Goal: Task Accomplishment & Management: Use online tool/utility

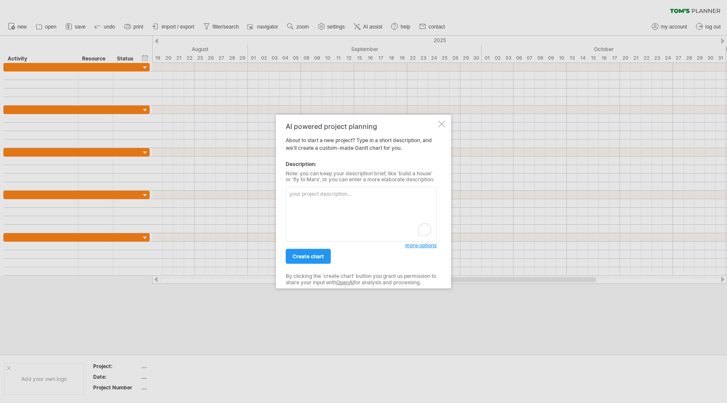
click at [436, 126] on div "AI powered project planning" at bounding box center [361, 126] width 151 height 8
click at [441, 126] on div at bounding box center [441, 123] width 7 height 7
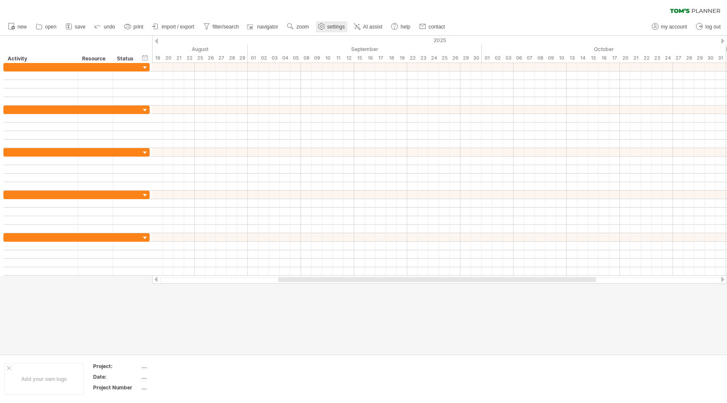
click at [325, 24] on use at bounding box center [321, 26] width 9 height 9
select select "*"
select select "**"
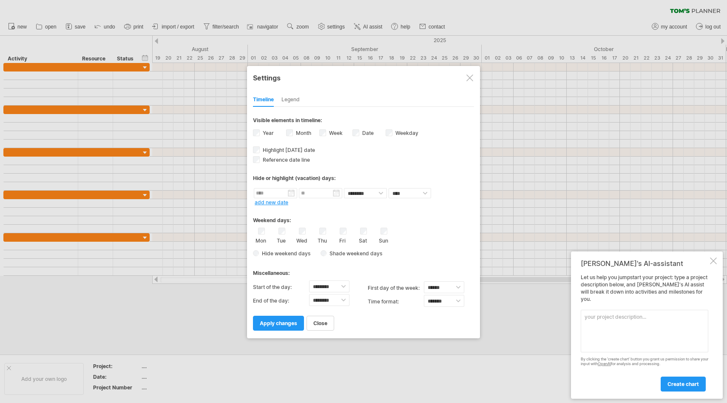
click at [290, 100] on div "Legend" at bounding box center [290, 100] width 18 height 14
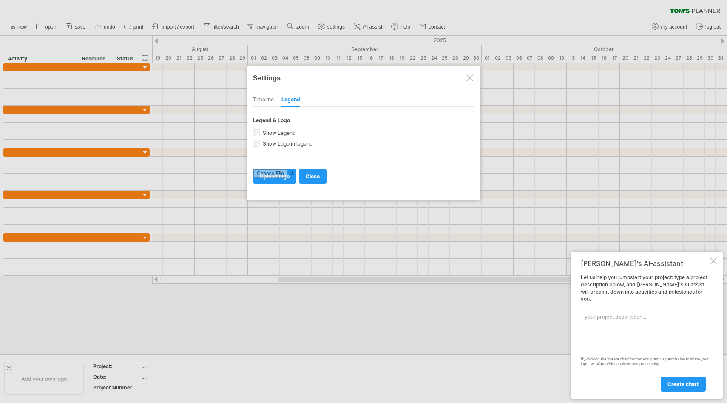
click at [264, 99] on div "Timeline" at bounding box center [263, 100] width 21 height 14
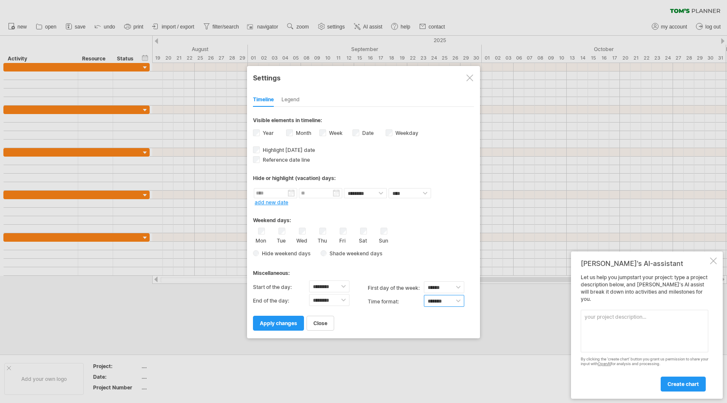
click at [444, 295] on select "******* *******" at bounding box center [444, 301] width 40 height 12
click at [470, 79] on div at bounding box center [469, 77] width 7 height 7
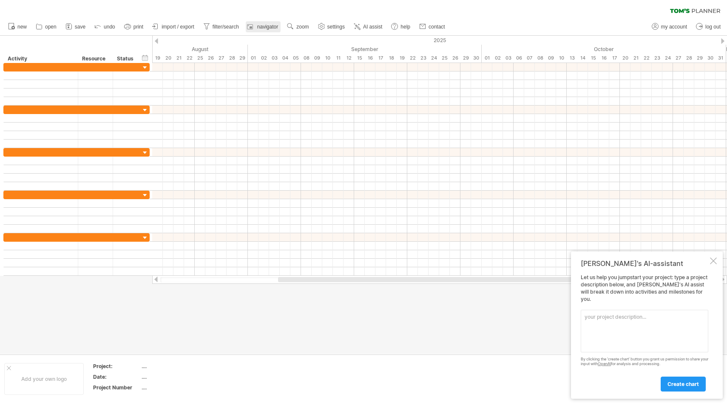
click at [269, 31] on link "navigator" at bounding box center [263, 26] width 35 height 11
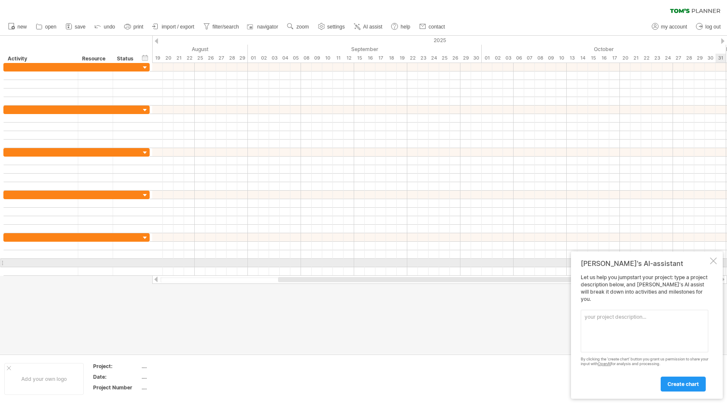
click at [718, 266] on div "[PERSON_NAME]'s AI-assistant Let us help you jumpstart your project: type a pro…" at bounding box center [647, 324] width 152 height 147
click at [609, 332] on textarea at bounding box center [645, 330] width 128 height 43
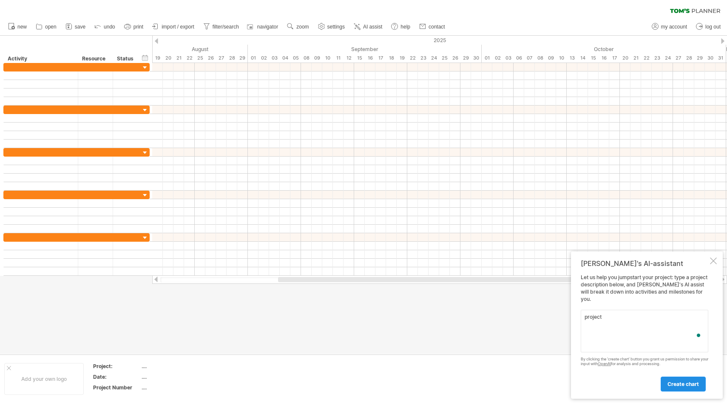
type textarea "project"
click at [700, 383] on link "create chart" at bounding box center [683, 383] width 45 height 15
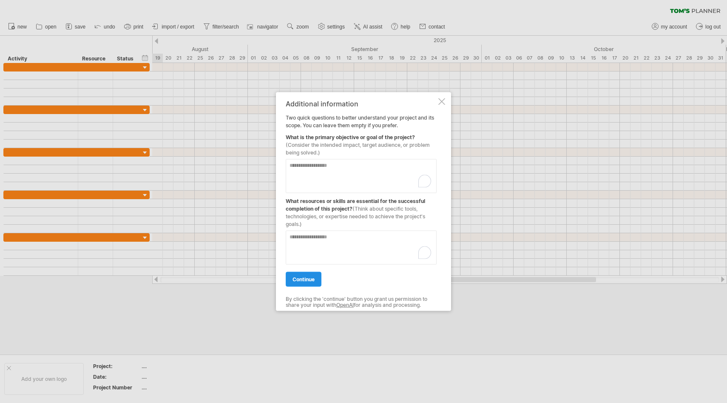
click at [314, 277] on span "continue" at bounding box center [303, 278] width 22 height 6
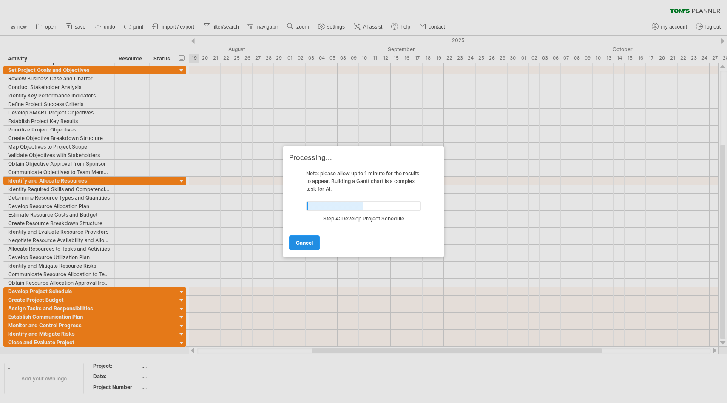
click at [310, 244] on span "cancel" at bounding box center [304, 242] width 17 height 6
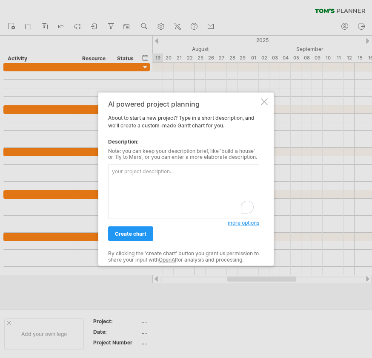
paste textarea "“Create a [PERSON_NAME] chart for a Master’s thesis capstone project on patient…"
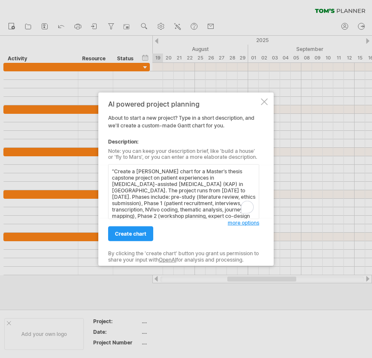
scroll to position [36, 0]
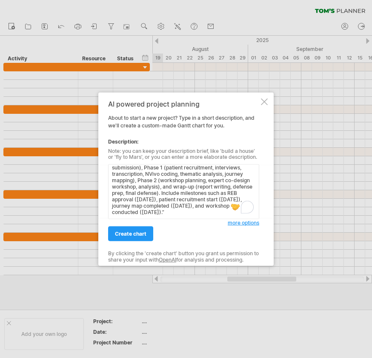
type textarea "“Create a [PERSON_NAME] chart for a Master’s thesis capstone project on patient…"
click at [134, 222] on div "create chart" at bounding box center [167, 230] width 119 height 22
click at [134, 232] on span "create chart" at bounding box center [130, 234] width 31 height 6
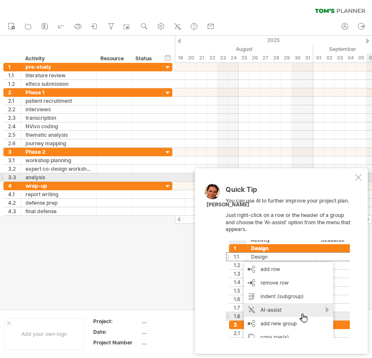
click at [352, 179] on div "Quick Tip You can use AI to further improve your project plan. Just right-click…" at bounding box center [281, 261] width 173 height 186
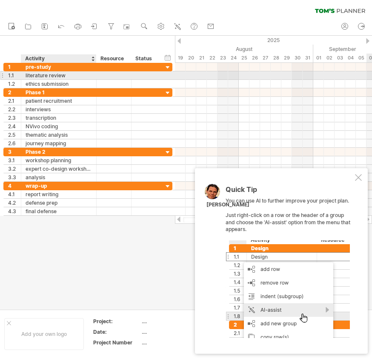
click at [50, 73] on div "literature review" at bounding box center [59, 75] width 66 height 8
click at [43, 74] on input "**********" at bounding box center [59, 75] width 66 height 8
click at [5, 75] on div "1.1" at bounding box center [12, 75] width 17 height 8
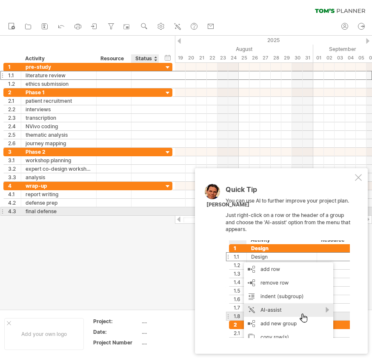
click at [357, 182] on div "Quick Tip You can use AI to further improve your project plan. Just right-click…" at bounding box center [281, 261] width 173 height 186
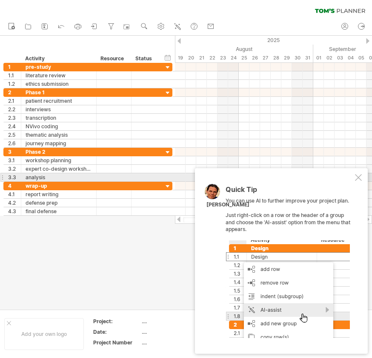
click at [356, 178] on div at bounding box center [358, 177] width 7 height 7
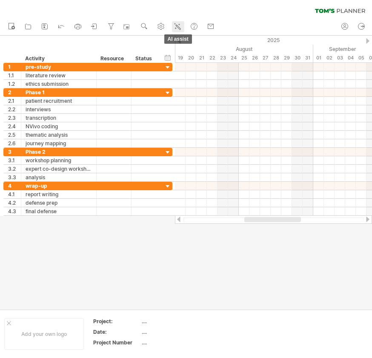
click at [180, 26] on icon at bounding box center [177, 26] width 9 height 9
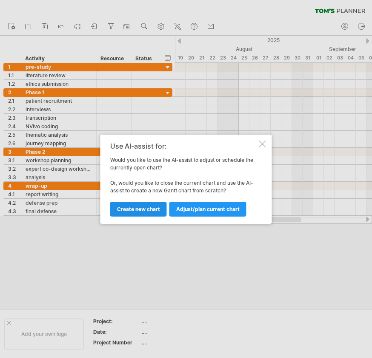
click at [156, 207] on span "Create new chart" at bounding box center [138, 209] width 43 height 6
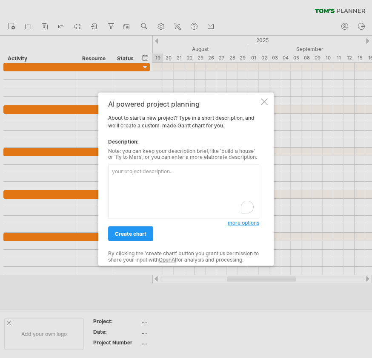
paste textarea "Loremi: “Dolors a consecte Adipi elits doe t Incidi’u laboreet dolorema aliquae…"
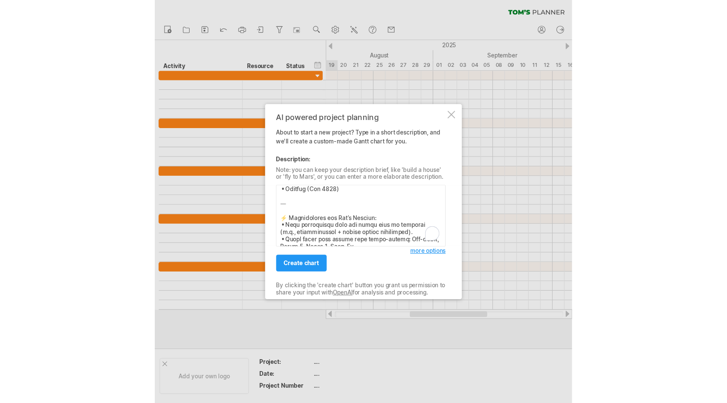
scroll to position [520, 0]
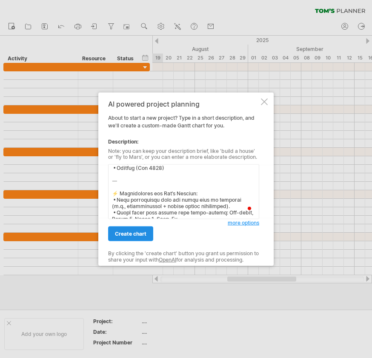
type textarea "Loremi: “Dolors a consecte Adipi elits doe t Incidi’u laboreet dolorema aliquae…"
click at [128, 234] on span "create chart" at bounding box center [130, 234] width 31 height 6
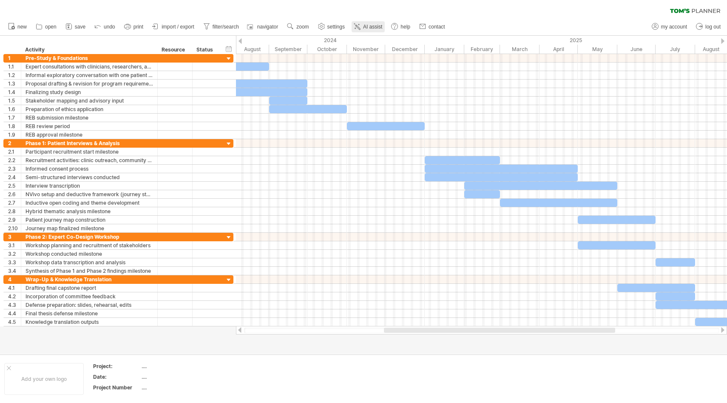
click at [367, 26] on span "AI assist" at bounding box center [372, 27] width 19 height 6
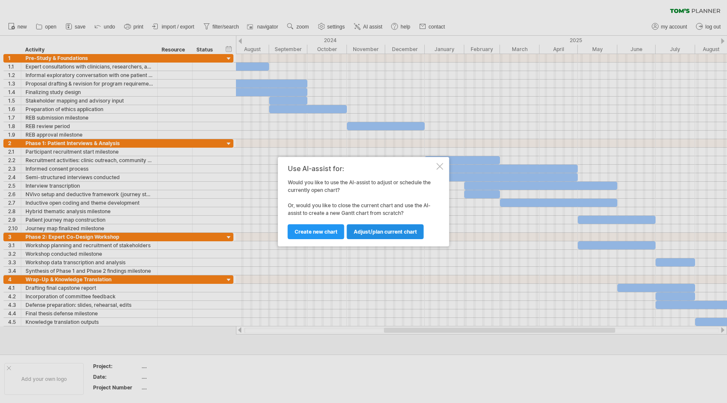
click at [388, 236] on link "Adjust/plan current chart" at bounding box center [385, 231] width 77 height 15
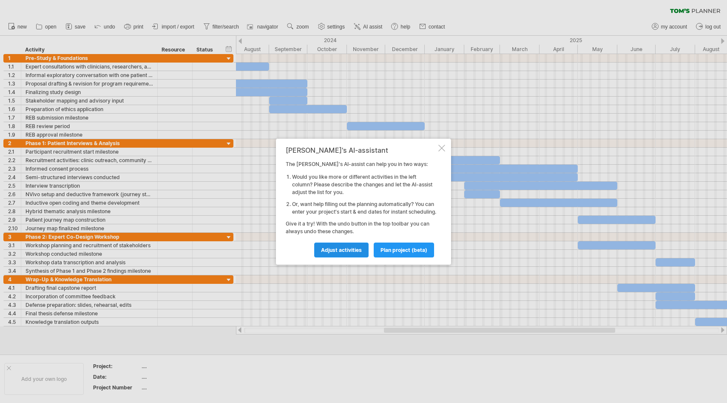
click at [352, 253] on span "Adjust activities" at bounding box center [341, 250] width 41 height 6
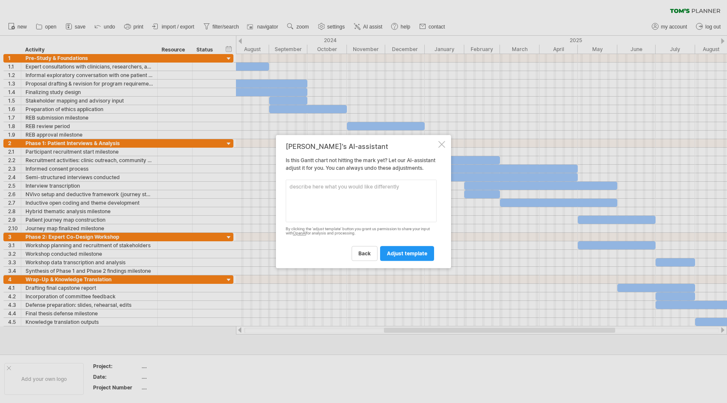
click at [339, 204] on textarea at bounding box center [361, 200] width 151 height 43
type textarea "Add more steps"
click at [397, 255] on span "adjust template" at bounding box center [407, 253] width 40 height 6
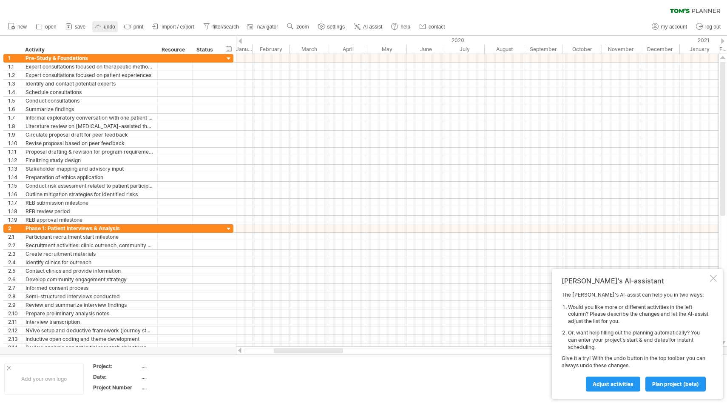
click at [111, 26] on span "undo" at bounding box center [109, 27] width 11 height 6
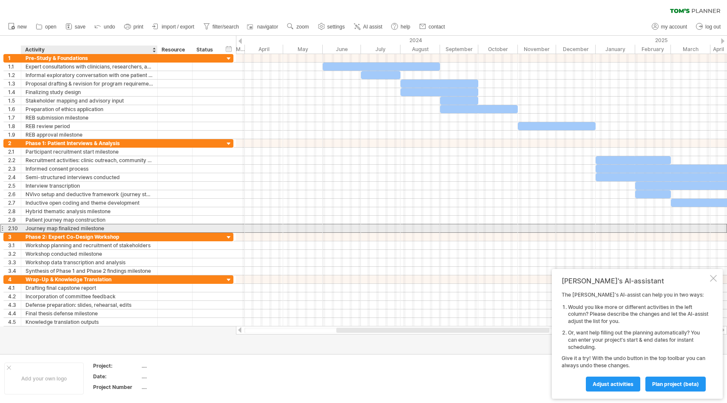
click at [49, 229] on div "Journey map finalized milestone" at bounding box center [90, 228] width 128 height 8
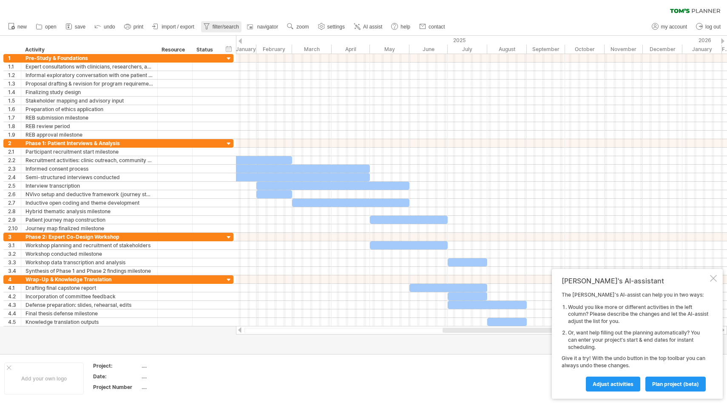
click at [213, 26] on span "filter/search" at bounding box center [226, 27] width 26 height 6
type input "**********"
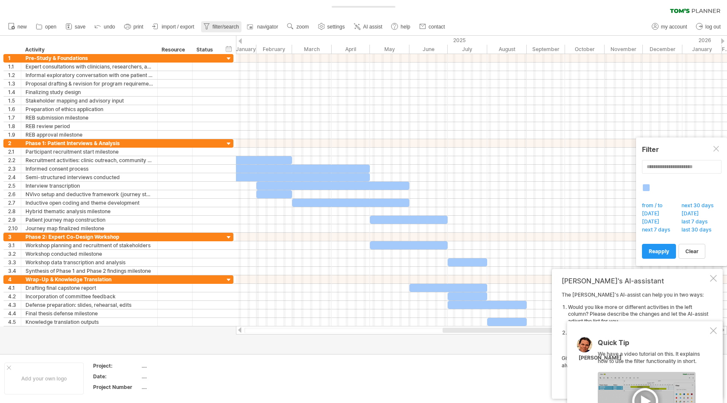
click at [213, 26] on span "filter/search" at bounding box center [226, 27] width 26 height 6
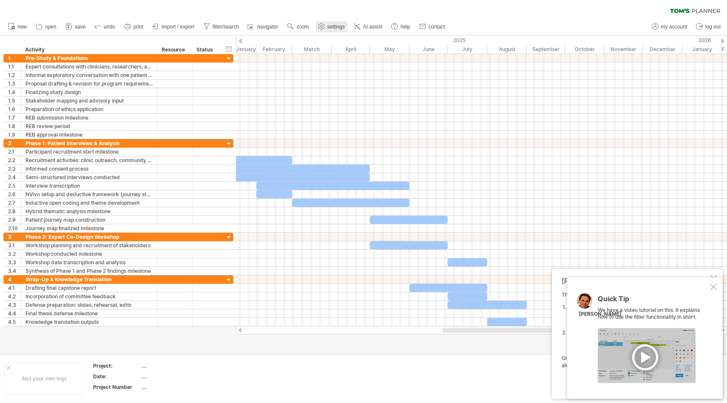
click at [327, 26] on link "settings" at bounding box center [331, 26] width 31 height 11
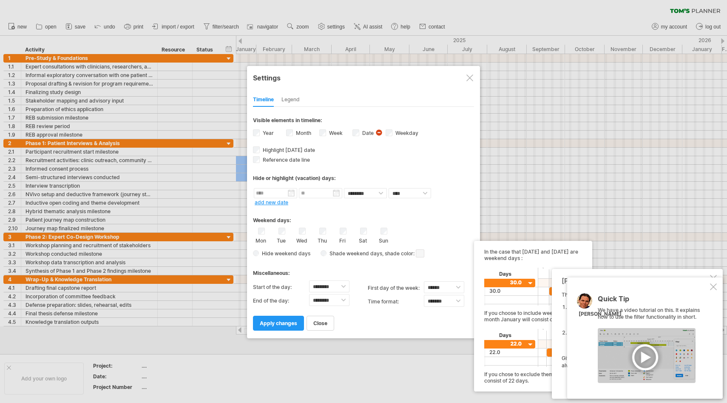
click at [366, 250] on span "Shade weekend days" at bounding box center [354, 253] width 56 height 6
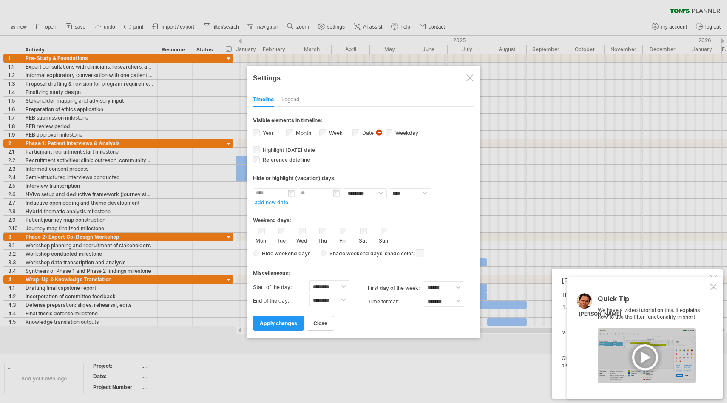
click at [420, 254] on span at bounding box center [420, 253] width 9 height 8
click at [466, 82] on div "Settings" at bounding box center [363, 77] width 221 height 15
click at [467, 77] on div at bounding box center [469, 77] width 7 height 7
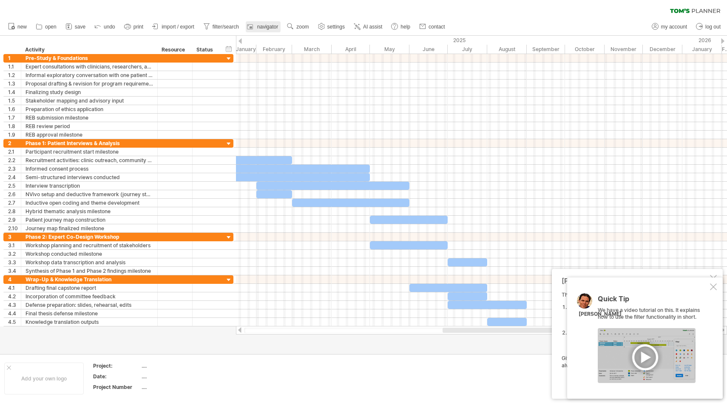
click at [254, 23] on div at bounding box center [251, 27] width 9 height 9
click at [710, 291] on div "Quick Tip We have a video tutorial on this. It explains how to use the filter f…" at bounding box center [645, 337] width 156 height 121
click at [714, 285] on div at bounding box center [713, 286] width 7 height 7
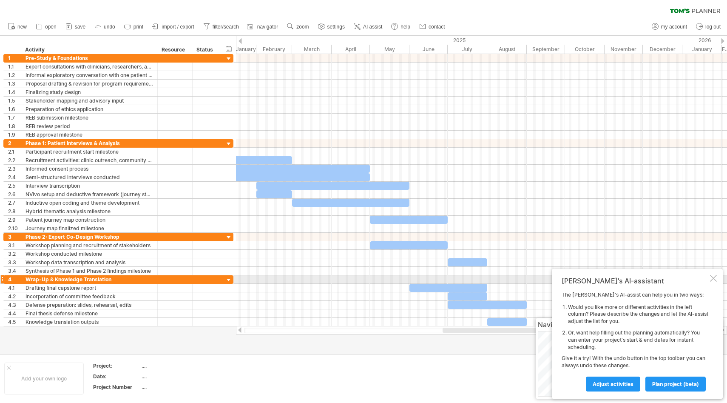
click at [714, 280] on div at bounding box center [713, 278] width 7 height 7
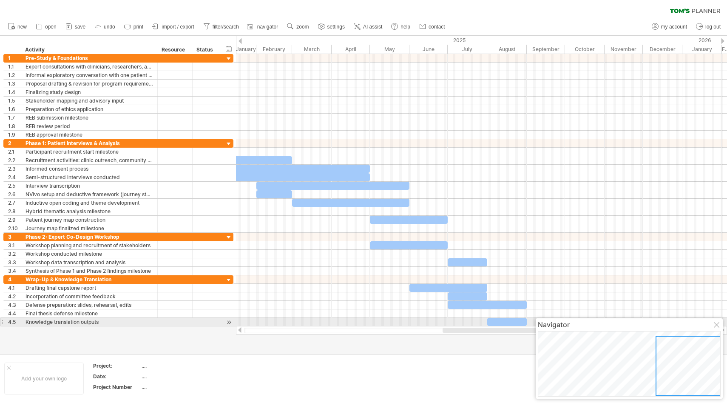
click at [714, 324] on div at bounding box center [717, 325] width 7 height 7
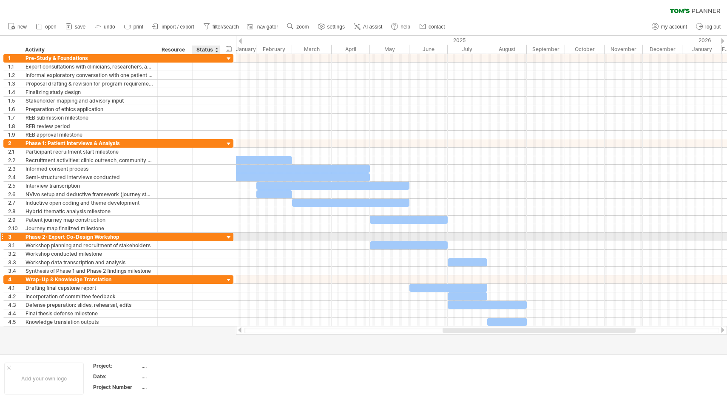
click at [213, 236] on div at bounding box center [206, 237] width 19 height 8
click at [4, 235] on div "3" at bounding box center [12, 237] width 17 height 8
click at [3, 235] on div at bounding box center [1, 236] width 3 height 9
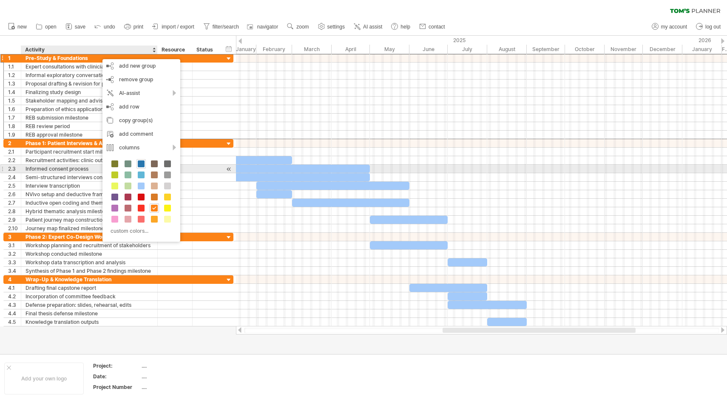
click at [140, 164] on span at bounding box center [141, 163] width 7 height 7
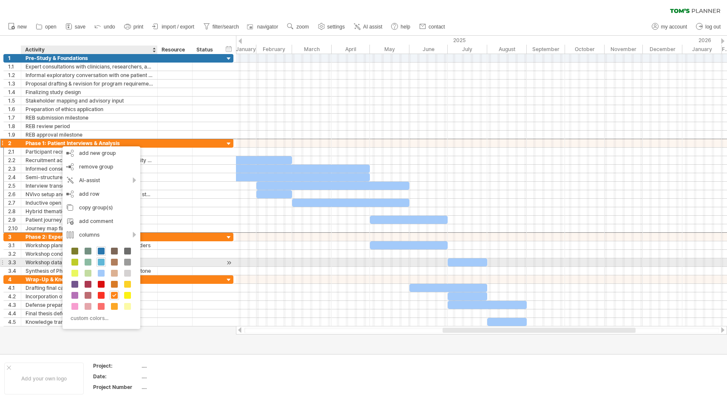
click at [102, 262] on span at bounding box center [101, 261] width 7 height 7
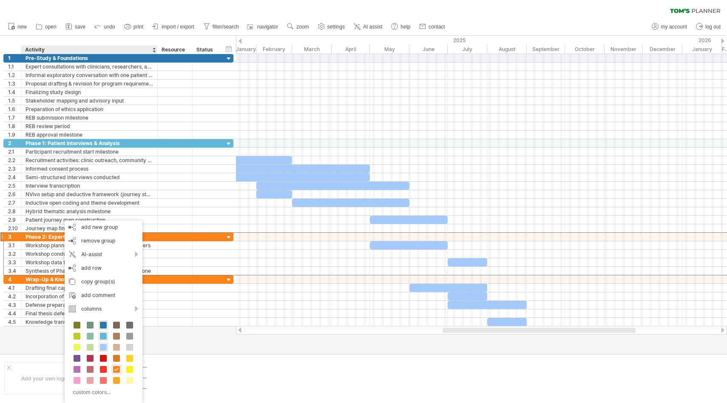
click at [103, 347] on span at bounding box center [103, 346] width 7 height 7
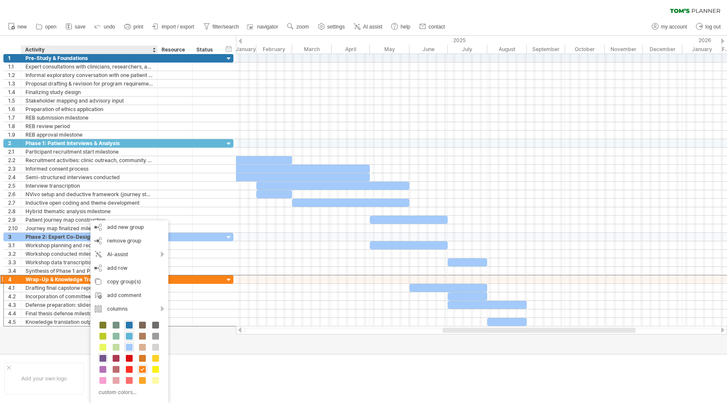
click at [104, 355] on span at bounding box center [102, 358] width 7 height 7
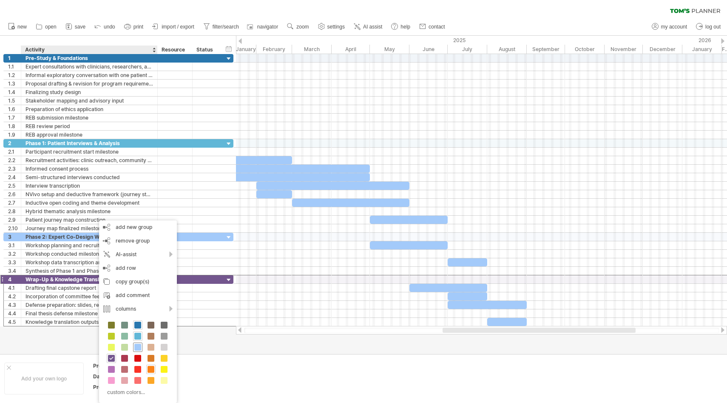
click at [139, 344] on span at bounding box center [137, 346] width 7 height 7
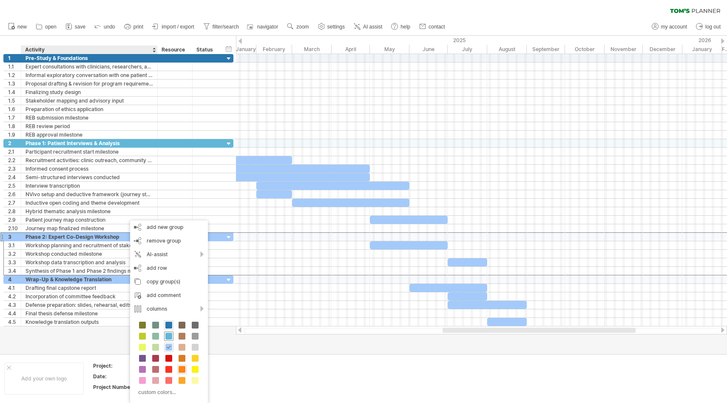
click at [166, 337] on span at bounding box center [168, 335] width 7 height 7
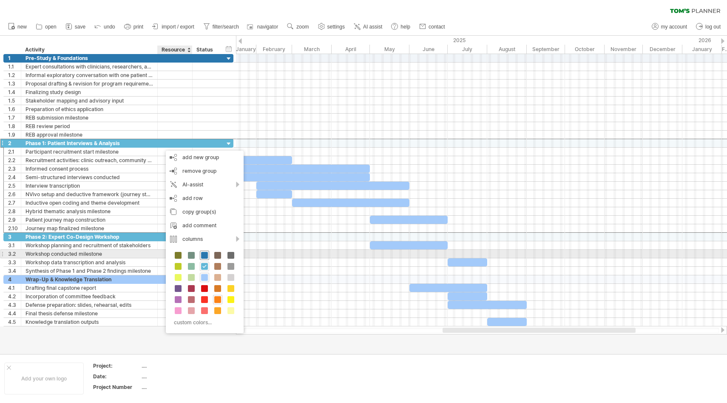
click at [204, 252] on span at bounding box center [204, 255] width 7 height 7
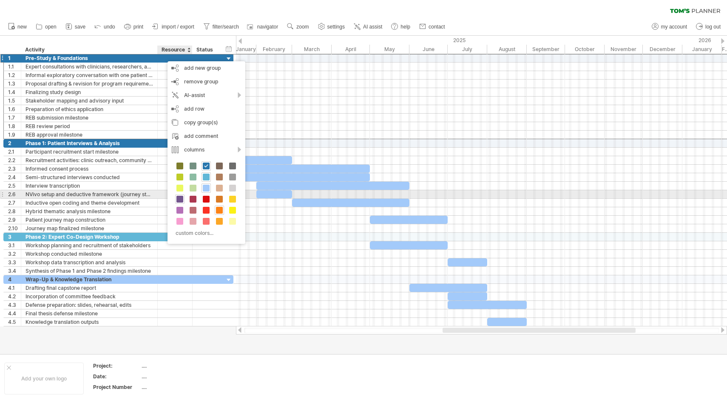
click at [179, 196] on span at bounding box center [179, 199] width 7 height 7
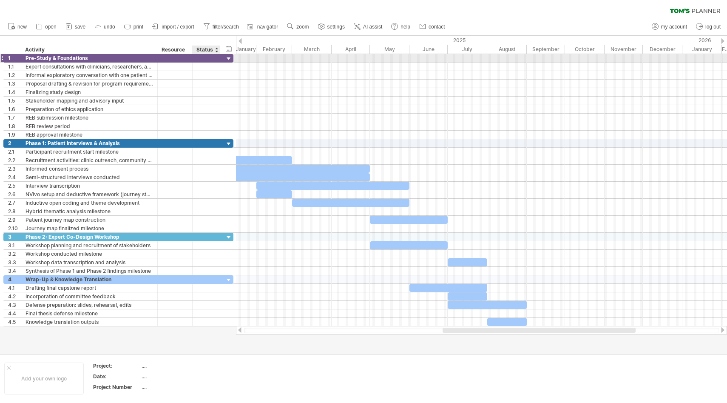
click at [225, 57] on div at bounding box center [229, 59] width 8 height 8
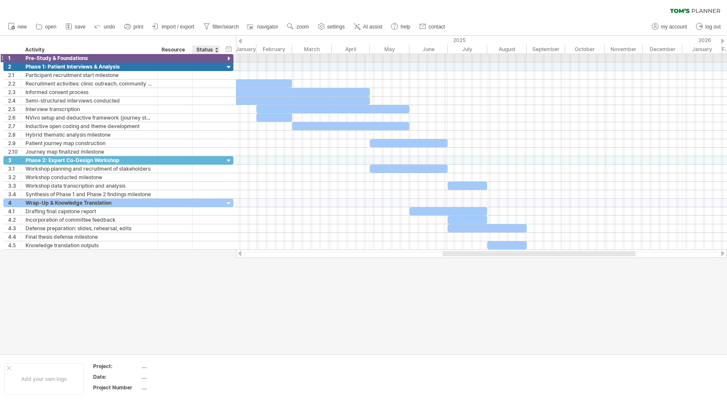
click at [225, 57] on div at bounding box center [229, 59] width 8 height 8
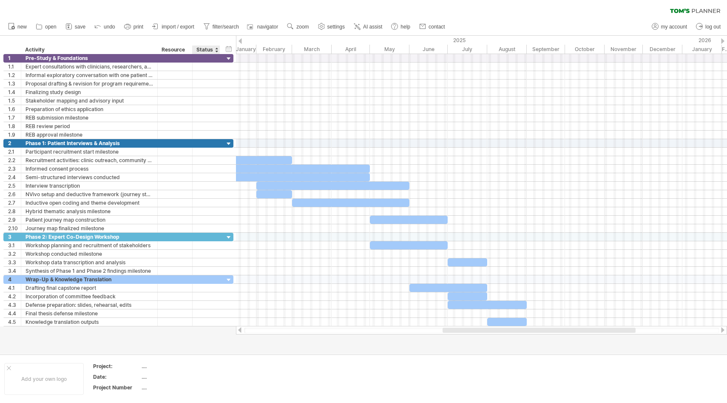
click at [217, 50] on div at bounding box center [216, 49] width 3 height 9
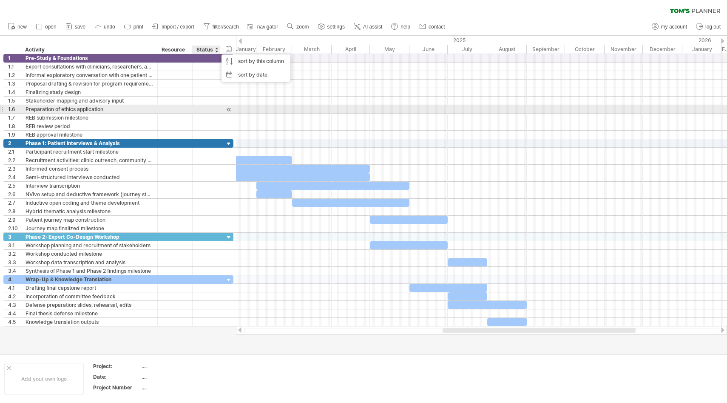
click at [294, 122] on div at bounding box center [481, 126] width 491 height 9
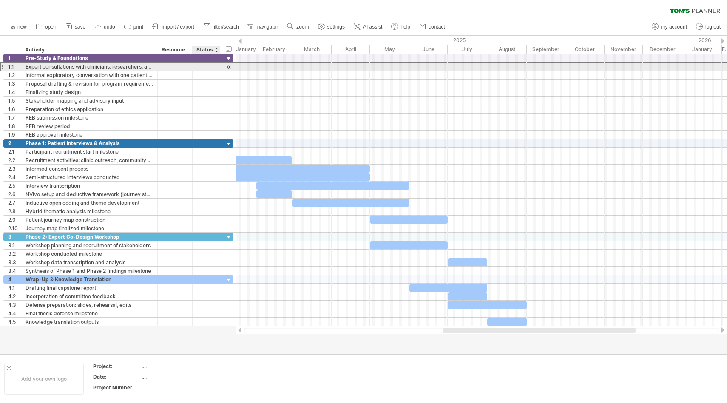
click at [213, 68] on div at bounding box center [206, 66] width 19 height 8
click at [227, 69] on div at bounding box center [229, 66] width 8 height 9
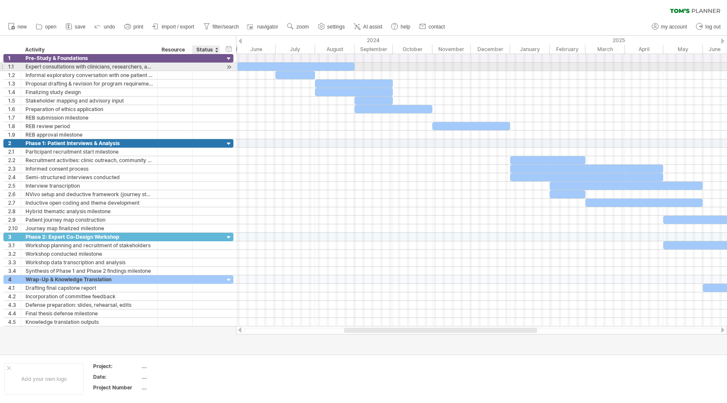
click at [204, 68] on div at bounding box center [206, 66] width 19 height 8
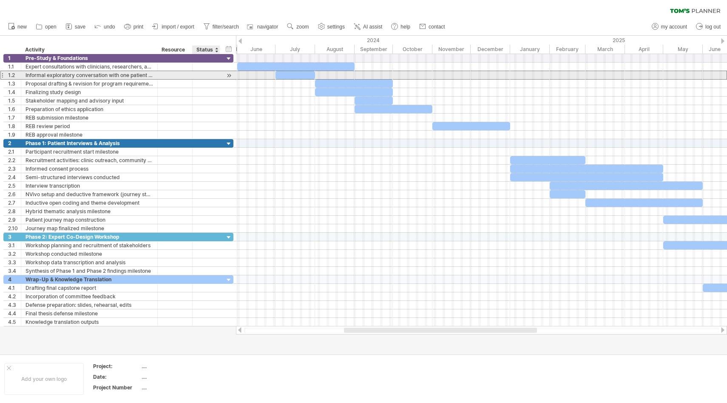
click at [216, 78] on div at bounding box center [207, 75] width 28 height 8
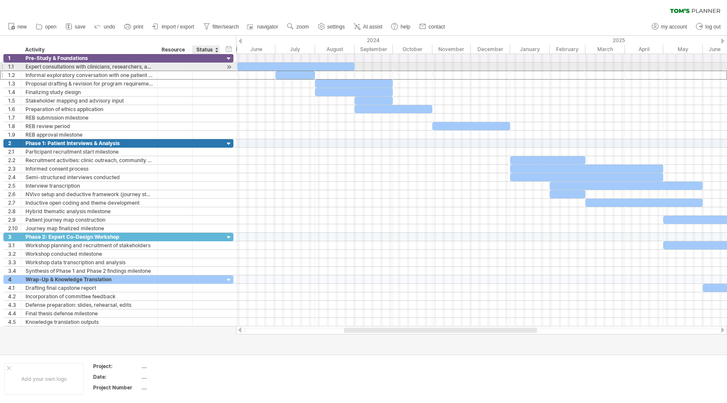
click at [205, 67] on div at bounding box center [206, 66] width 19 height 8
type input "*"
click at [228, 66] on div at bounding box center [229, 66] width 8 height 9
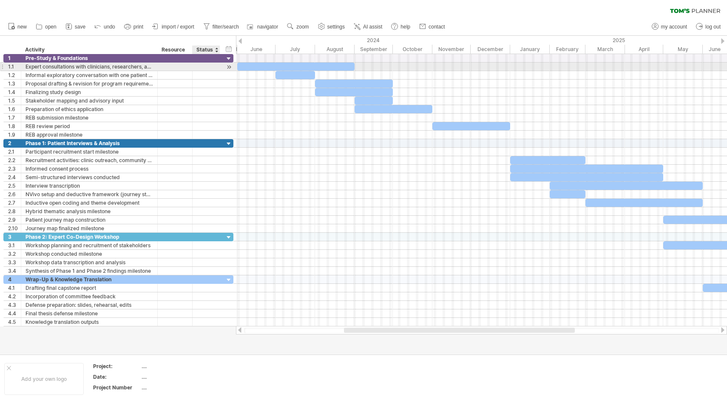
click at [228, 66] on div at bounding box center [229, 66] width 8 height 9
click at [209, 66] on div at bounding box center [206, 66] width 19 height 8
click at [209, 66] on input "text" at bounding box center [206, 66] width 19 height 8
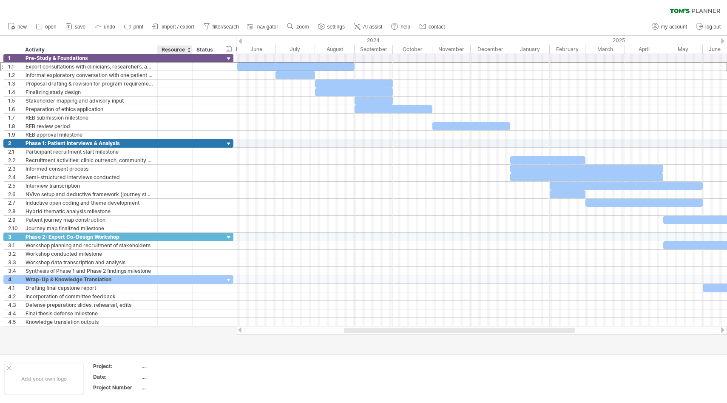
click at [173, 50] on div "Resource" at bounding box center [175, 49] width 26 height 9
click at [174, 68] on div at bounding box center [175, 66] width 26 height 8
click at [187, 49] on div at bounding box center [188, 49] width 3 height 9
click at [174, 48] on div "Resource" at bounding box center [175, 49] width 26 height 9
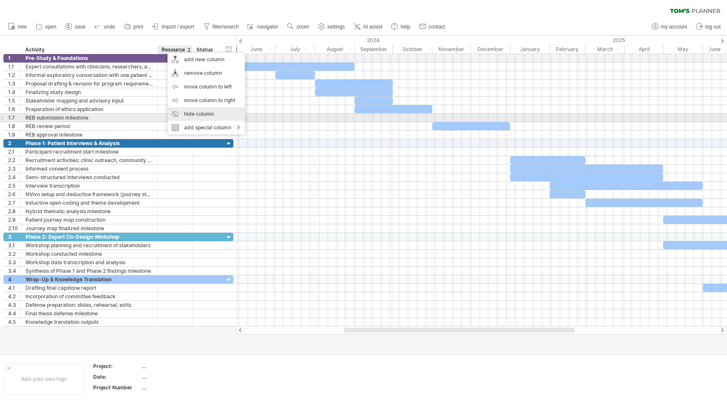
click at [213, 116] on div "hide column" at bounding box center [205, 114] width 77 height 14
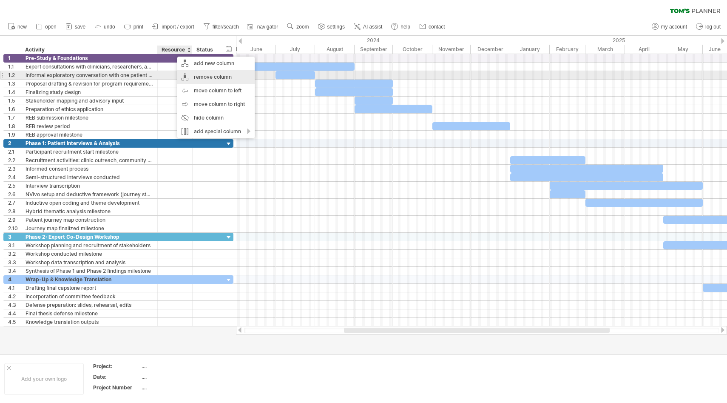
click at [214, 76] on div "remove column" at bounding box center [215, 77] width 77 height 14
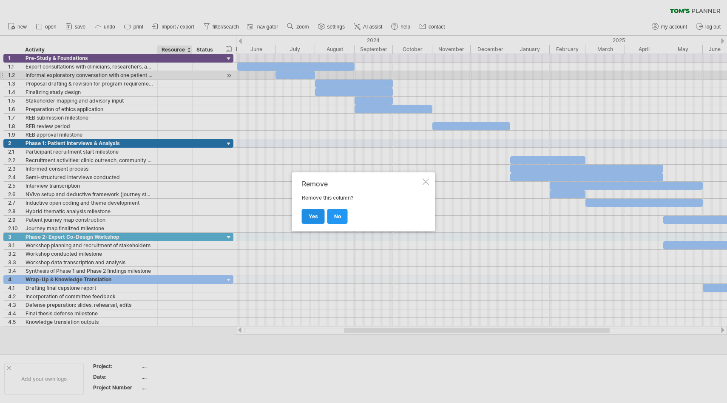
click at [314, 216] on span "yes" at bounding box center [313, 216] width 9 height 6
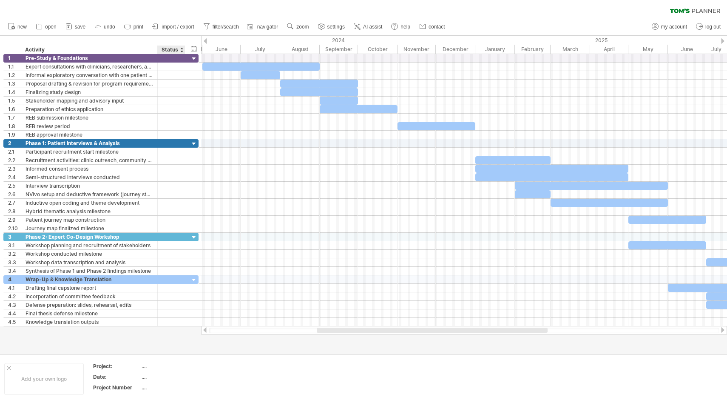
click at [175, 52] on div "Status" at bounding box center [171, 49] width 19 height 9
click at [180, 51] on div at bounding box center [181, 49] width 3 height 9
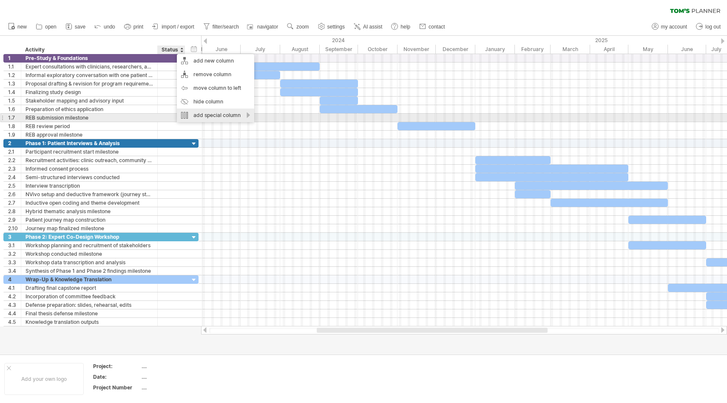
click at [247, 115] on div "add special column" at bounding box center [215, 115] width 77 height 14
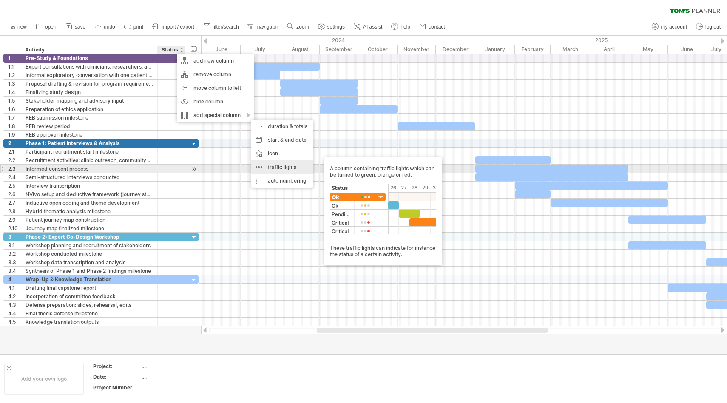
click at [281, 165] on div "traffic lights A column containing traffic lights which can be turned to green,…" at bounding box center [282, 167] width 62 height 14
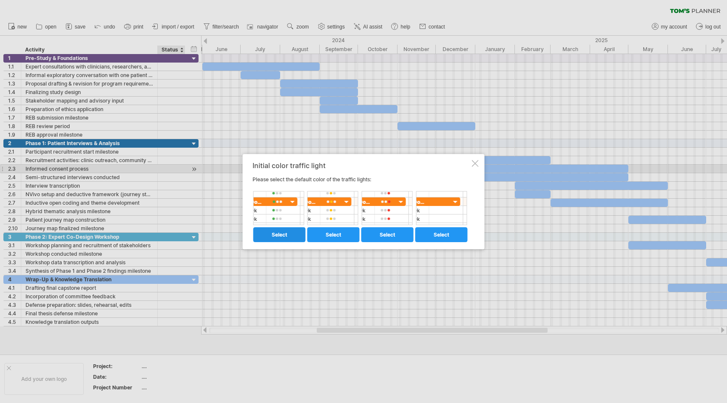
click at [294, 235] on link "select" at bounding box center [279, 234] width 52 height 15
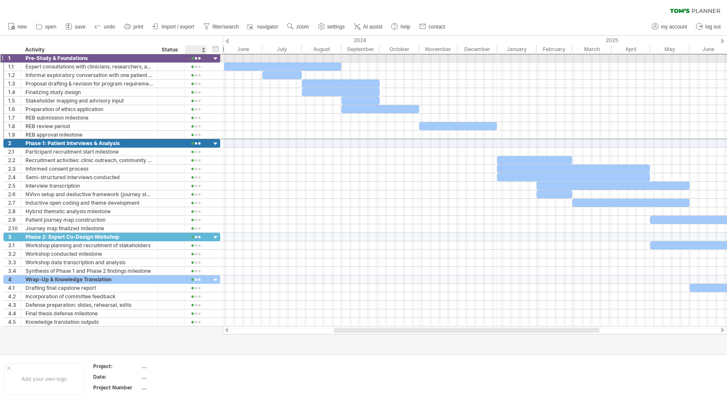
click at [199, 59] on div at bounding box center [196, 58] width 13 height 6
click at [195, 68] on div at bounding box center [196, 67] width 13 height 6
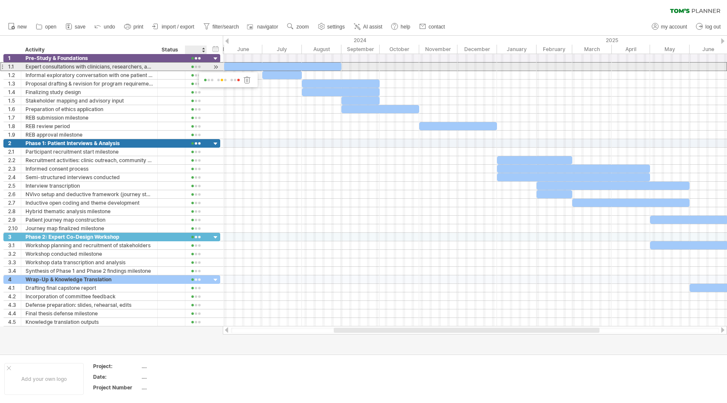
click at [199, 67] on div at bounding box center [196, 67] width 13 height 6
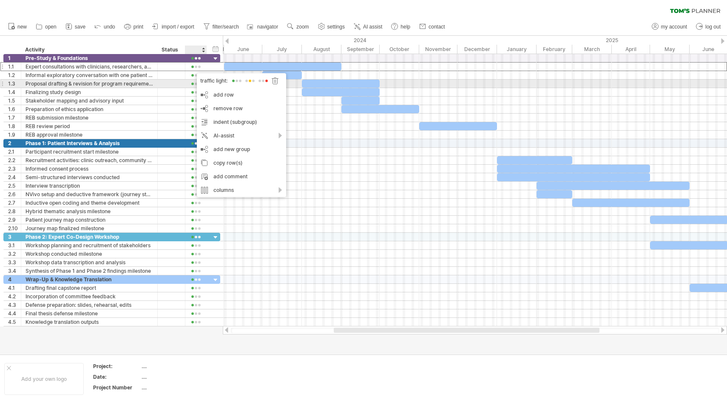
click at [252, 82] on span at bounding box center [250, 81] width 12 height 6
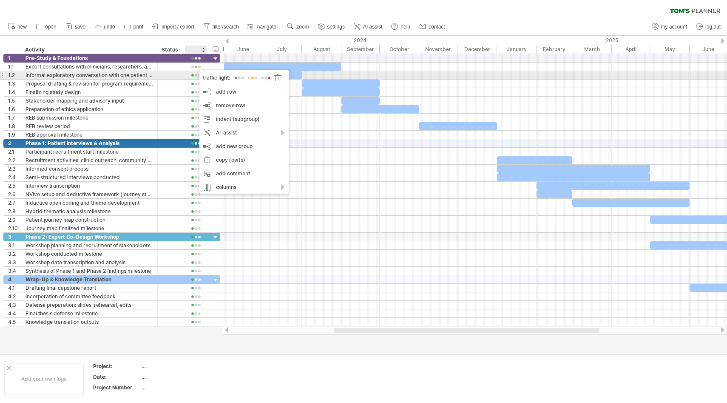
click at [244, 77] on span at bounding box center [239, 78] width 12 height 6
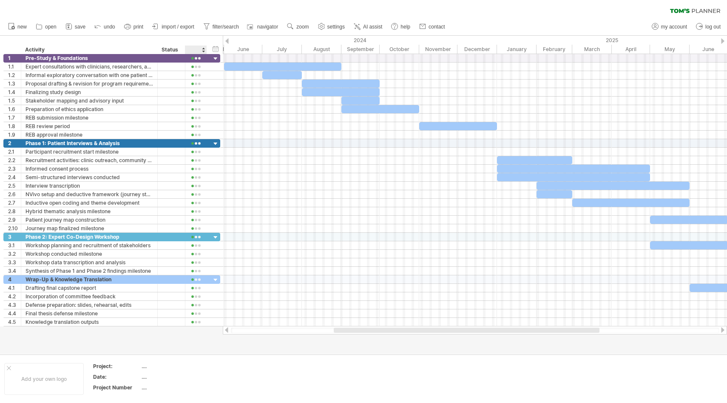
click at [199, 48] on div at bounding box center [195, 49] width 13 height 9
click at [203, 49] on div at bounding box center [203, 49] width 3 height 9
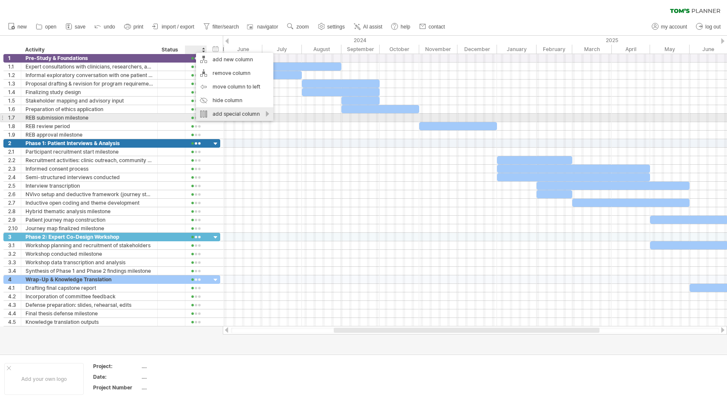
click at [244, 114] on div "add special column" at bounding box center [234, 114] width 77 height 14
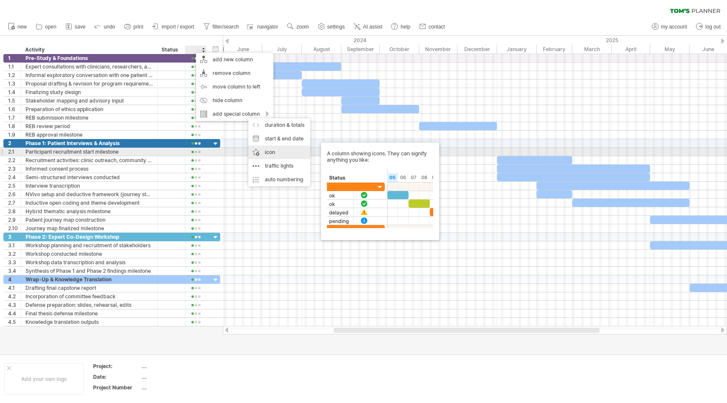
click at [282, 149] on div "icon A column showing icons. They can signify anything you like:" at bounding box center [279, 152] width 62 height 14
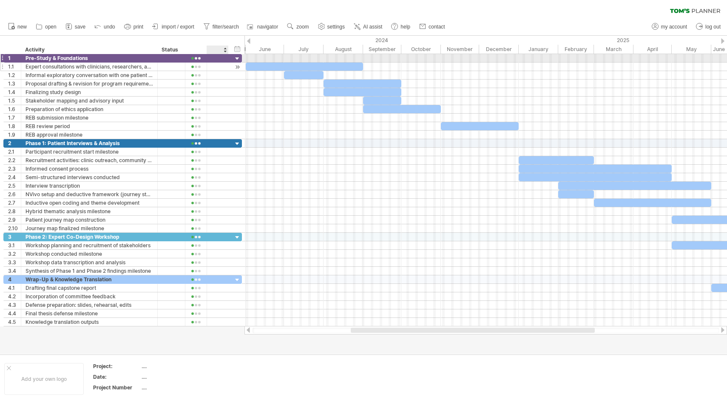
click at [219, 66] on div at bounding box center [217, 66] width 9 height 7
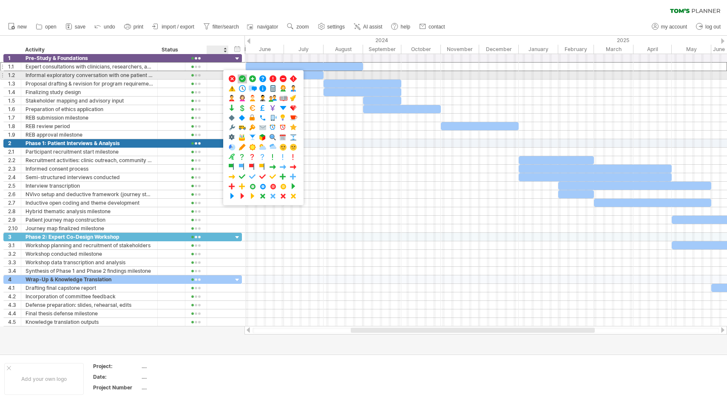
click at [242, 77] on span at bounding box center [242, 79] width 9 height 8
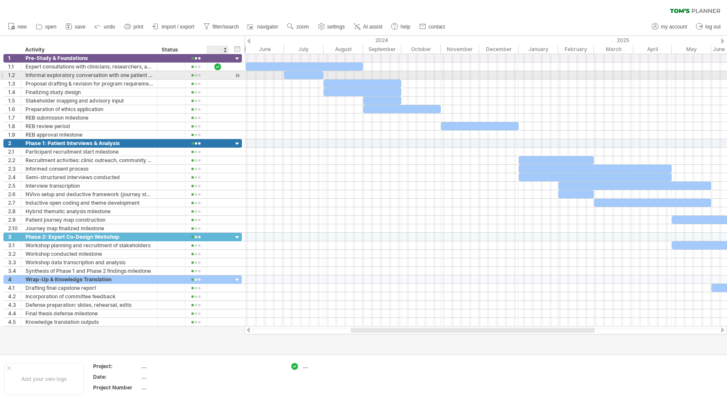
click at [216, 79] on div at bounding box center [218, 75] width 22 height 8
click at [218, 77] on div at bounding box center [217, 74] width 9 height 7
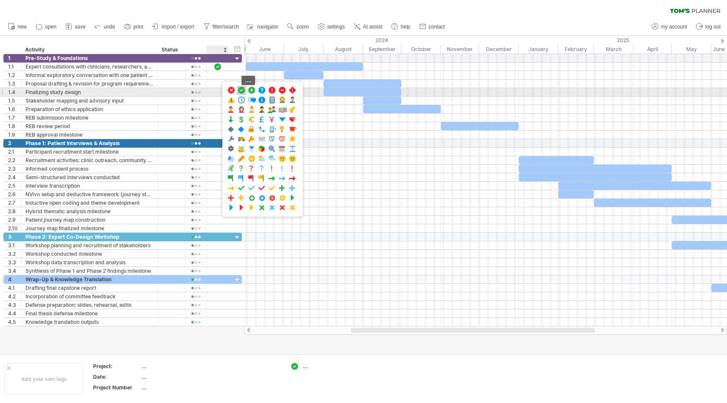
click at [246, 92] on div "...." at bounding box center [241, 90] width 9 height 9
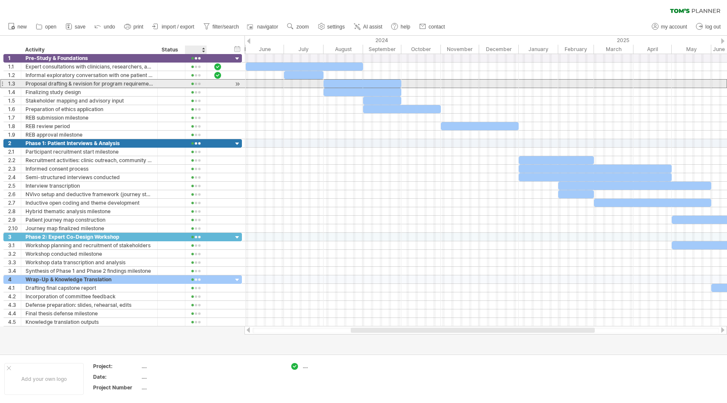
click at [211, 84] on div at bounding box center [218, 83] width 22 height 8
click at [218, 84] on div at bounding box center [217, 83] width 9 height 7
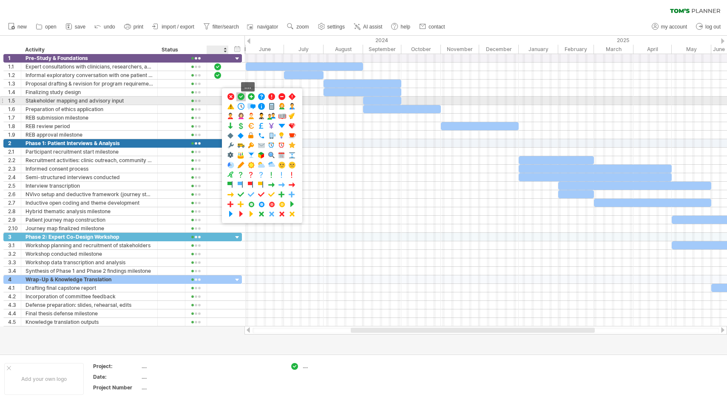
click at [240, 97] on span at bounding box center [241, 97] width 9 height 8
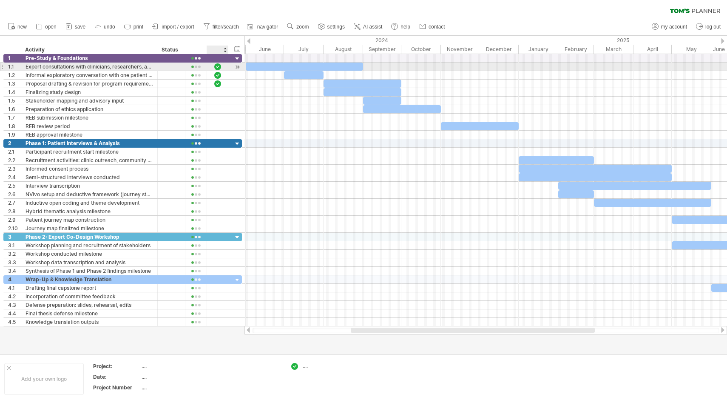
click at [215, 68] on div at bounding box center [217, 66] width 9 height 7
click at [226, 68] on div at bounding box center [227, 66] width 4 height 9
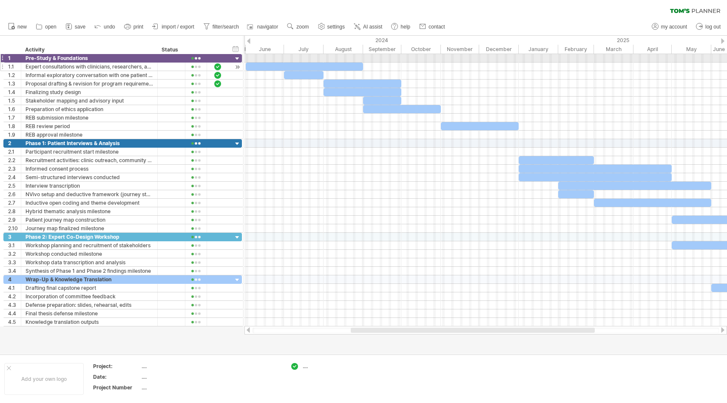
click at [218, 47] on div at bounding box center [217, 49] width 13 height 9
click at [220, 57] on div at bounding box center [217, 57] width 9 height 7
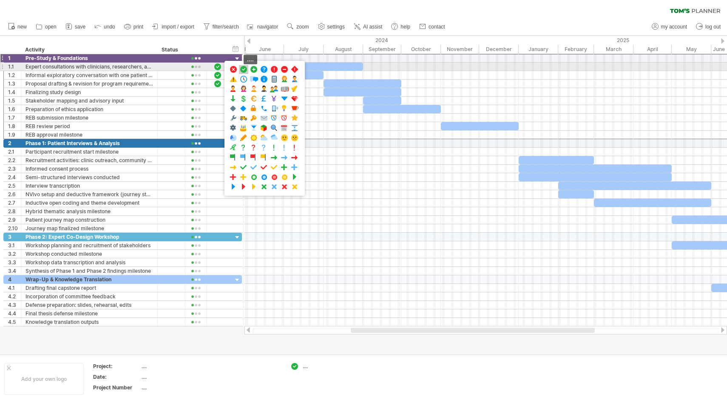
click at [244, 69] on span at bounding box center [243, 69] width 9 height 8
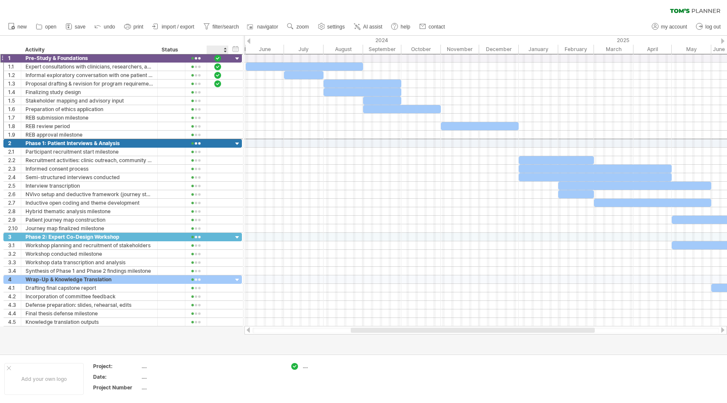
click at [214, 49] on div at bounding box center [217, 49] width 13 height 9
click at [224, 50] on div at bounding box center [224, 49] width 3 height 9
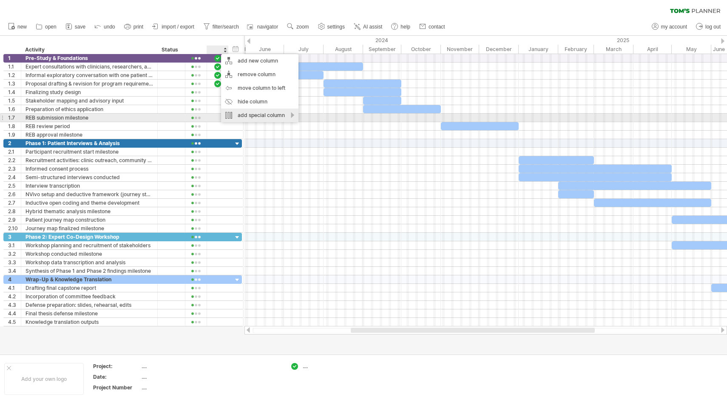
click at [256, 118] on div "add special column" at bounding box center [259, 115] width 77 height 14
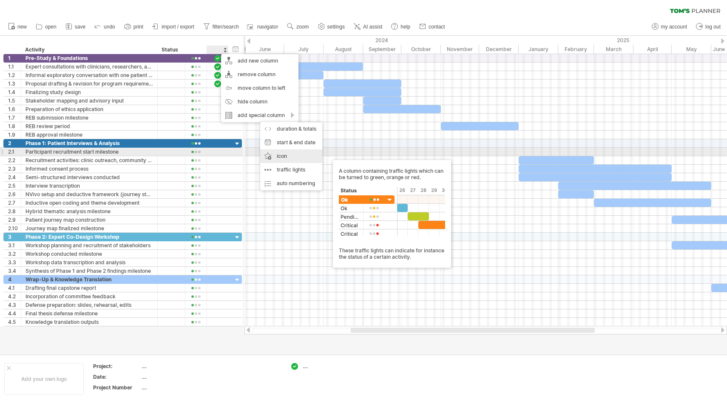
click at [304, 155] on div "icon A column showing icons. They can signify anything you like:" at bounding box center [291, 156] width 62 height 14
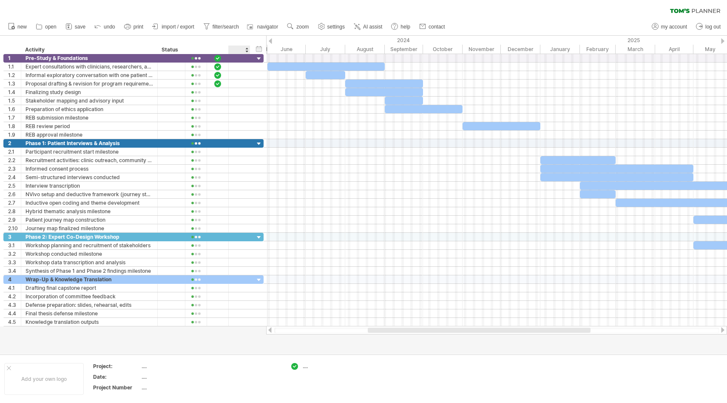
click at [242, 48] on div at bounding box center [239, 49] width 13 height 9
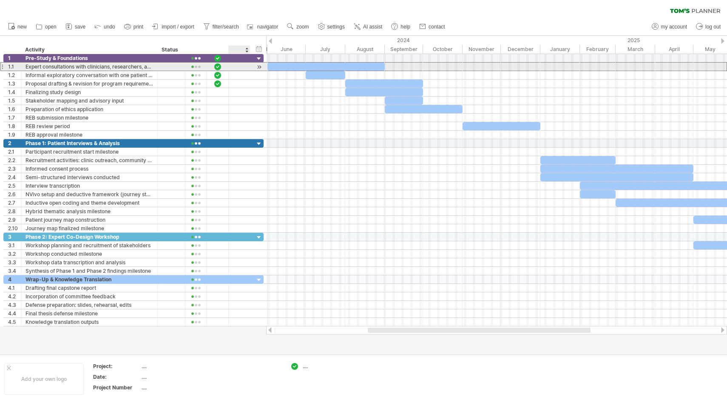
click at [242, 66] on div at bounding box center [239, 66] width 9 height 7
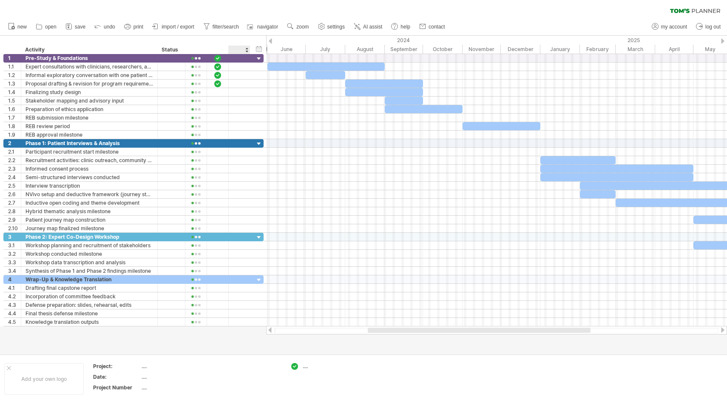
click at [239, 43] on div "hide start/end/duration show start/end/duration ******** Activity ****** Status" at bounding box center [133, 45] width 266 height 18
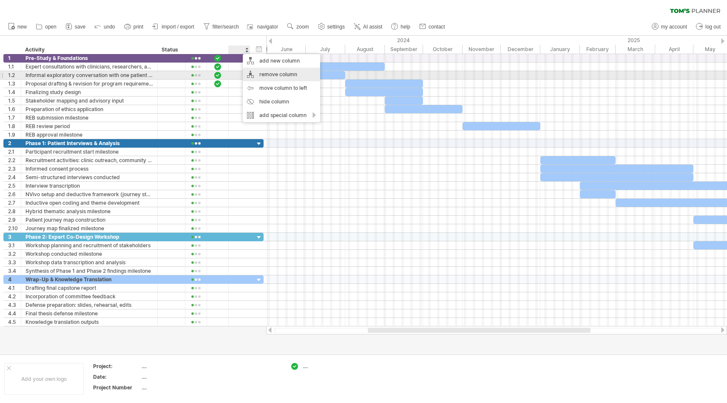
drag, startPoint x: 278, startPoint y: 102, endPoint x: 280, endPoint y: 75, distance: 26.9
click at [280, 75] on div "add new column remove column move column to left hide column add special column" at bounding box center [281, 88] width 77 height 68
click at [280, 75] on div "remove column" at bounding box center [281, 75] width 77 height 14
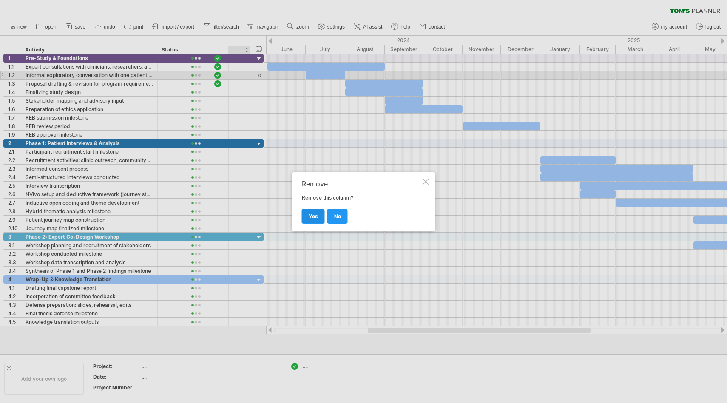
click at [318, 211] on link "yes" at bounding box center [313, 216] width 23 height 15
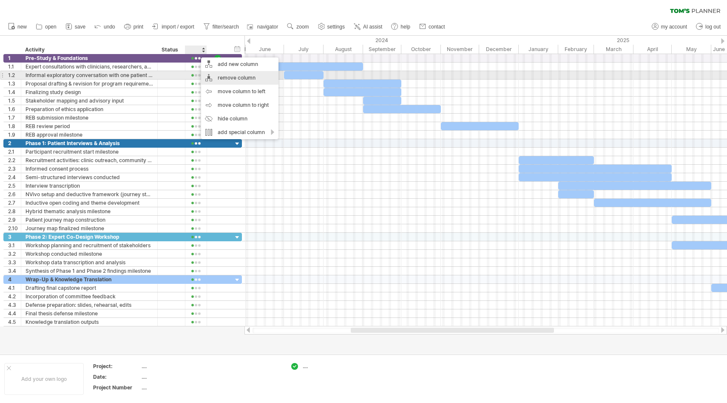
click at [229, 79] on div "remove column" at bounding box center [239, 78] width 77 height 14
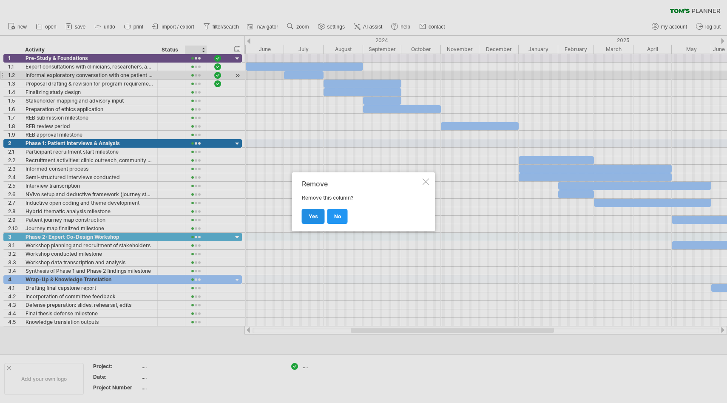
click at [317, 218] on span "yes" at bounding box center [313, 216] width 9 height 6
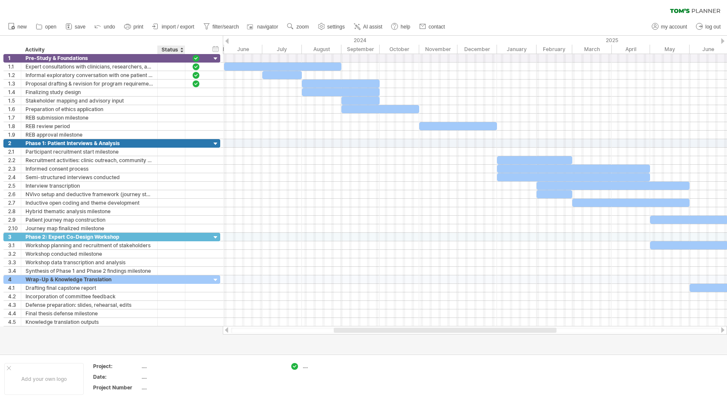
click at [167, 49] on div "Status" at bounding box center [171, 49] width 19 height 9
click at [0, 0] on input "******" at bounding box center [0, 0] width 0 height 0
click at [167, 49] on input "******" at bounding box center [171, 49] width 19 height 9
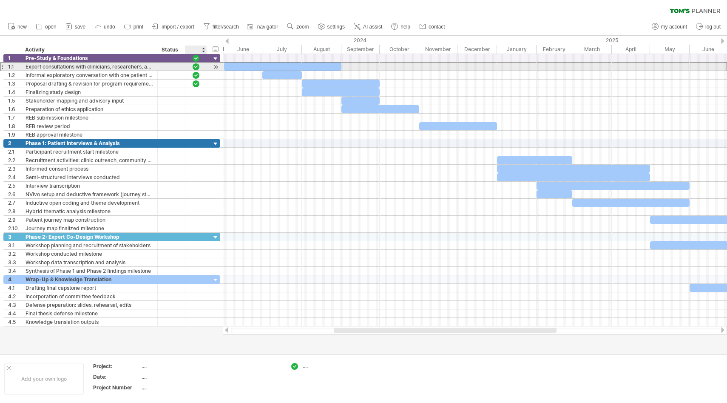
click at [197, 65] on div at bounding box center [196, 66] width 9 height 7
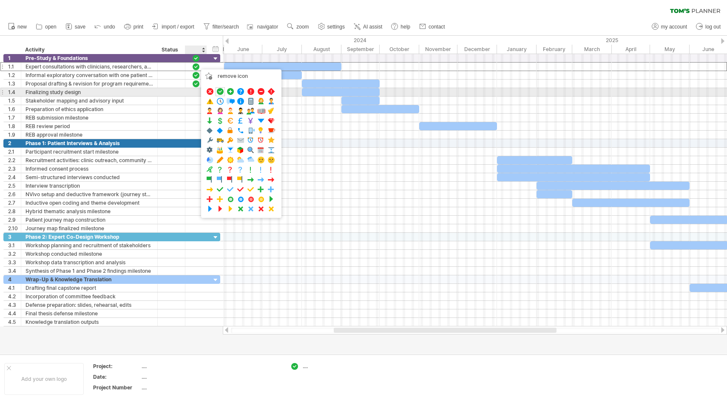
click at [196, 89] on div at bounding box center [196, 91] width 9 height 7
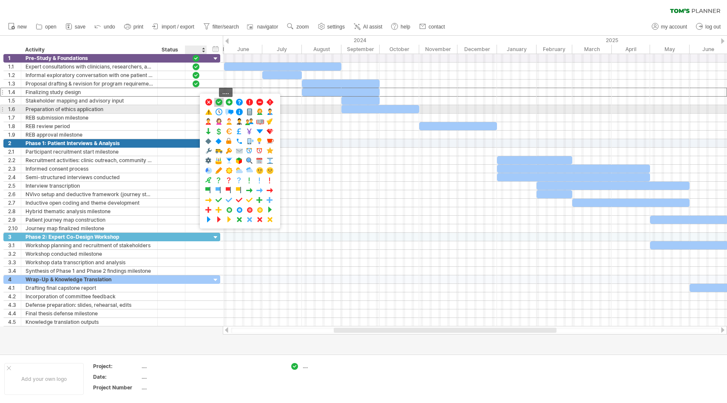
click at [221, 105] on span at bounding box center [219, 102] width 9 height 8
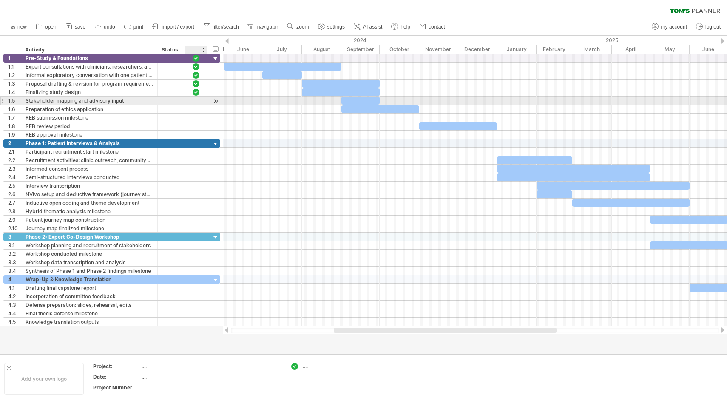
click at [204, 97] on div at bounding box center [206, 101] width 4 height 9
click at [193, 100] on div at bounding box center [196, 100] width 9 height 7
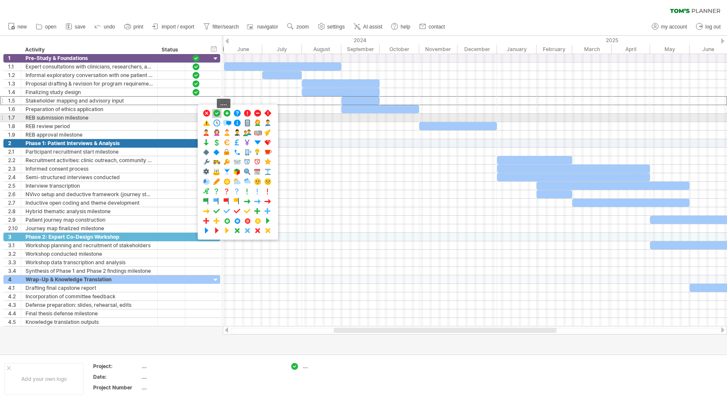
click at [215, 114] on span at bounding box center [217, 113] width 9 height 8
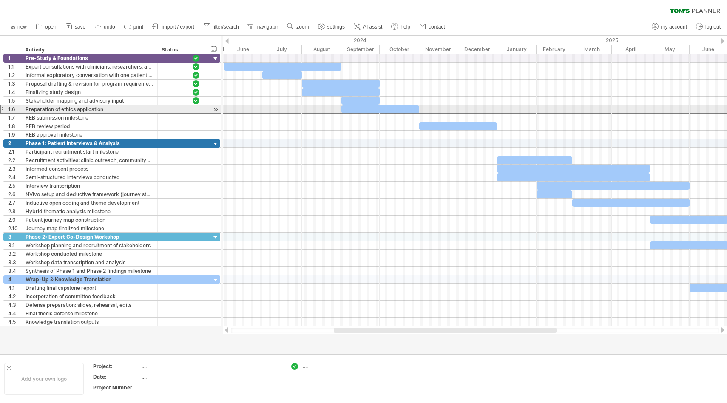
click at [198, 108] on div at bounding box center [196, 108] width 9 height 7
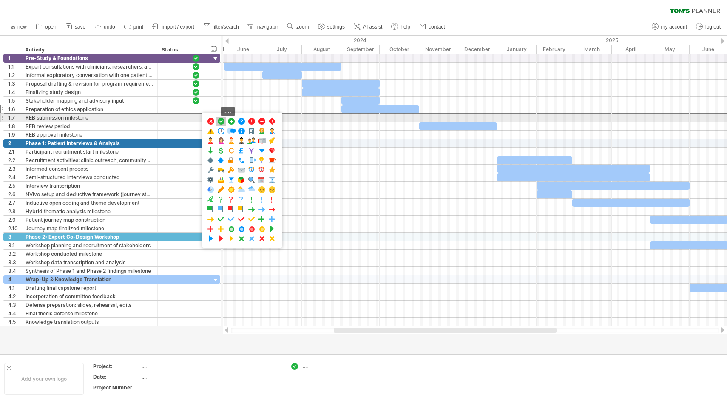
click at [223, 121] on span at bounding box center [221, 121] width 9 height 8
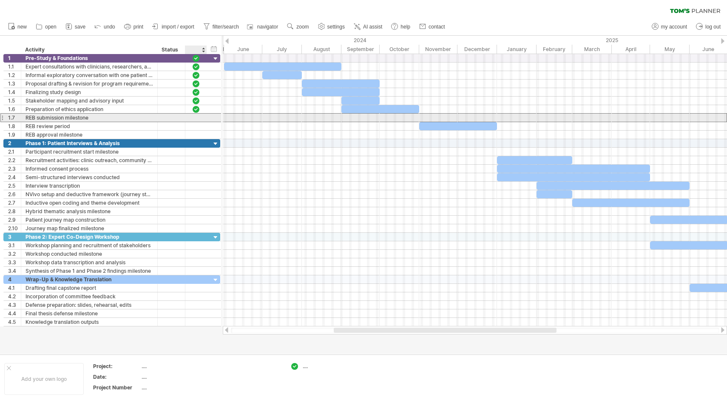
click at [194, 120] on div at bounding box center [196, 117] width 9 height 7
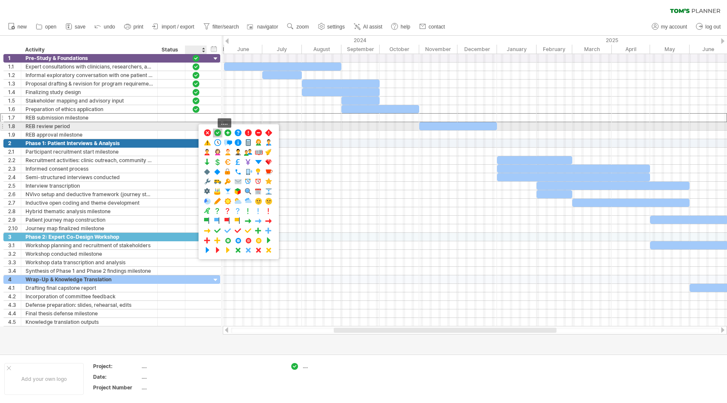
click at [213, 130] on span at bounding box center [217, 133] width 9 height 8
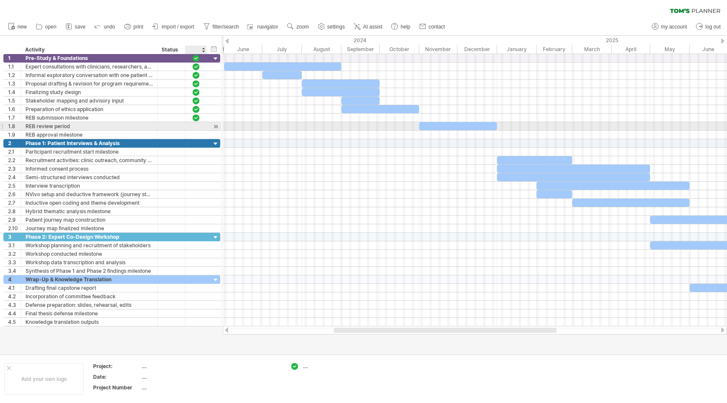
click at [196, 128] on div at bounding box center [196, 125] width 9 height 7
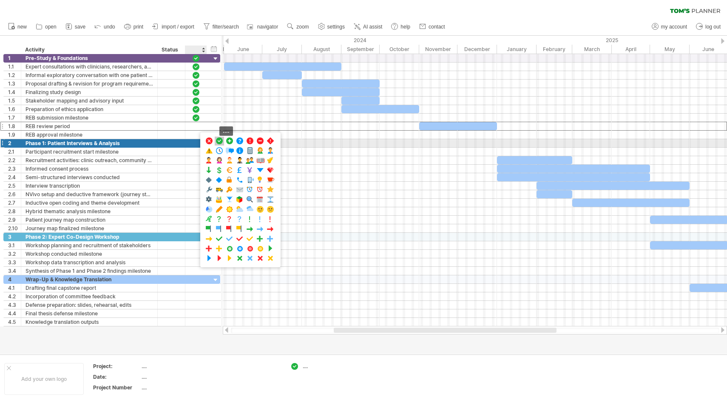
click at [219, 140] on span at bounding box center [219, 141] width 9 height 8
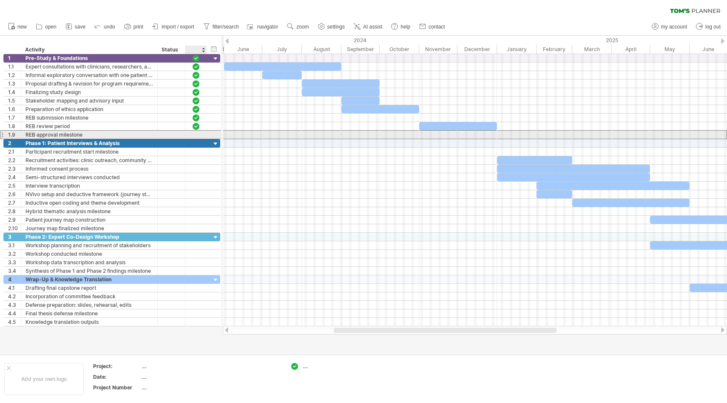
click at [192, 135] on div at bounding box center [196, 134] width 9 height 7
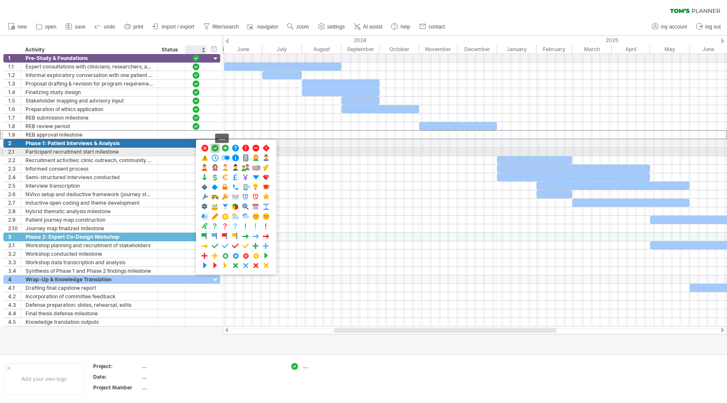
click at [214, 151] on span at bounding box center [215, 148] width 9 height 8
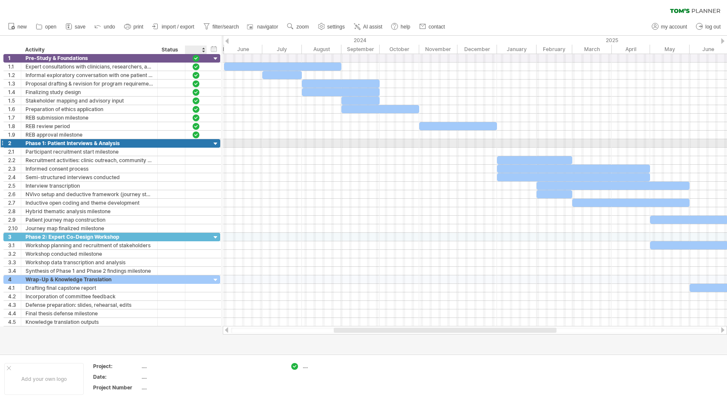
click at [196, 145] on div at bounding box center [196, 142] width 9 height 7
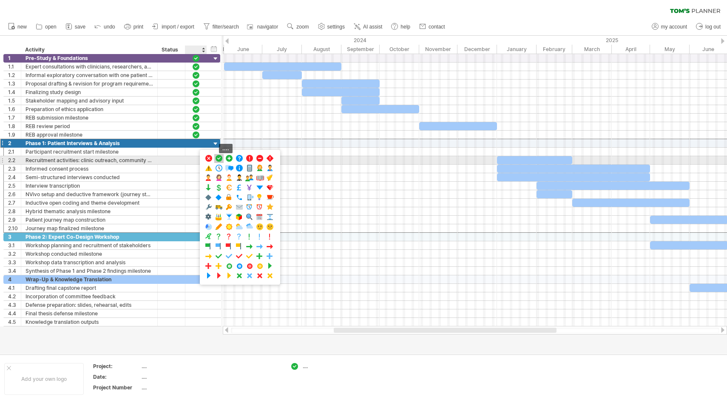
click at [220, 160] on span at bounding box center [219, 158] width 9 height 8
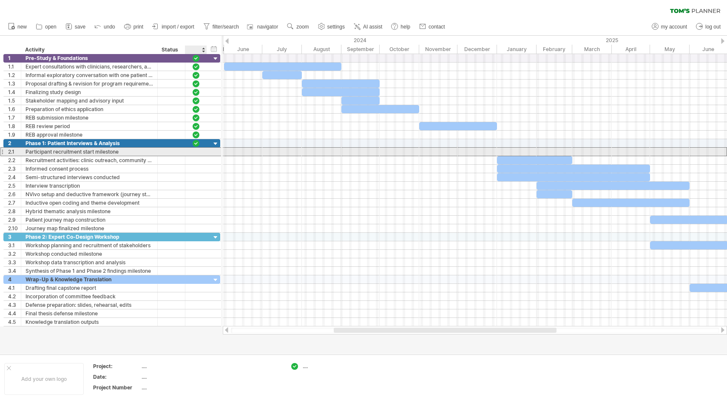
click at [196, 150] on div at bounding box center [196, 151] width 9 height 7
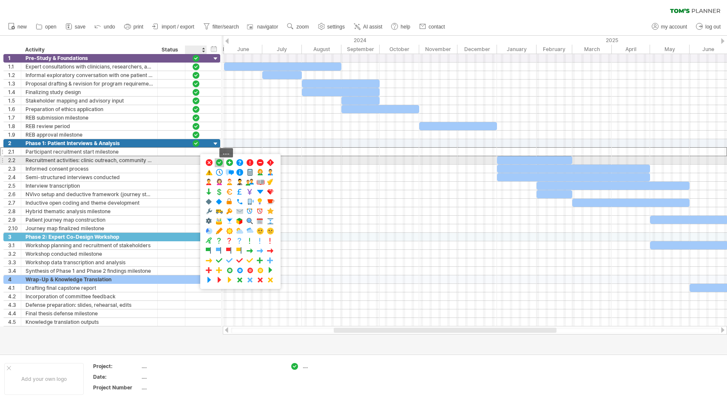
click at [221, 162] on span at bounding box center [219, 163] width 9 height 8
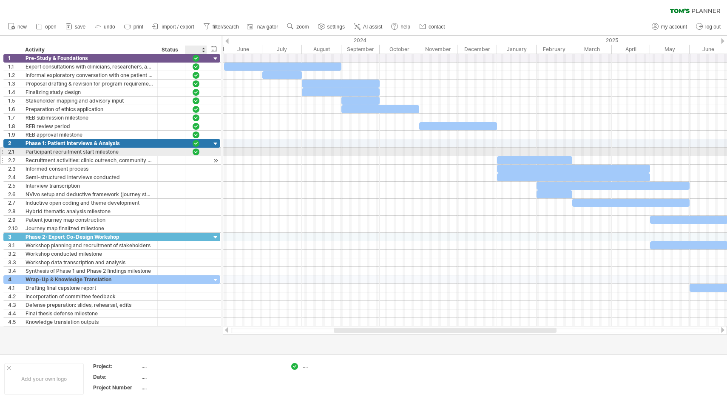
click at [193, 161] on div at bounding box center [196, 159] width 9 height 7
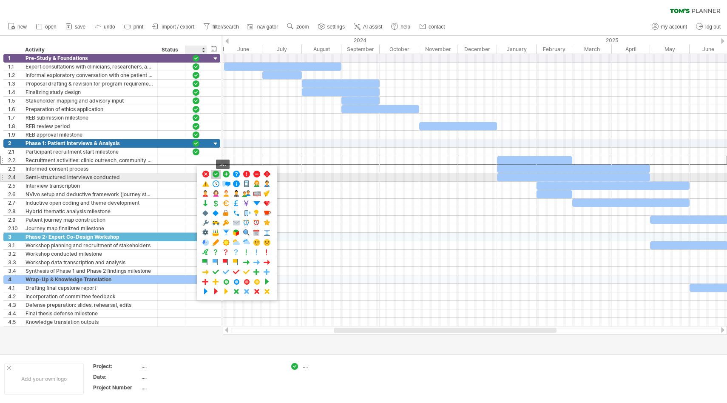
click at [216, 175] on span at bounding box center [216, 174] width 9 height 8
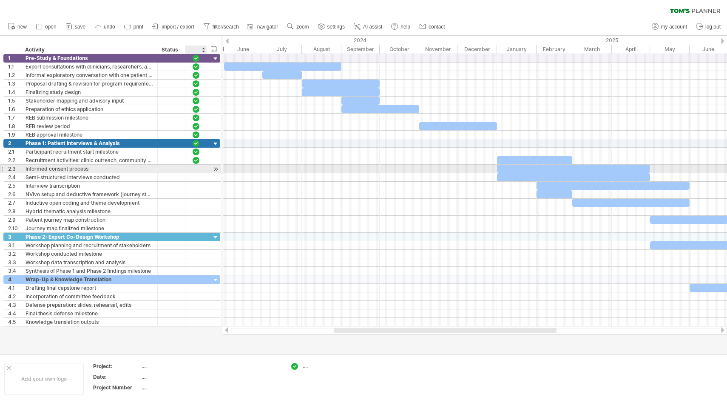
click at [197, 170] on div at bounding box center [196, 168] width 9 height 7
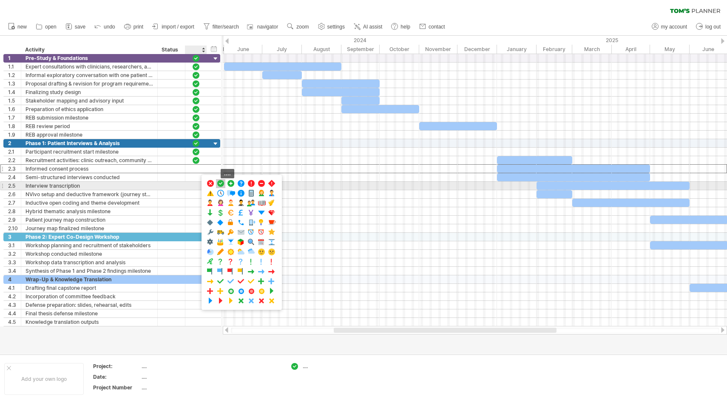
click at [218, 183] on span at bounding box center [220, 183] width 9 height 8
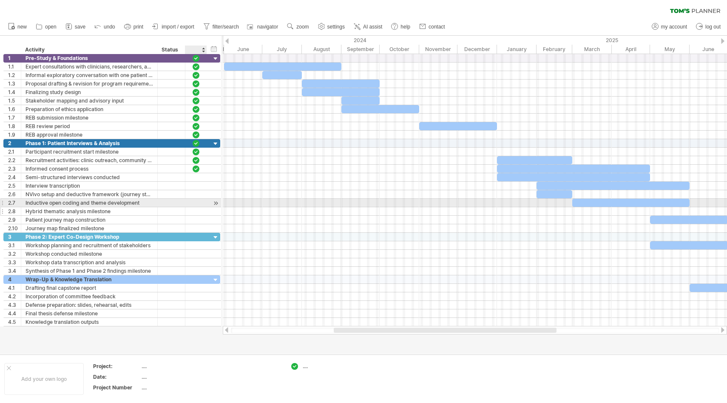
click at [191, 210] on div at bounding box center [196, 211] width 22 height 8
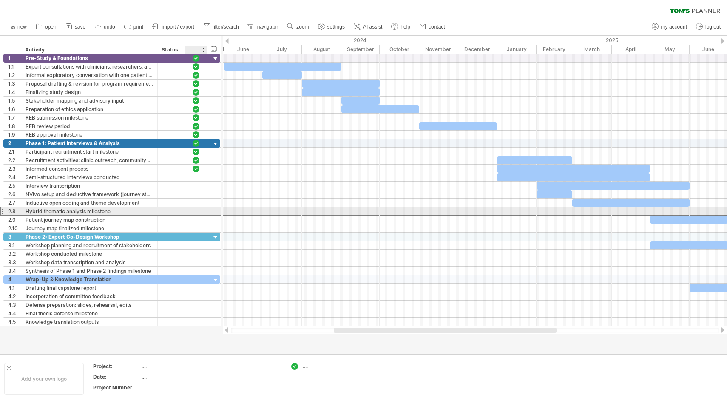
click at [199, 211] on div at bounding box center [196, 210] width 9 height 7
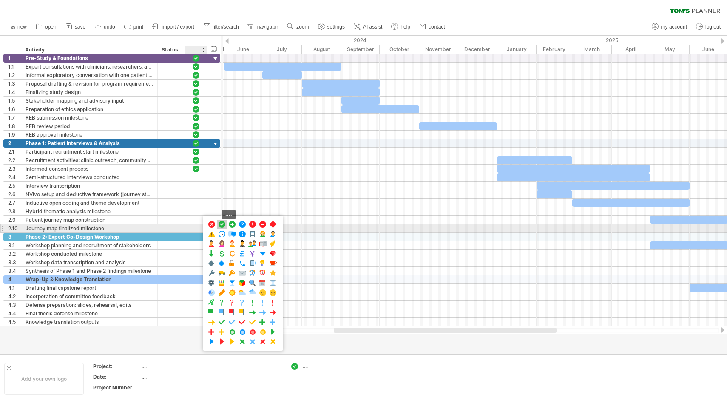
click at [224, 226] on span at bounding box center [222, 224] width 9 height 8
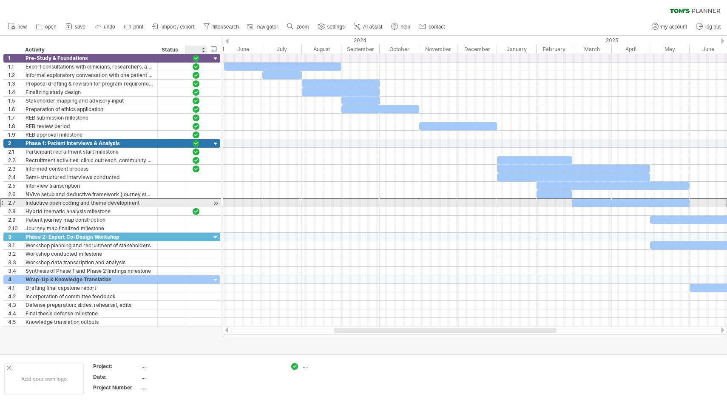
click at [193, 200] on div at bounding box center [196, 202] width 9 height 7
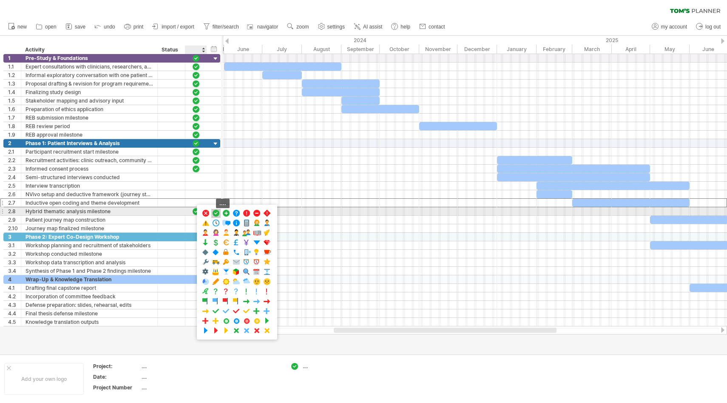
click at [217, 214] on span at bounding box center [216, 213] width 9 height 8
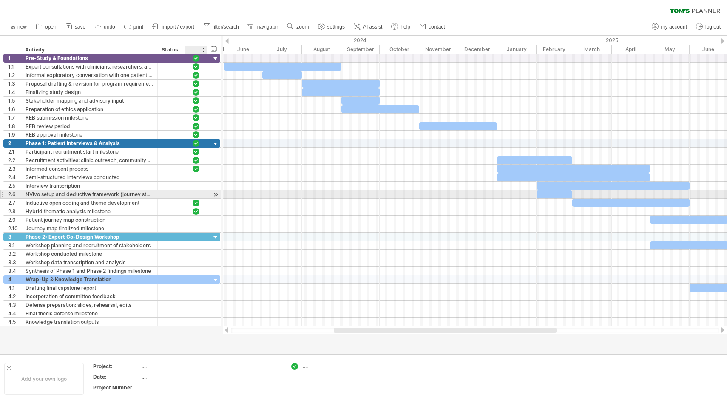
click at [194, 193] on div at bounding box center [196, 193] width 9 height 7
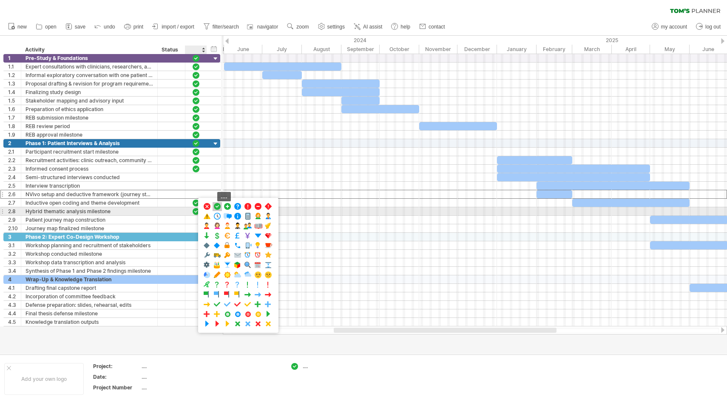
click at [217, 209] on span at bounding box center [217, 206] width 9 height 8
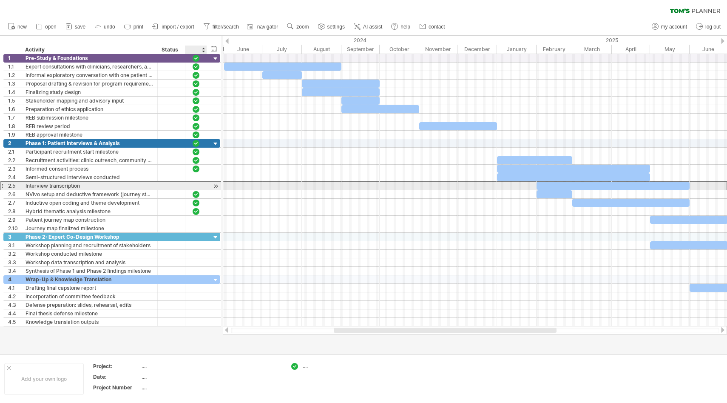
click at [195, 190] on div "**********" at bounding box center [111, 185] width 217 height 9
click at [193, 186] on div at bounding box center [196, 185] width 9 height 7
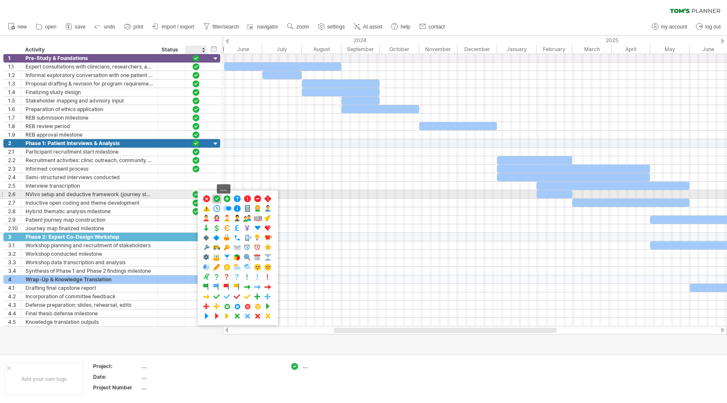
click at [217, 199] on span at bounding box center [217, 199] width 9 height 8
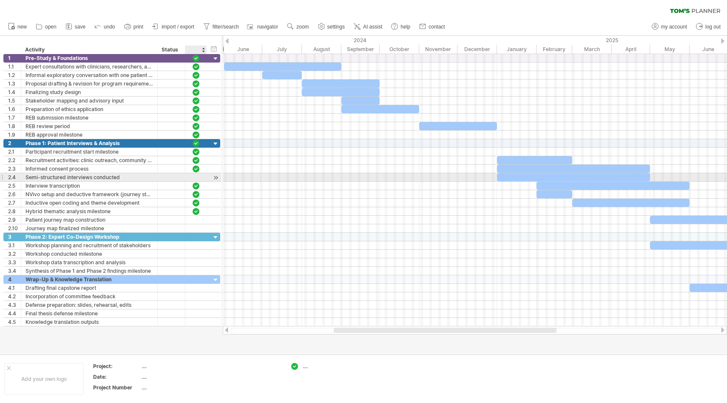
click at [192, 174] on div at bounding box center [196, 176] width 9 height 7
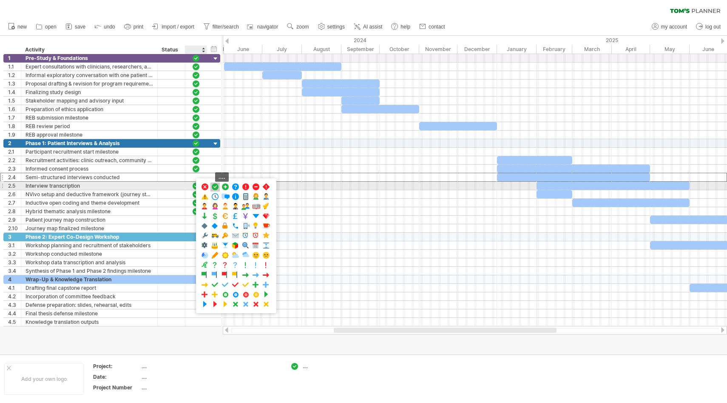
click at [219, 189] on span at bounding box center [215, 187] width 9 height 8
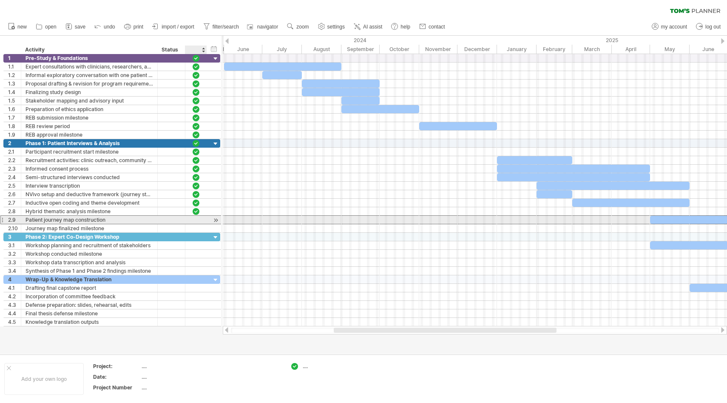
click at [196, 218] on div at bounding box center [196, 219] width 9 height 7
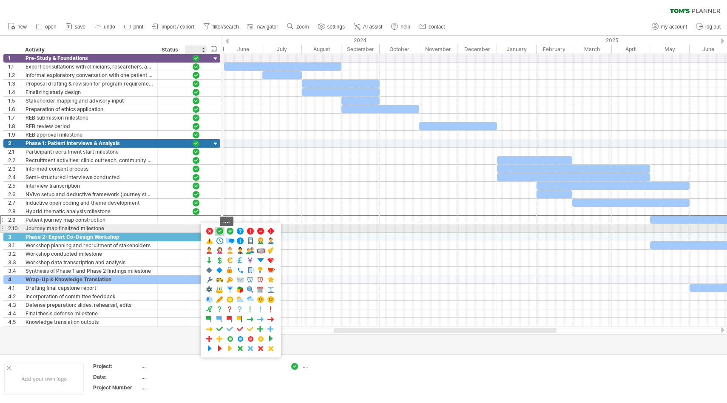
click at [219, 231] on span at bounding box center [220, 231] width 9 height 8
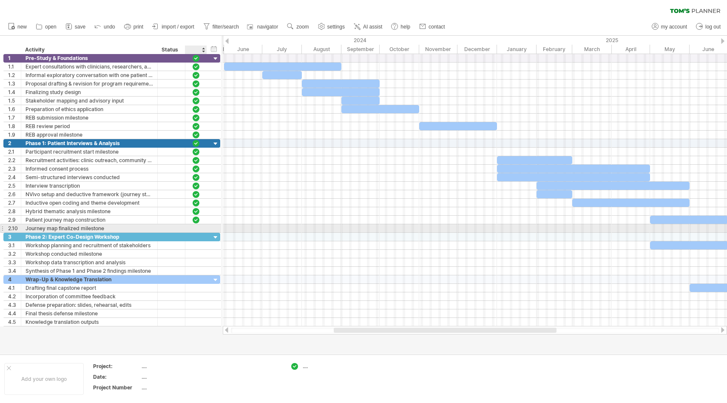
click at [191, 227] on div at bounding box center [196, 228] width 22 height 8
click at [198, 229] on div at bounding box center [196, 227] width 9 height 7
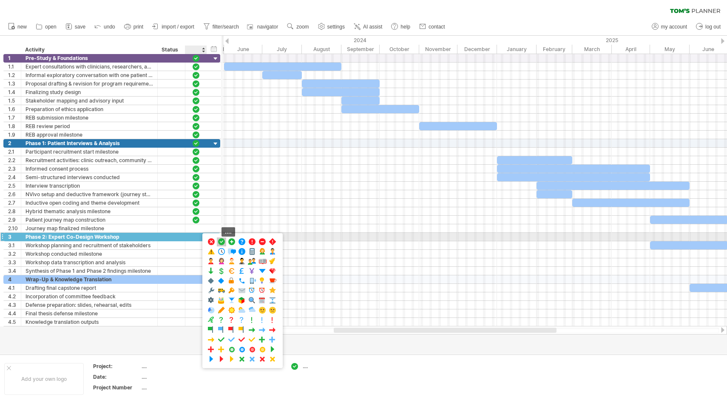
click at [221, 240] on span at bounding box center [221, 242] width 9 height 8
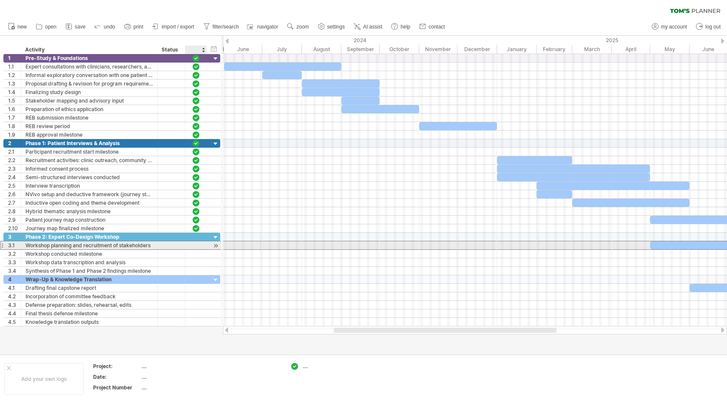
click at [195, 244] on div at bounding box center [196, 244] width 9 height 7
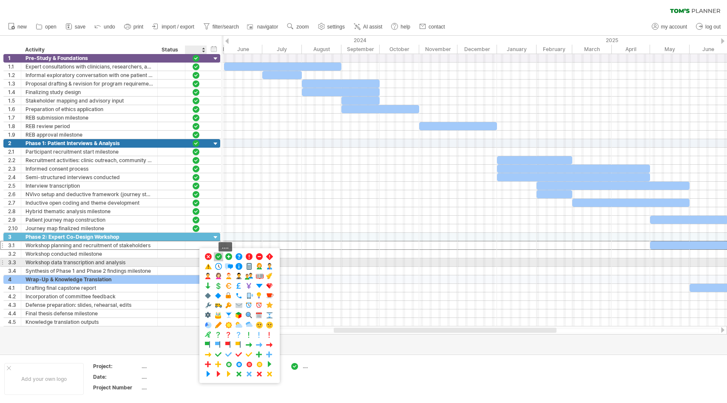
click at [216, 256] on span at bounding box center [218, 257] width 9 height 8
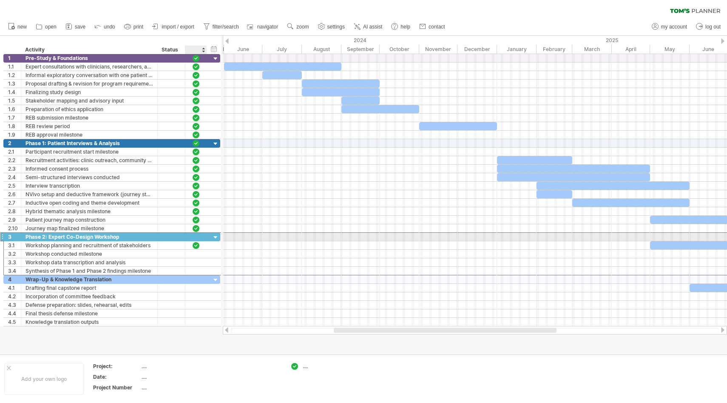
click at [194, 236] on div at bounding box center [196, 236] width 9 height 7
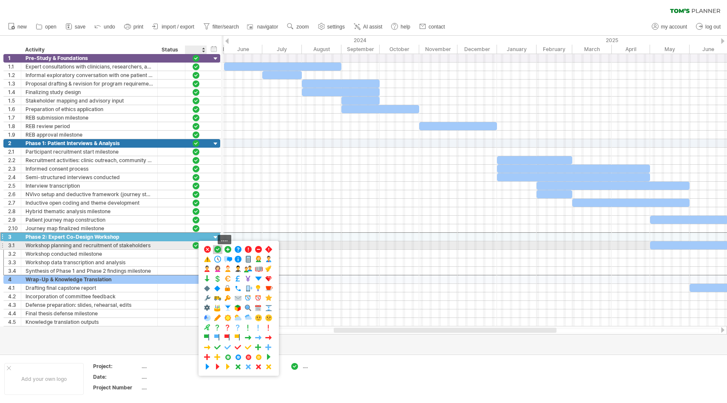
click at [220, 249] on span at bounding box center [217, 249] width 9 height 8
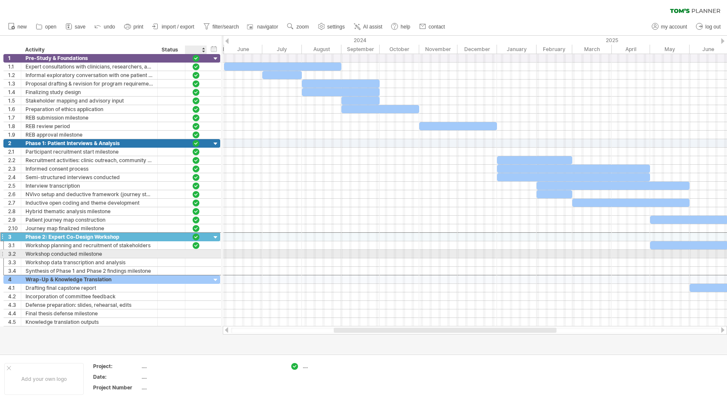
click at [193, 255] on div at bounding box center [196, 253] width 9 height 7
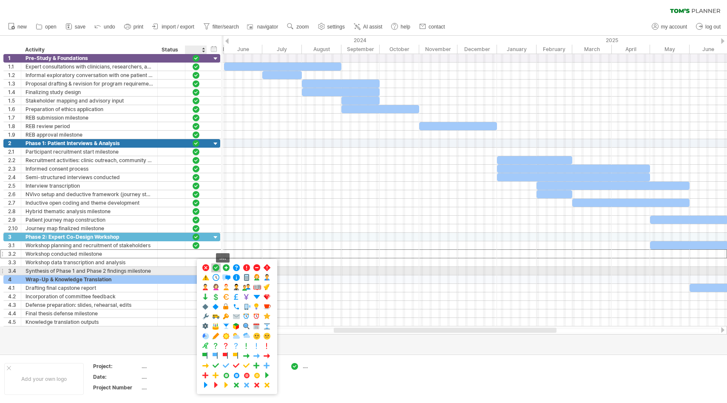
click at [216, 269] on span at bounding box center [216, 268] width 9 height 8
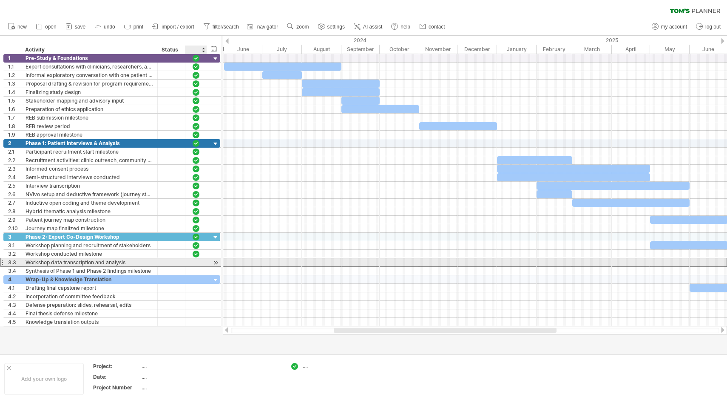
click at [195, 264] on div at bounding box center [196, 261] width 9 height 7
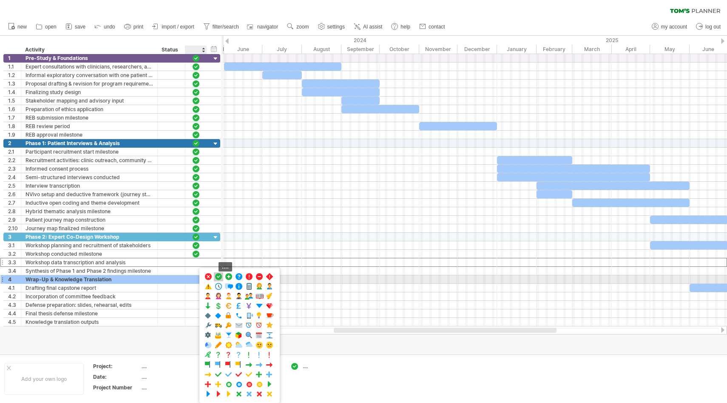
click at [218, 278] on span at bounding box center [218, 277] width 9 height 8
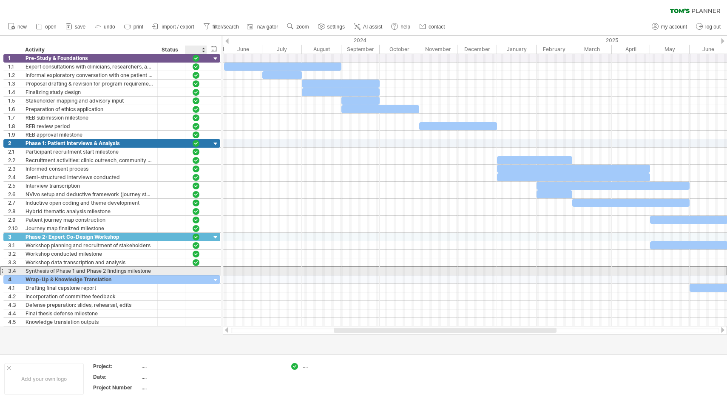
click at [192, 271] on div at bounding box center [196, 270] width 9 height 7
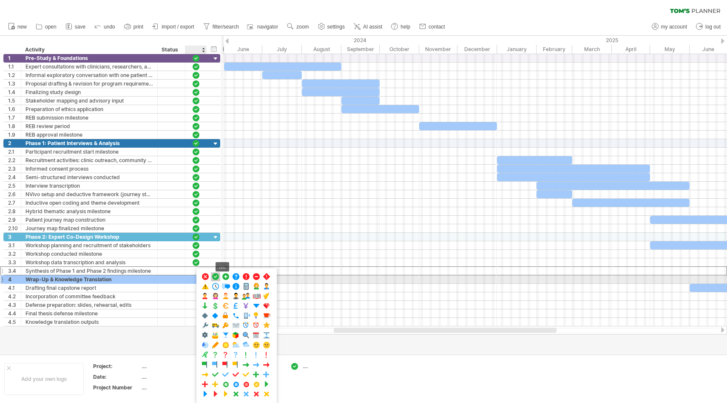
click at [215, 279] on span at bounding box center [215, 277] width 9 height 8
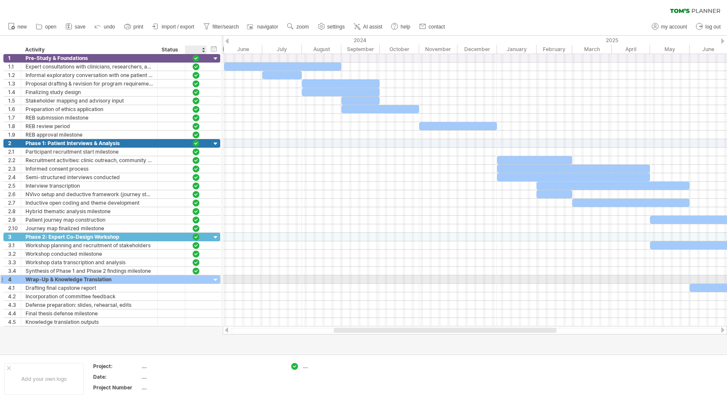
click at [194, 278] on div at bounding box center [196, 278] width 9 height 7
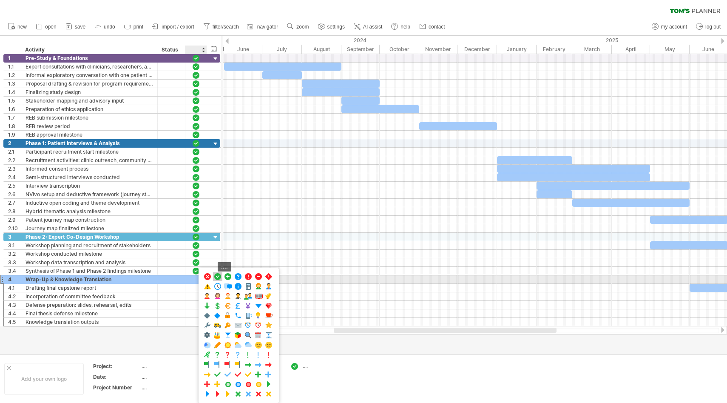
click at [216, 278] on span at bounding box center [217, 277] width 9 height 8
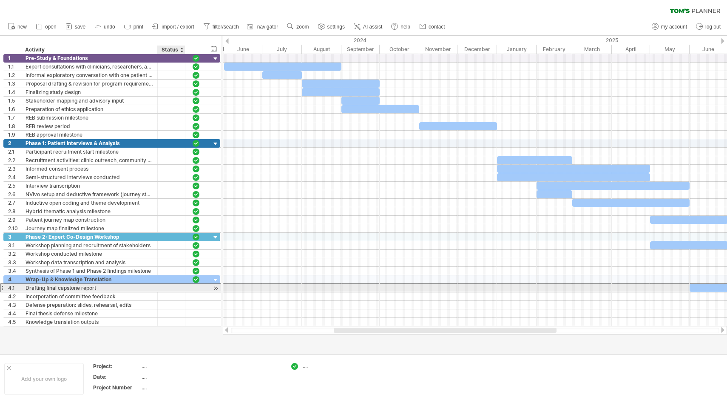
click at [189, 288] on div at bounding box center [196, 288] width 22 height 8
click at [198, 290] on div at bounding box center [196, 287] width 9 height 7
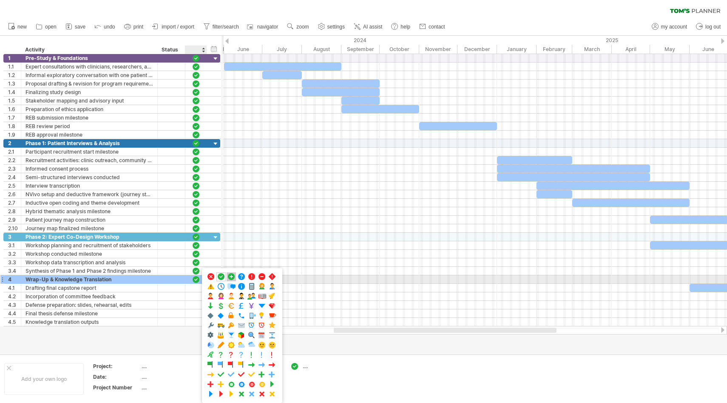
click at [221, 276] on span at bounding box center [221, 277] width 9 height 8
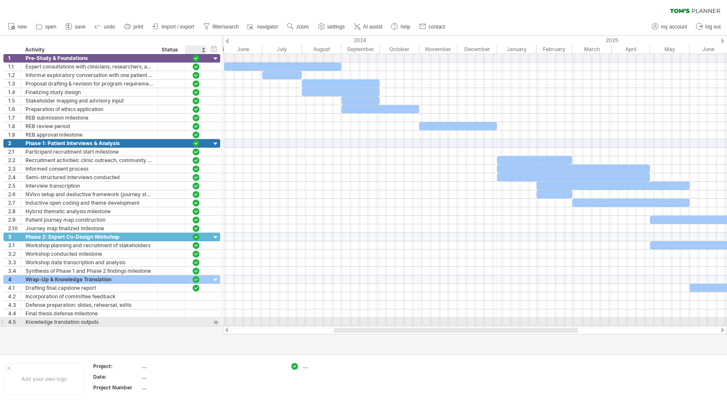
click at [196, 322] on div at bounding box center [196, 321] width 9 height 7
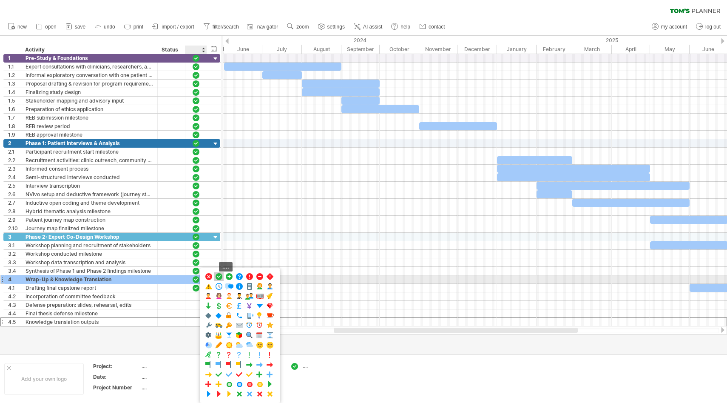
click at [220, 275] on span at bounding box center [219, 277] width 9 height 8
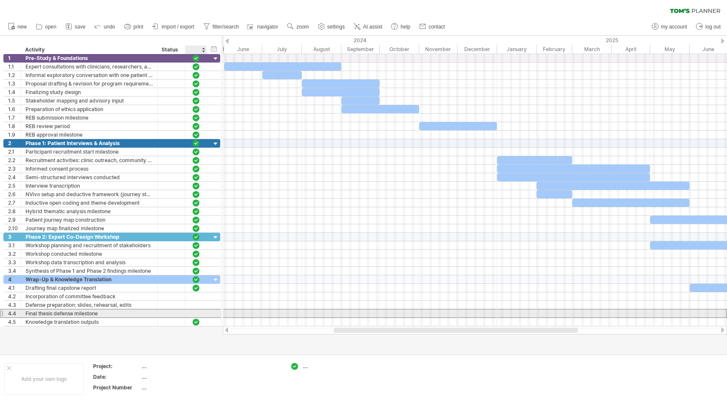
click at [195, 311] on div at bounding box center [196, 312] width 9 height 7
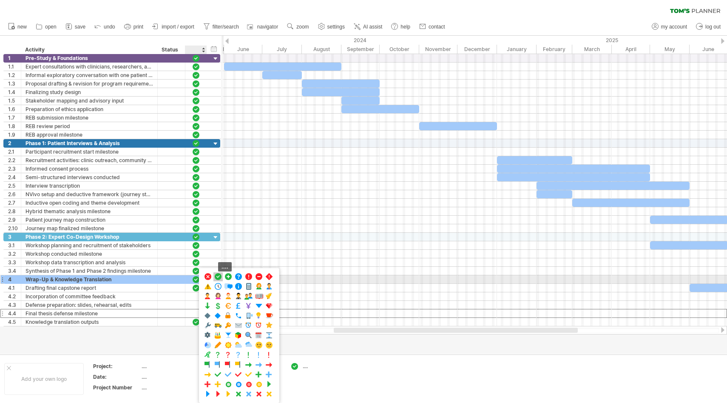
click at [219, 278] on span at bounding box center [218, 277] width 9 height 8
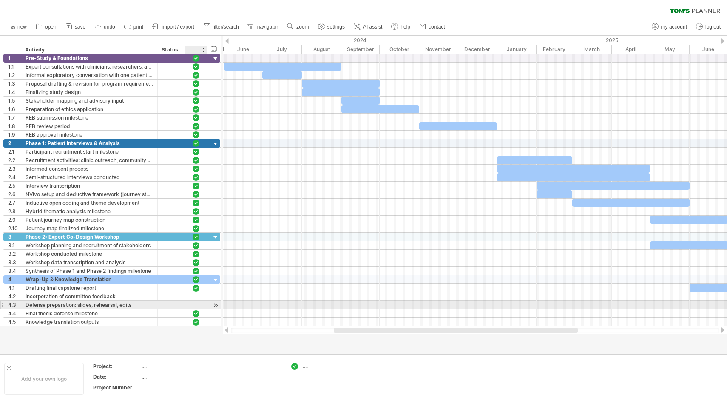
click at [188, 304] on div at bounding box center [196, 305] width 22 height 8
click at [194, 304] on div at bounding box center [196, 304] width 9 height 7
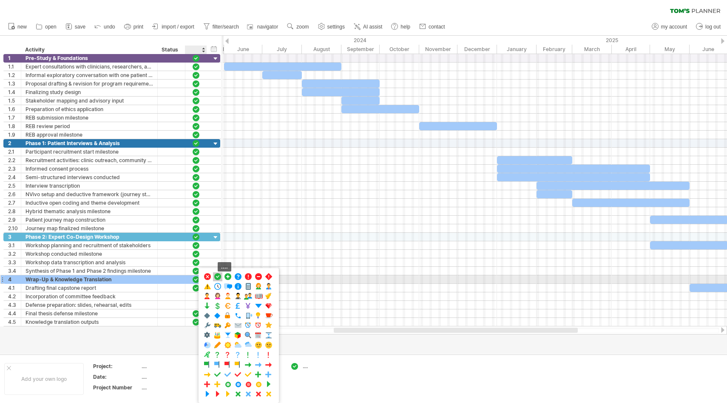
click at [218, 277] on span at bounding box center [217, 277] width 9 height 8
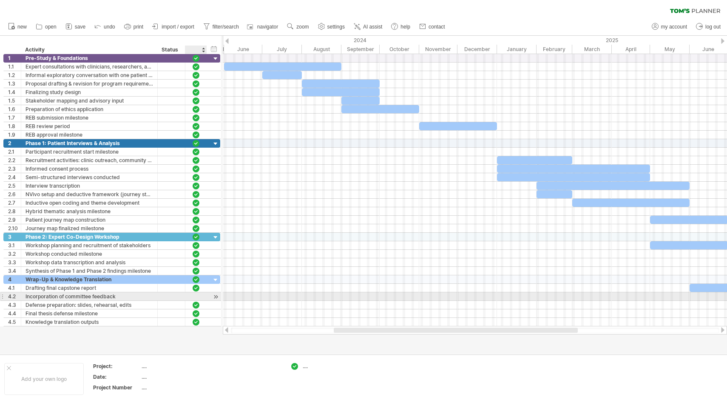
click at [194, 298] on div at bounding box center [196, 295] width 9 height 7
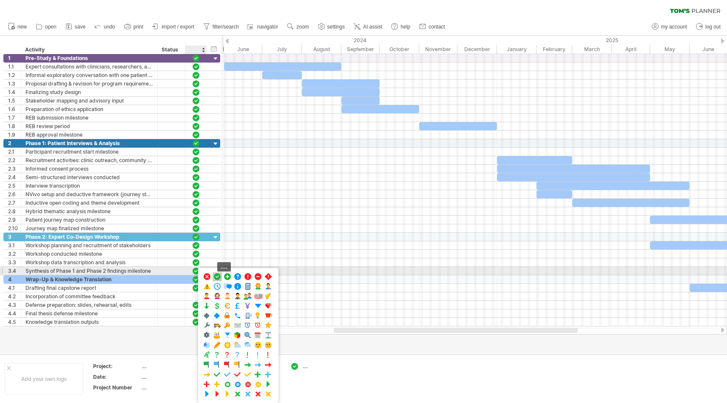
click at [218, 275] on span at bounding box center [217, 277] width 9 height 8
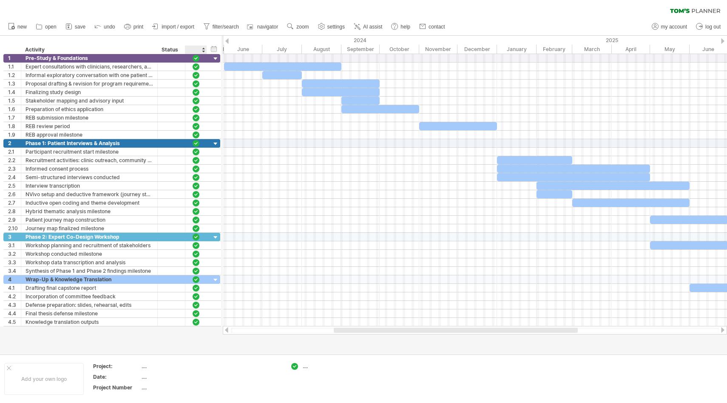
click at [191, 50] on div at bounding box center [195, 49] width 13 height 9
type input "******"
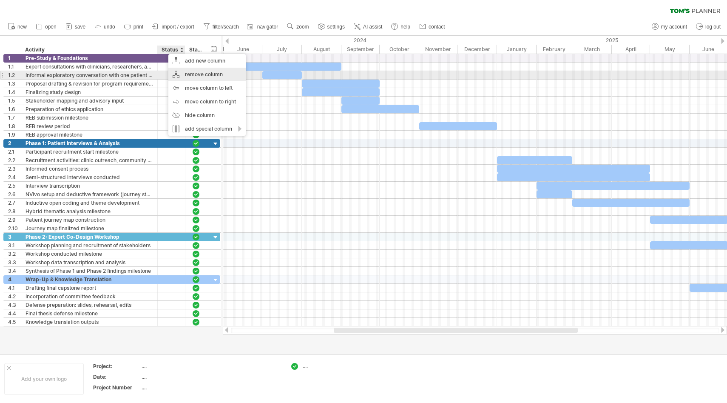
click at [207, 71] on div "remove column" at bounding box center [206, 75] width 77 height 14
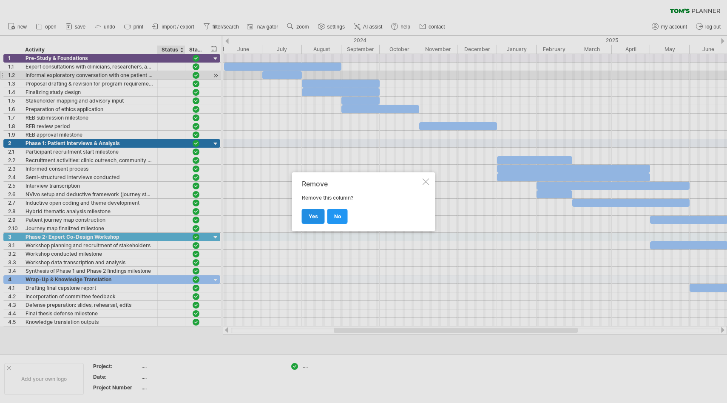
click at [320, 222] on link "yes" at bounding box center [313, 216] width 23 height 15
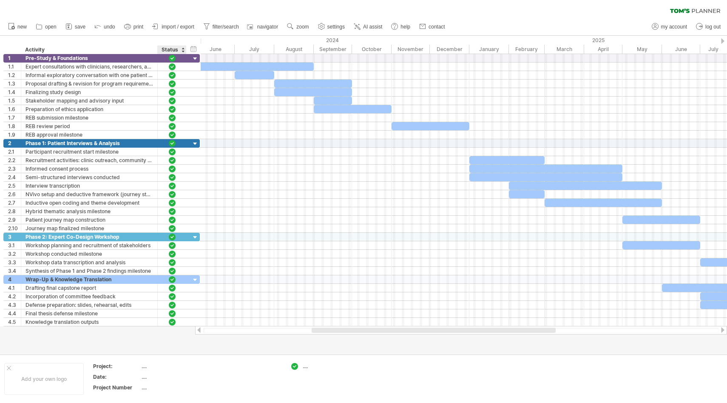
drag, startPoint x: 178, startPoint y: 48, endPoint x: 185, endPoint y: 49, distance: 7.3
click at [185, 49] on div at bounding box center [186, 49] width 3 height 9
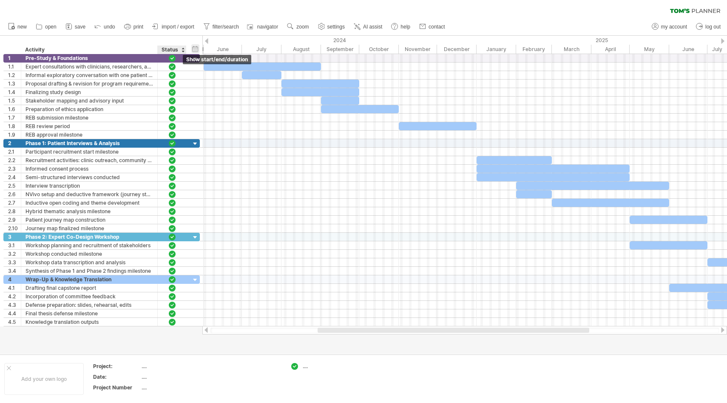
click at [193, 49] on div "hide start/end/duration show start/end/duration" at bounding box center [195, 48] width 8 height 9
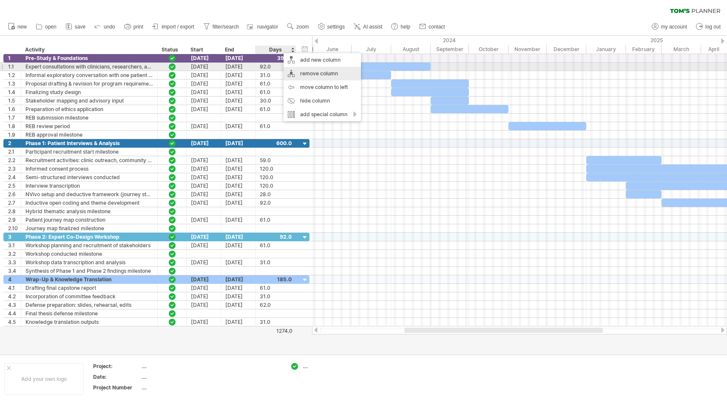
click at [316, 71] on div "remove column" at bounding box center [322, 74] width 77 height 14
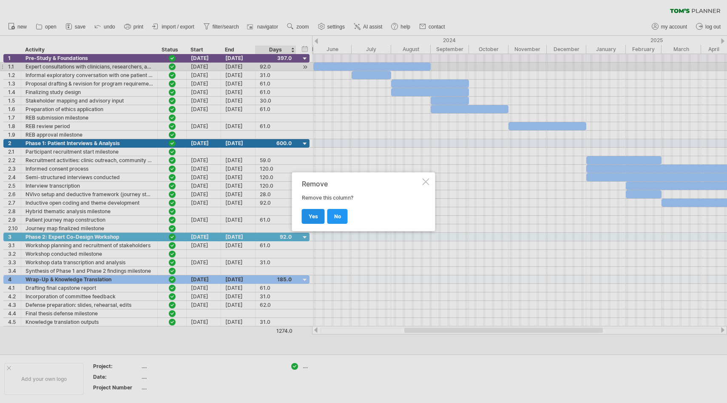
click at [313, 215] on span "yes" at bounding box center [313, 216] width 9 height 6
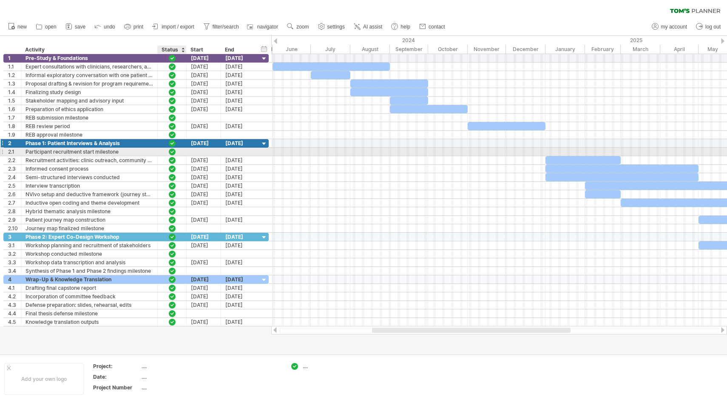
click at [173, 144] on div at bounding box center [172, 142] width 9 height 7
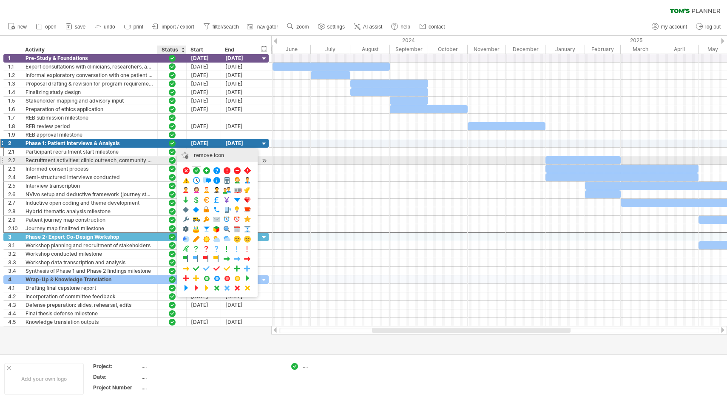
click at [187, 156] on div "remove icon" at bounding box center [217, 155] width 80 height 14
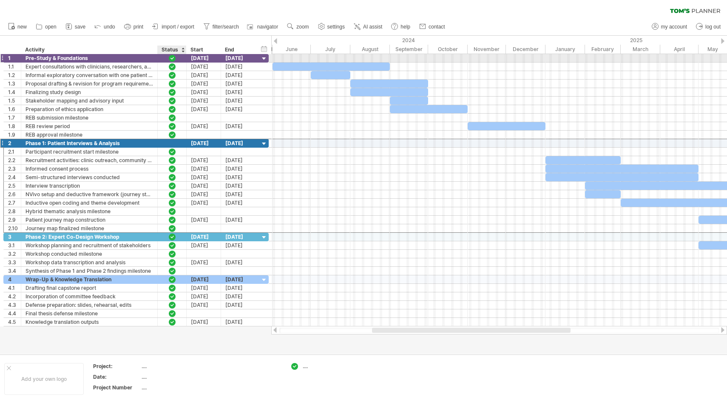
click at [173, 59] on div at bounding box center [172, 57] width 9 height 7
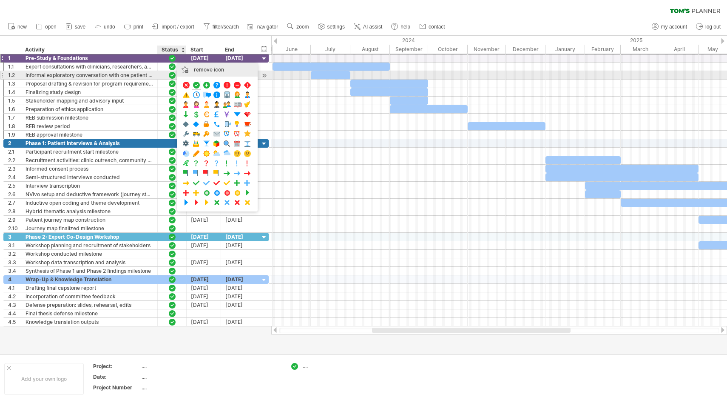
click at [183, 73] on div "remove icon" at bounding box center [217, 70] width 80 height 14
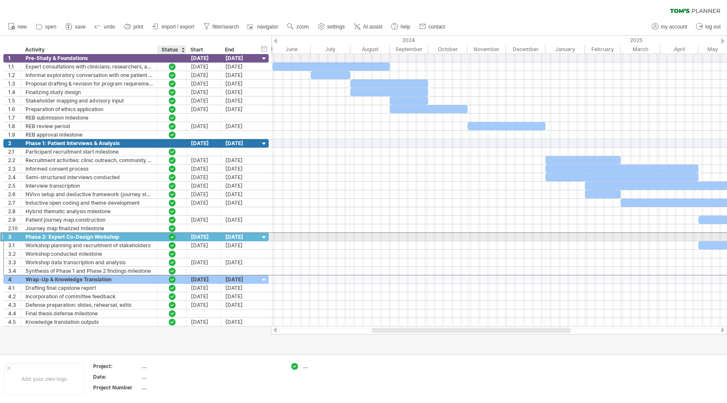
click at [172, 234] on div at bounding box center [172, 236] width 9 height 7
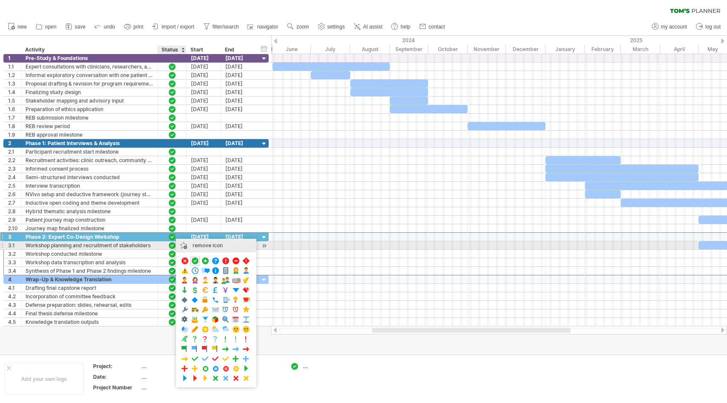
click at [186, 242] on div "remove icon" at bounding box center [216, 245] width 80 height 14
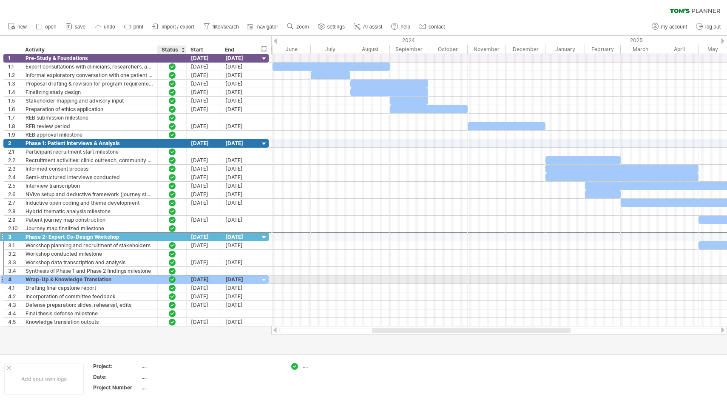
click at [168, 281] on div at bounding box center [172, 278] width 9 height 7
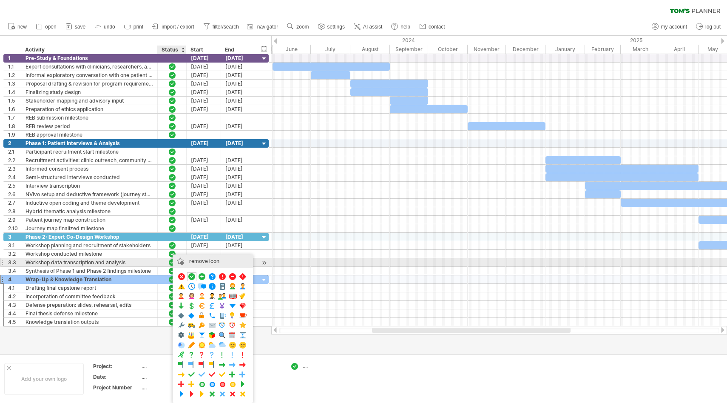
click at [195, 262] on div "remove icon" at bounding box center [213, 261] width 80 height 14
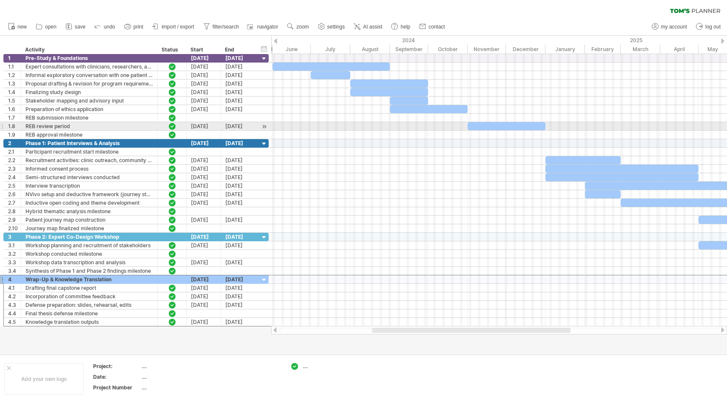
click at [341, 126] on div at bounding box center [499, 126] width 456 height 9
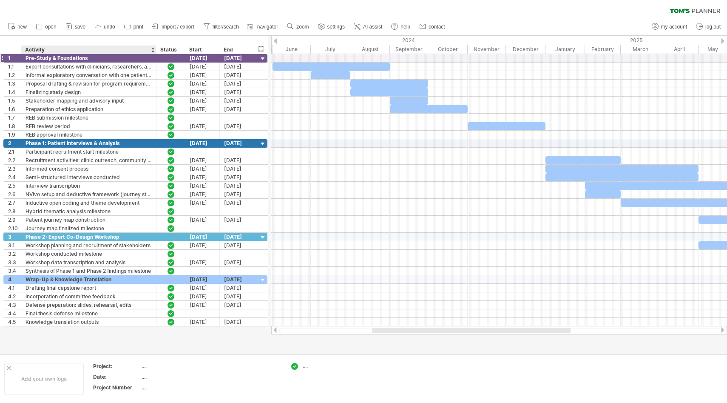
drag, startPoint x: 156, startPoint y: 48, endPoint x: 154, endPoint y: 59, distance: 11.1
click at [154, 59] on div "Trying to reach [DOMAIN_NAME] Connected again... 0% clear filter new 1" at bounding box center [363, 201] width 727 height 403
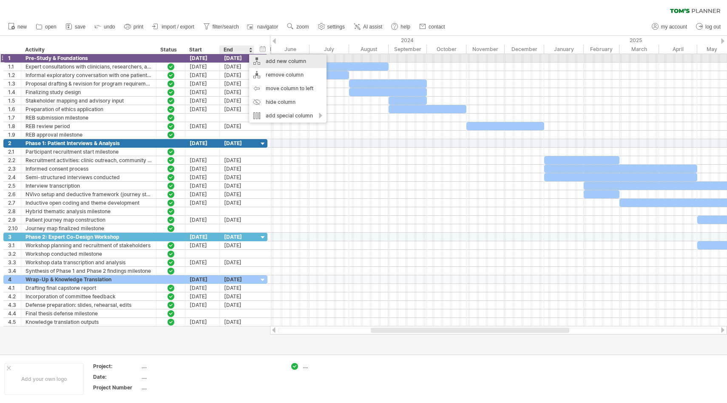
click at [275, 62] on div "add new column" at bounding box center [287, 61] width 77 height 14
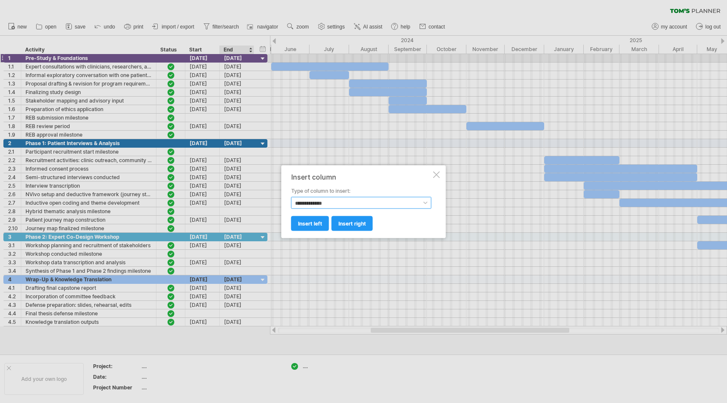
click at [337, 200] on select "**********" at bounding box center [361, 202] width 140 height 12
click at [336, 91] on div at bounding box center [363, 201] width 727 height 403
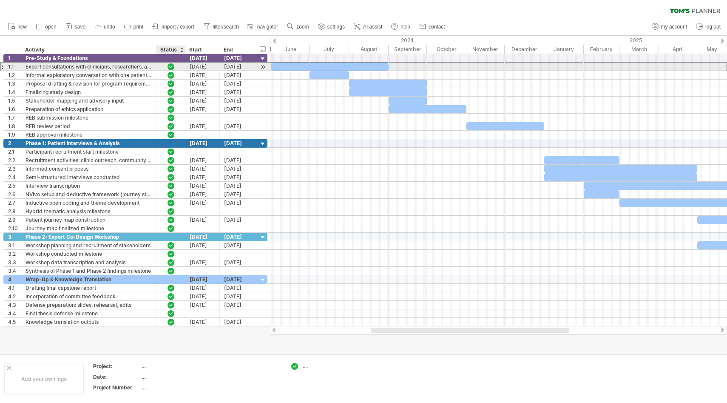
click at [167, 65] on div at bounding box center [171, 66] width 9 height 7
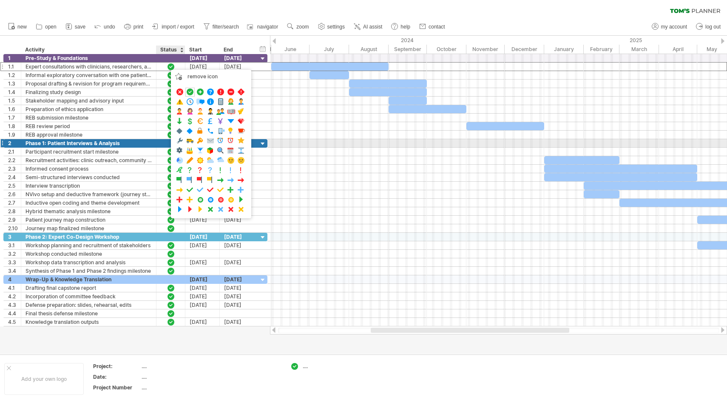
click at [322, 147] on div at bounding box center [498, 143] width 457 height 9
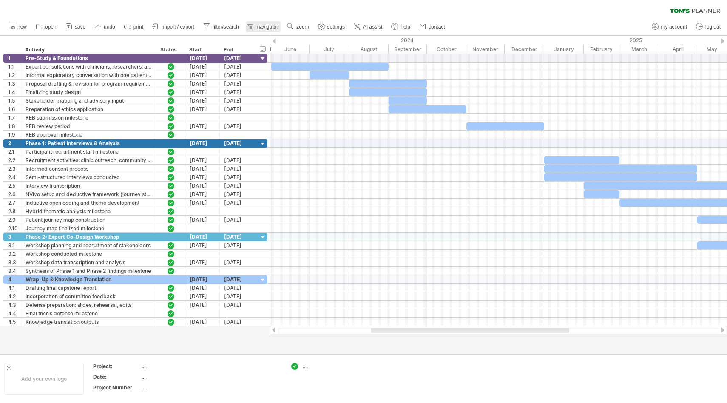
click at [261, 26] on span "navigator" at bounding box center [267, 27] width 21 height 6
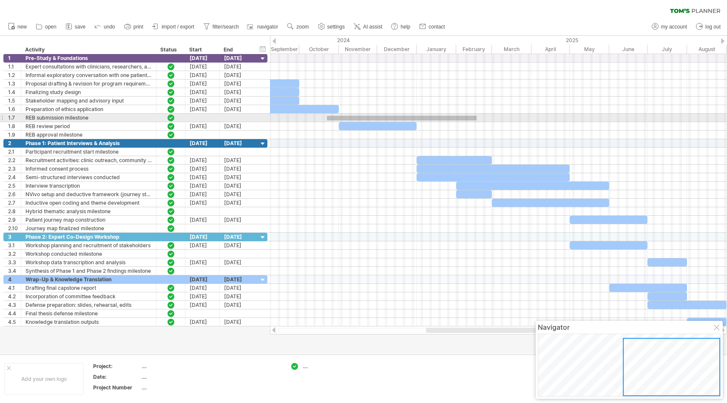
drag, startPoint x: 327, startPoint y: 120, endPoint x: 483, endPoint y: 116, distance: 156.1
click at [483, 116] on div at bounding box center [498, 118] width 457 height 9
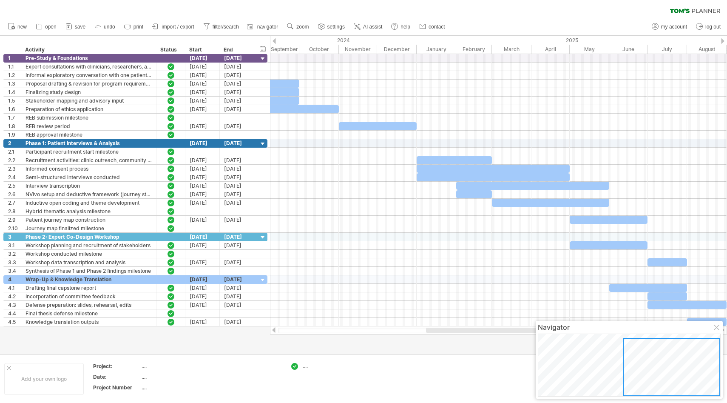
click at [716, 329] on div at bounding box center [717, 327] width 7 height 7
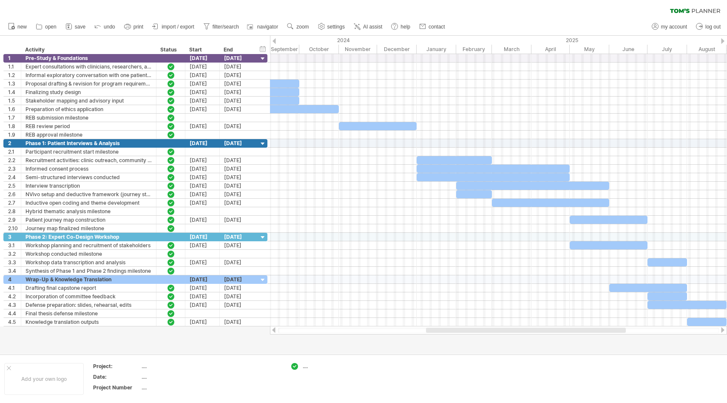
click at [417, 329] on div at bounding box center [498, 330] width 441 height 6
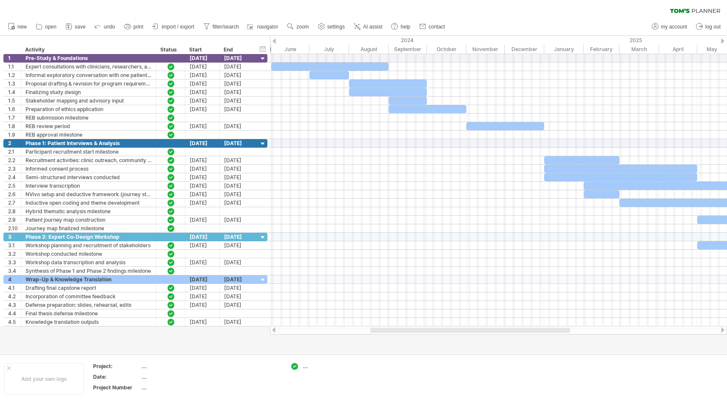
drag, startPoint x: 446, startPoint y: 331, endPoint x: 390, endPoint y: 331, distance: 55.7
click at [390, 331] on div at bounding box center [470, 329] width 200 height 5
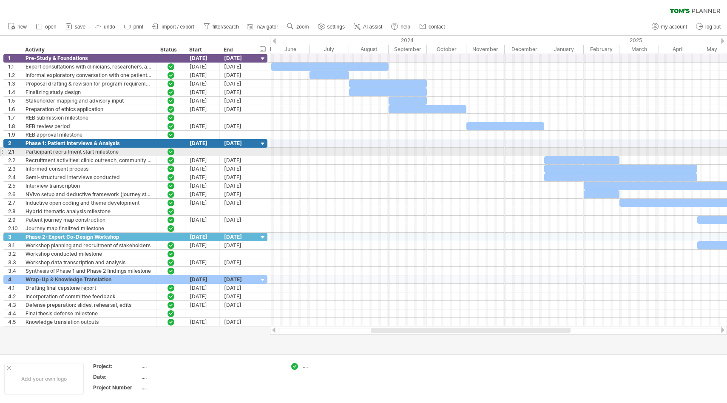
click at [557, 150] on div at bounding box center [498, 152] width 457 height 9
click at [72, 155] on div "Participant recruitment start milestone" at bounding box center [89, 152] width 126 height 8
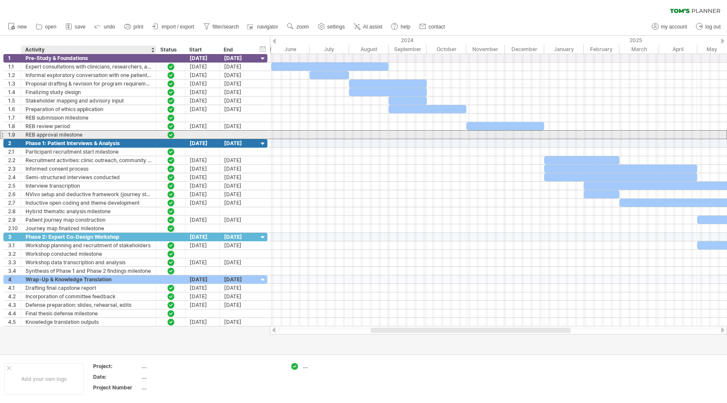
click at [70, 136] on div "REB approval milestone" at bounding box center [89, 135] width 126 height 8
click at [70, 136] on input "**********" at bounding box center [89, 135] width 126 height 8
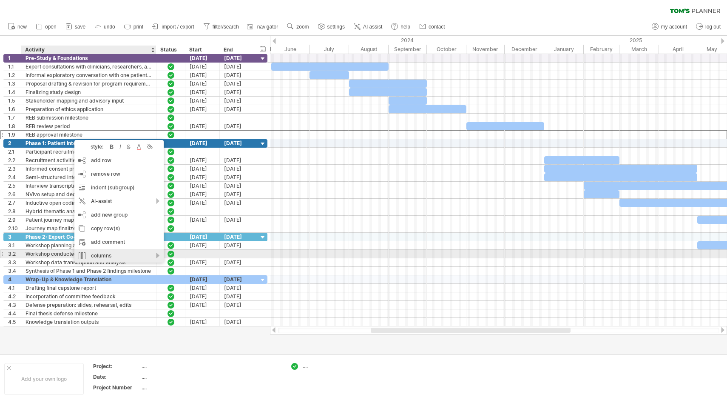
click at [153, 257] on div "columns" at bounding box center [118, 256] width 89 height 14
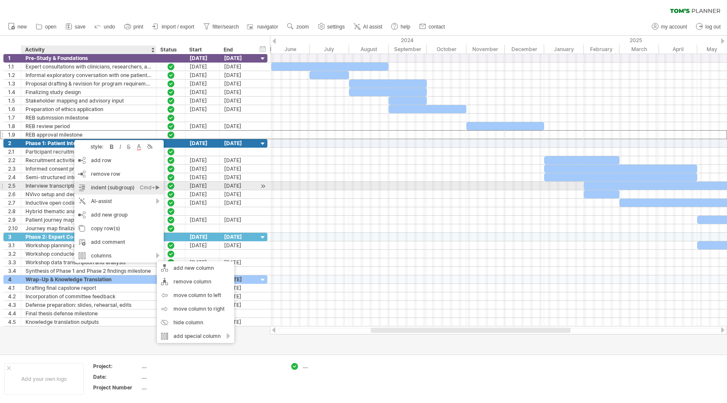
click at [156, 189] on div "Cmd+►" at bounding box center [150, 188] width 20 height 14
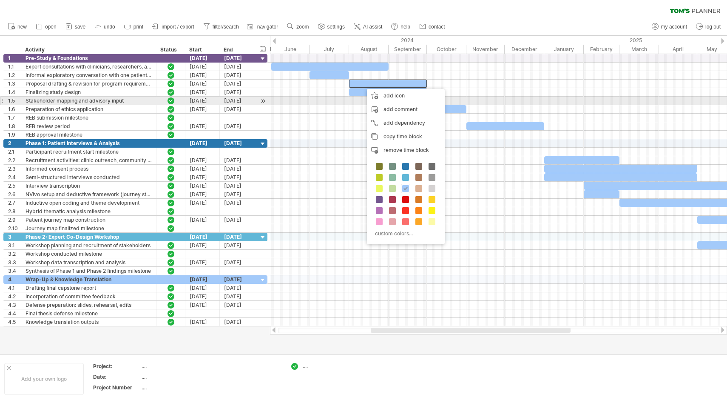
click at [335, 99] on div at bounding box center [498, 101] width 457 height 9
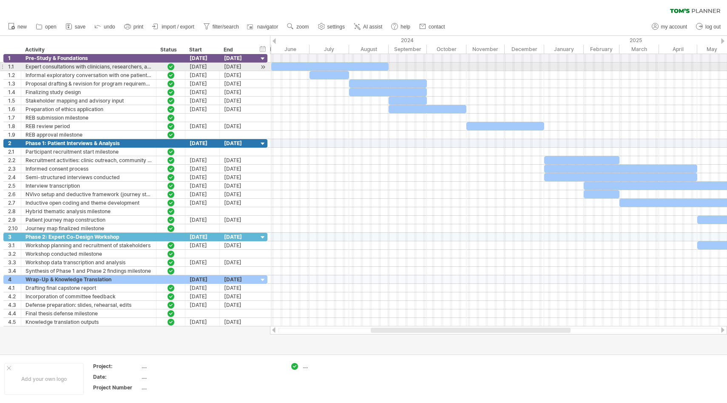
click at [289, 65] on div at bounding box center [329, 66] width 117 height 8
click at [319, 66] on div at bounding box center [329, 66] width 117 height 8
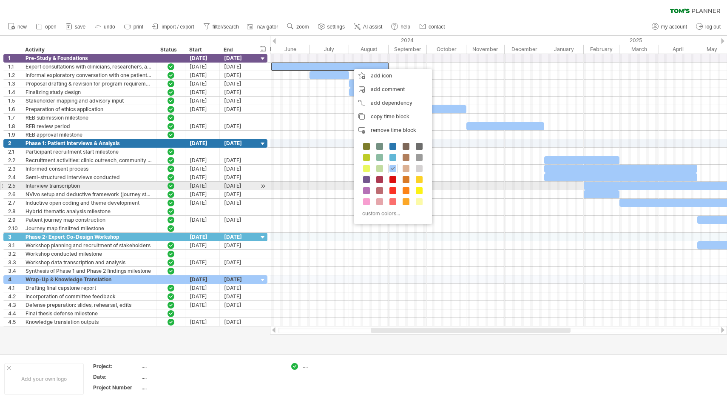
click at [366, 179] on span at bounding box center [366, 179] width 7 height 7
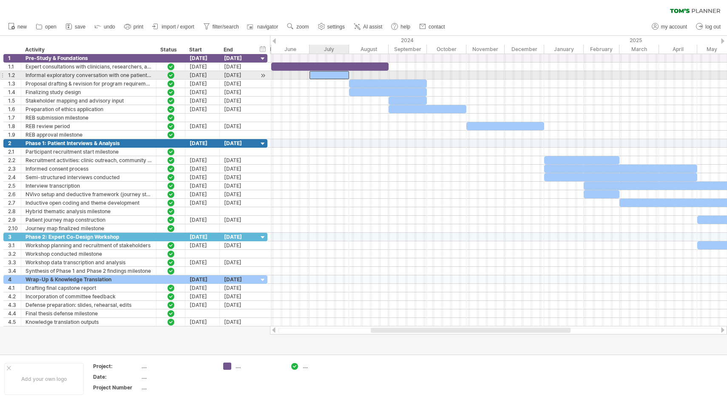
click at [321, 73] on div at bounding box center [329, 75] width 40 height 8
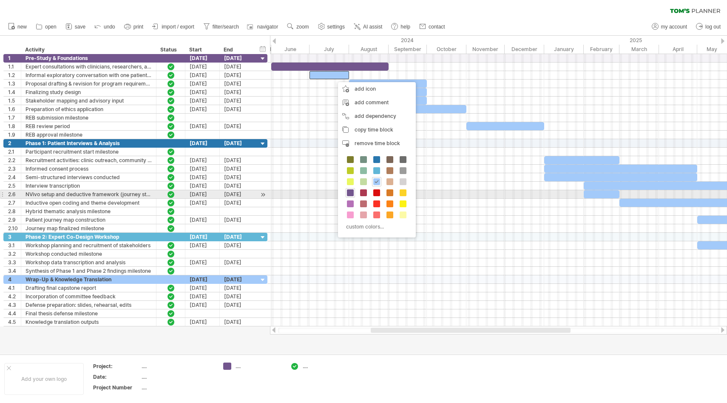
click at [352, 195] on span at bounding box center [350, 192] width 7 height 7
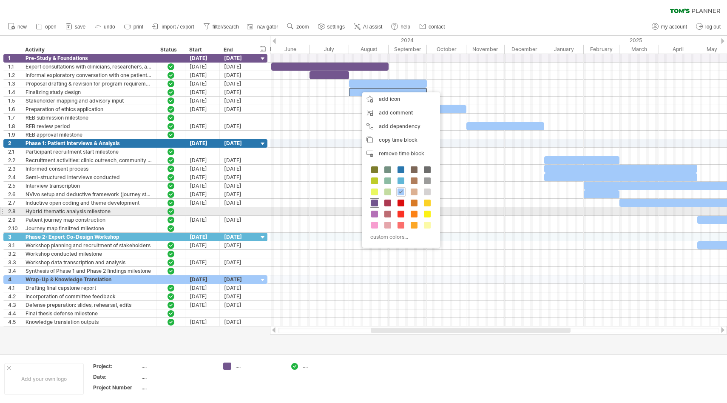
click at [375, 206] on span at bounding box center [374, 202] width 7 height 7
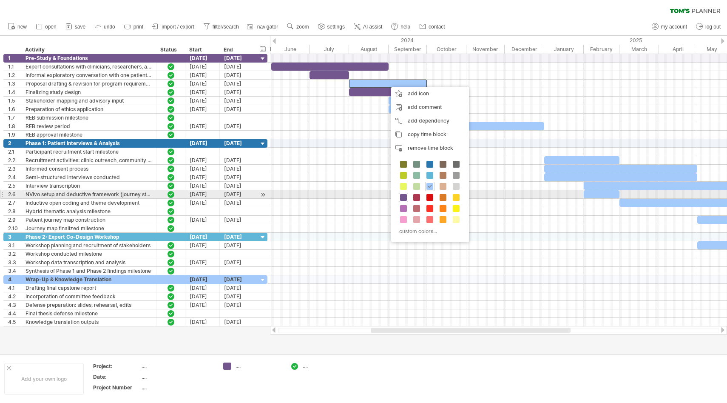
click at [407, 199] on div at bounding box center [403, 197] width 9 height 9
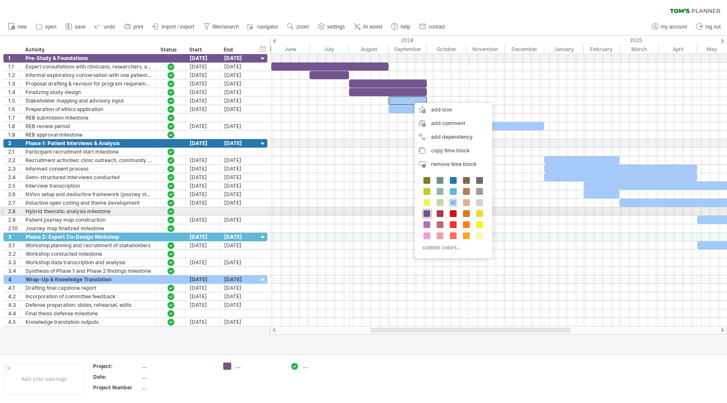
click at [426, 213] on span at bounding box center [426, 213] width 7 height 7
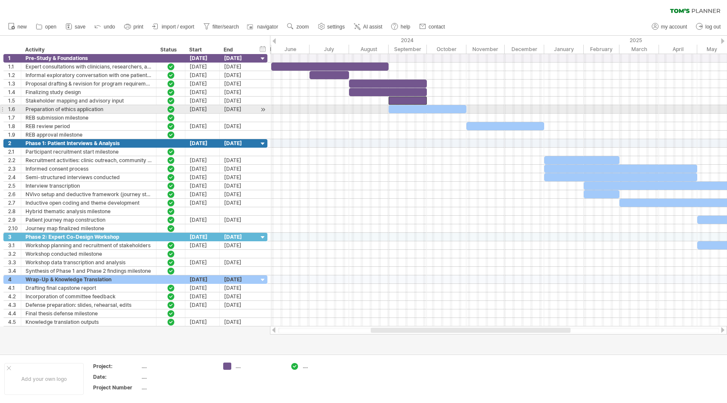
click at [448, 108] on div at bounding box center [428, 109] width 78 height 8
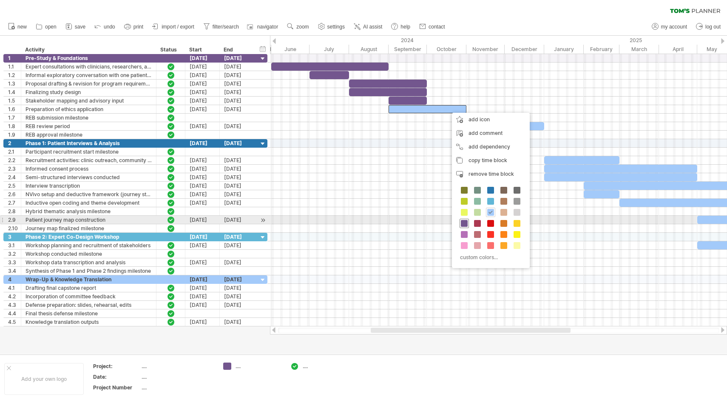
click at [466, 223] on span at bounding box center [464, 223] width 7 height 7
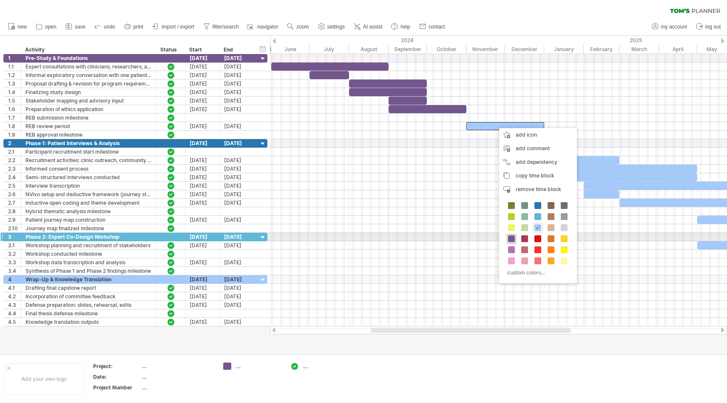
click at [512, 240] on span at bounding box center [511, 238] width 7 height 7
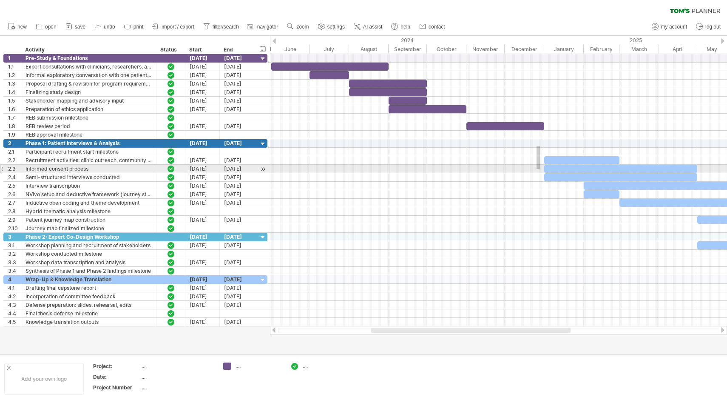
drag, startPoint x: 536, startPoint y: 146, endPoint x: 538, endPoint y: 166, distance: 19.6
click at [538, 166] on div at bounding box center [498, 186] width 457 height 94
click at [538, 166] on div at bounding box center [498, 169] width 457 height 9
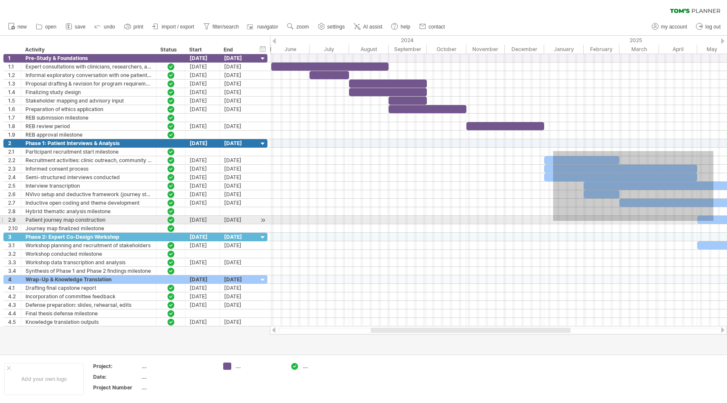
drag, startPoint x: 553, startPoint y: 151, endPoint x: 713, endPoint y: 221, distance: 174.8
click at [713, 221] on div "[DATE] [DATE]" at bounding box center [498, 190] width 457 height 272
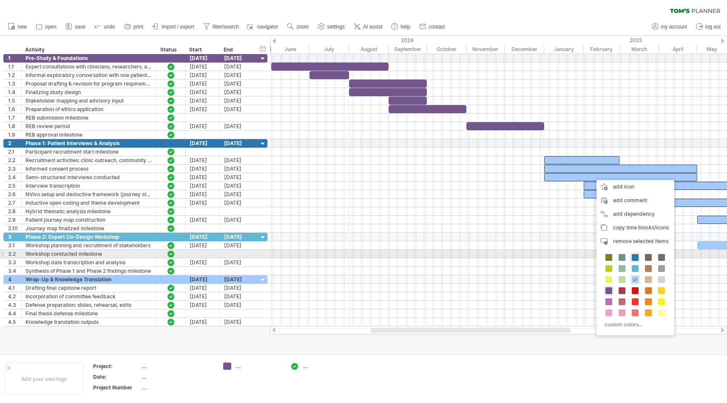
click at [632, 254] on span at bounding box center [635, 257] width 7 height 7
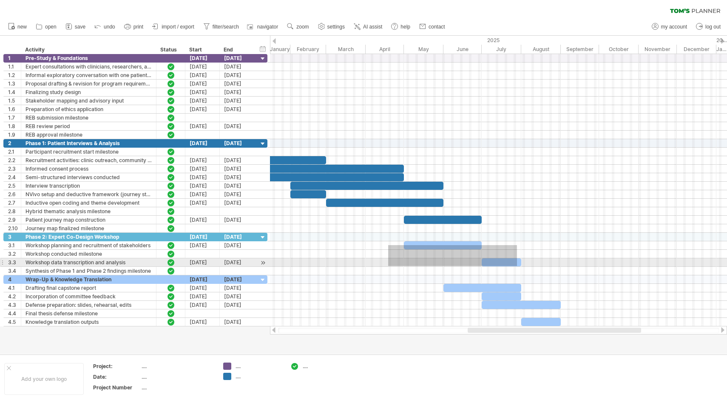
drag, startPoint x: 388, startPoint y: 245, endPoint x: 516, endPoint y: 265, distance: 129.1
click at [516, 265] on div "[DATE] [DATE]" at bounding box center [498, 190] width 457 height 272
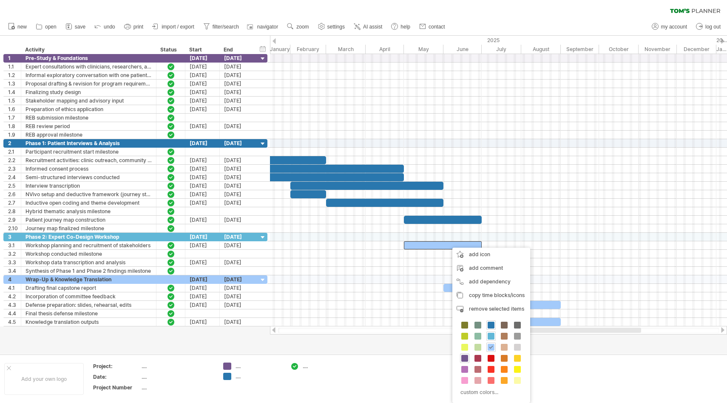
click at [491, 339] on span at bounding box center [491, 335] width 7 height 7
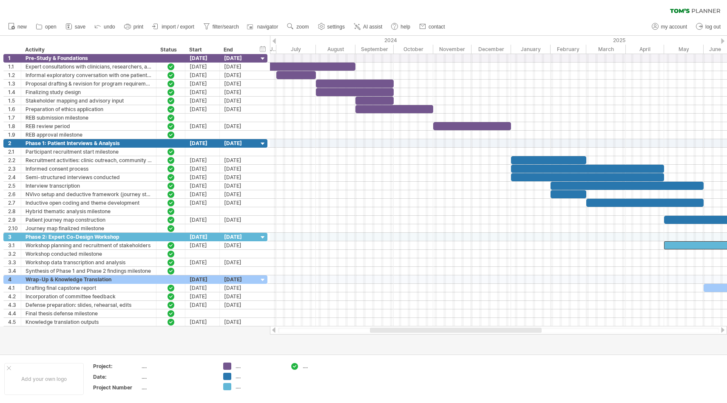
drag, startPoint x: 479, startPoint y: 327, endPoint x: 378, endPoint y: 333, distance: 101.4
click at [378, 333] on div at bounding box center [498, 330] width 457 height 9
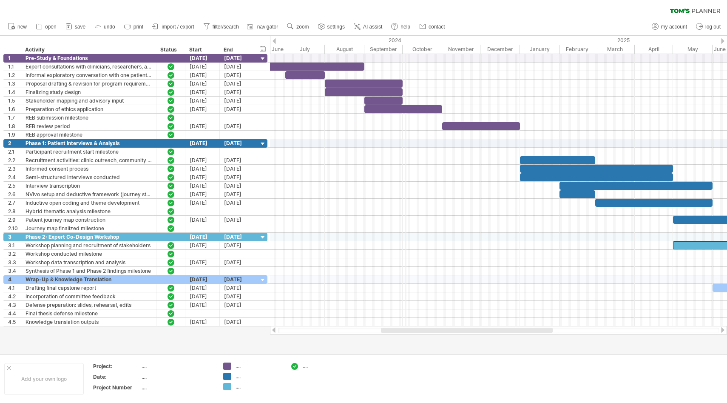
click at [405, 40] on div "2024" at bounding box center [286, 40] width 467 height 9
click at [423, 51] on div "timeline settings" at bounding box center [429, 50] width 62 height 14
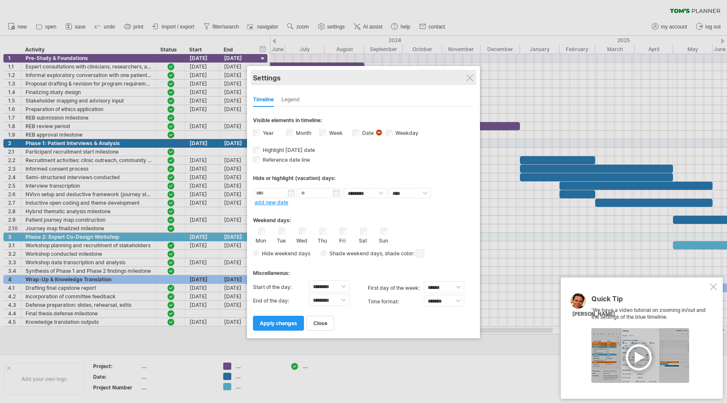
click at [469, 83] on div "Settings" at bounding box center [363, 77] width 221 height 15
click at [469, 79] on div at bounding box center [469, 77] width 7 height 7
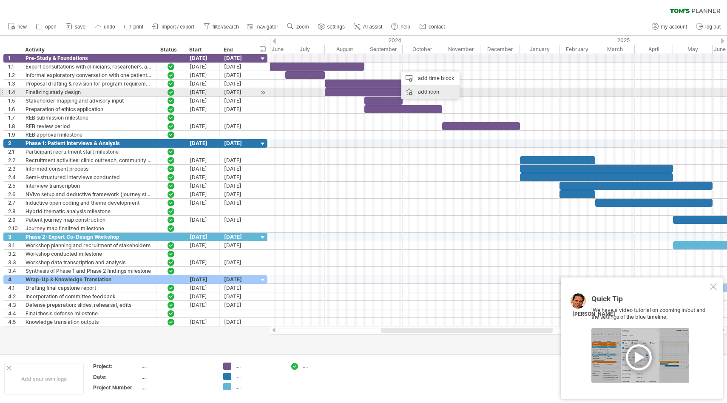
click at [431, 92] on div "add icon" at bounding box center [430, 92] width 58 height 14
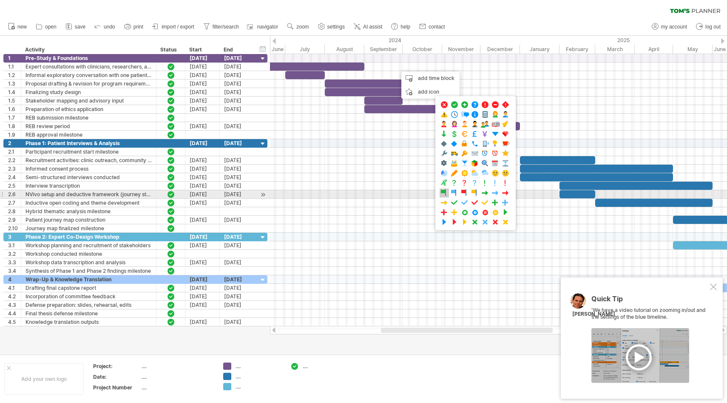
click at [440, 195] on span at bounding box center [444, 193] width 9 height 8
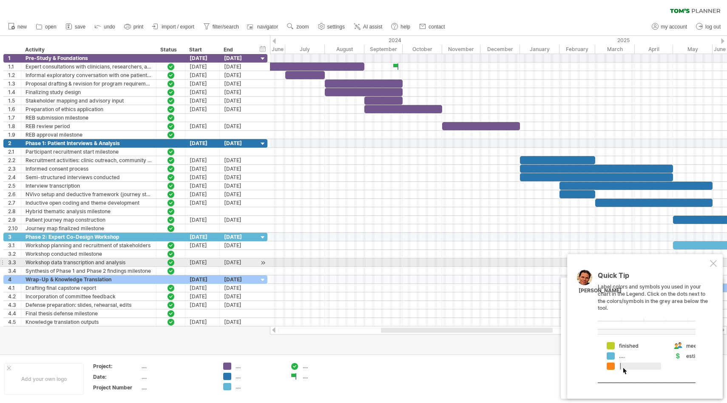
click at [717, 264] on div "Quick Tip Label colors and symbols you used in your chart in the Legend. Click …" at bounding box center [645, 326] width 156 height 145
click at [714, 264] on div at bounding box center [713, 263] width 7 height 7
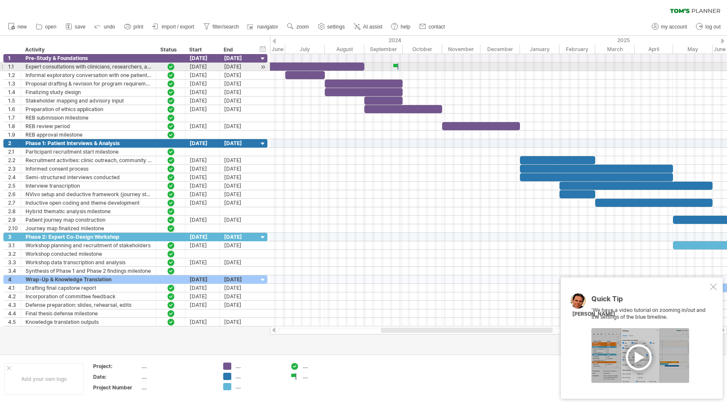
click at [395, 64] on div at bounding box center [396, 66] width 9 height 8
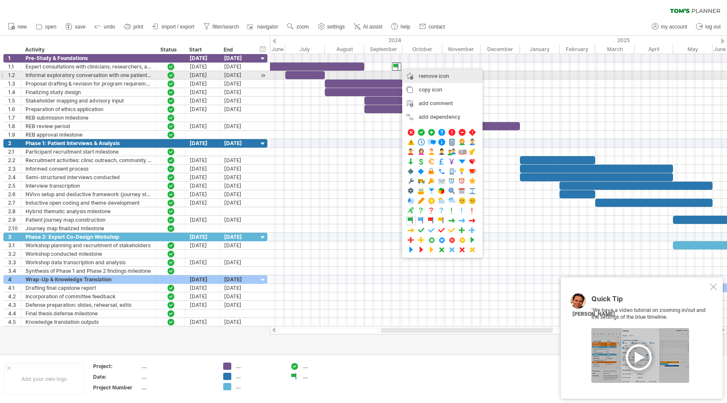
click at [435, 78] on span "remove icon" at bounding box center [434, 76] width 30 height 6
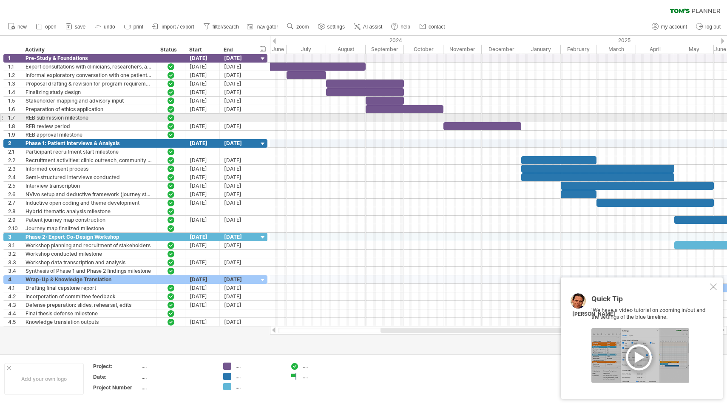
click at [479, 115] on div at bounding box center [498, 118] width 457 height 9
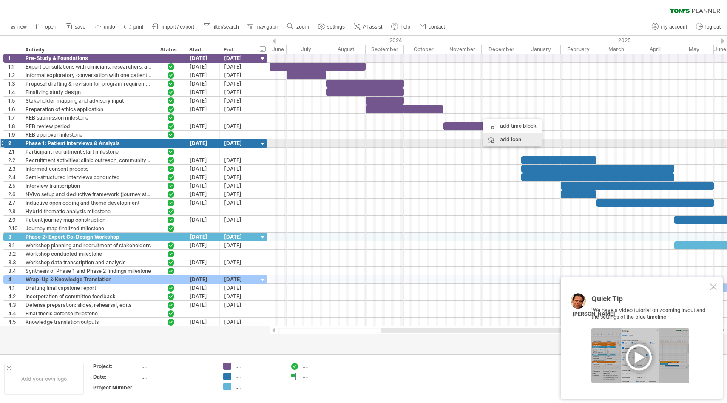
click at [500, 140] on div "add icon" at bounding box center [512, 140] width 58 height 14
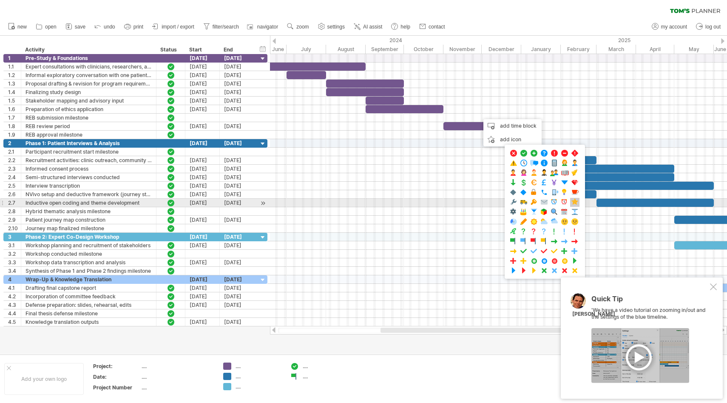
click at [572, 204] on span at bounding box center [575, 202] width 9 height 8
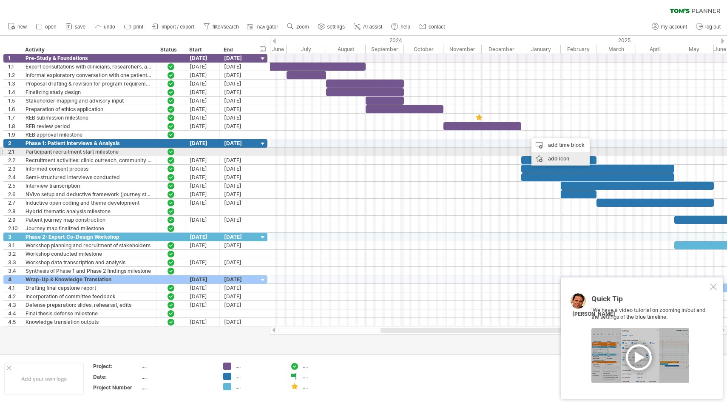
click at [547, 155] on div "add icon" at bounding box center [560, 159] width 58 height 14
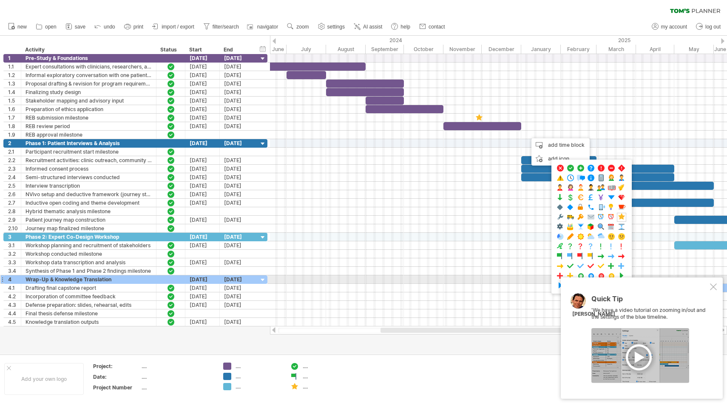
click at [710, 285] on div at bounding box center [713, 286] width 7 height 7
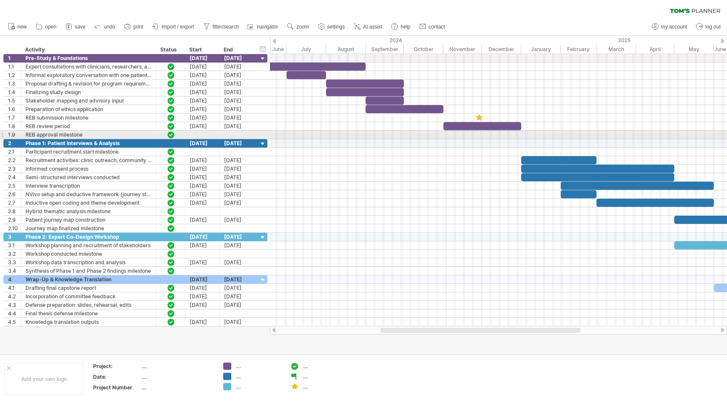
click at [547, 136] on div at bounding box center [498, 135] width 457 height 9
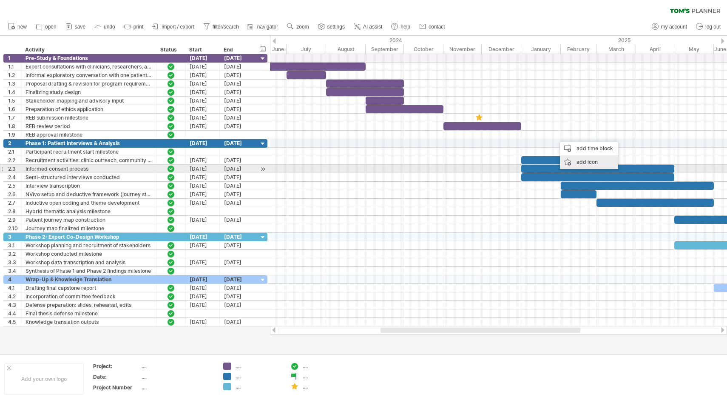
click at [582, 165] on div "add icon" at bounding box center [589, 162] width 58 height 14
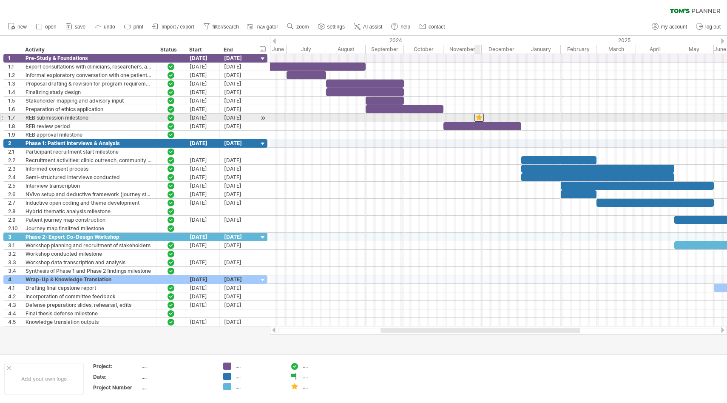
click at [479, 118] on div at bounding box center [478, 118] width 9 height 8
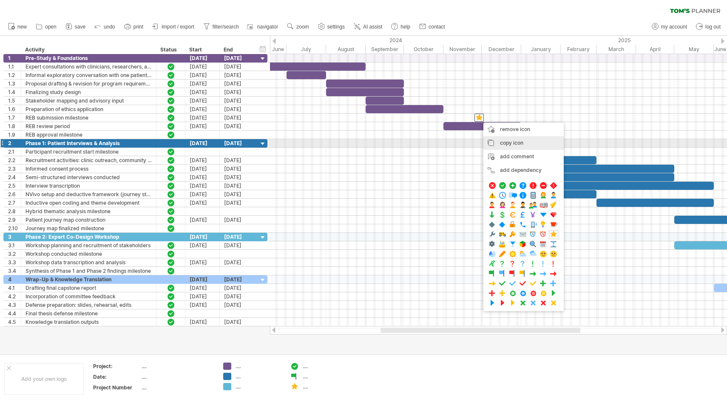
click at [511, 141] on span "copy icon" at bounding box center [511, 142] width 23 height 6
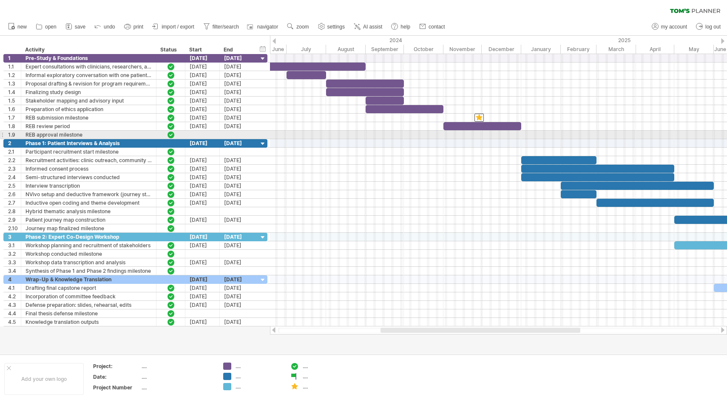
click at [528, 132] on div at bounding box center [498, 135] width 457 height 9
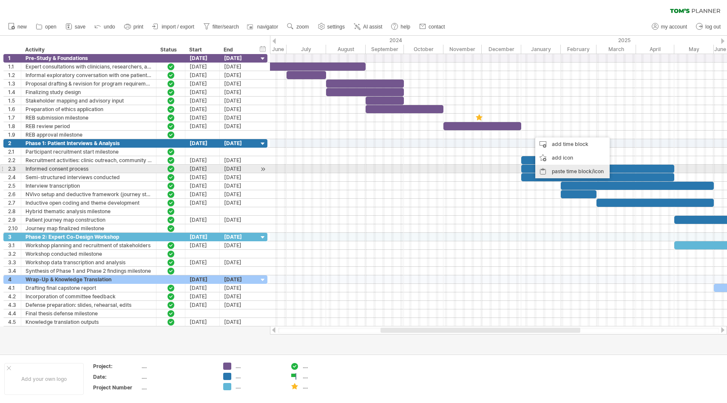
click at [555, 172] on div "paste time block/icon" at bounding box center [572, 172] width 74 height 14
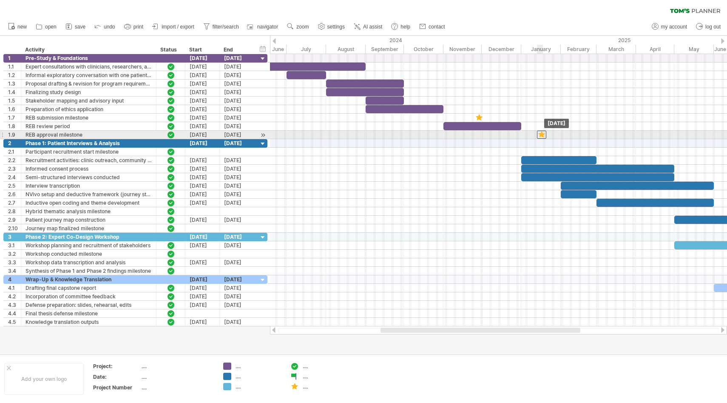
drag, startPoint x: 529, startPoint y: 134, endPoint x: 539, endPoint y: 133, distance: 10.2
click at [539, 133] on div at bounding box center [541, 135] width 9 height 8
click at [541, 134] on div at bounding box center [541, 135] width 9 height 8
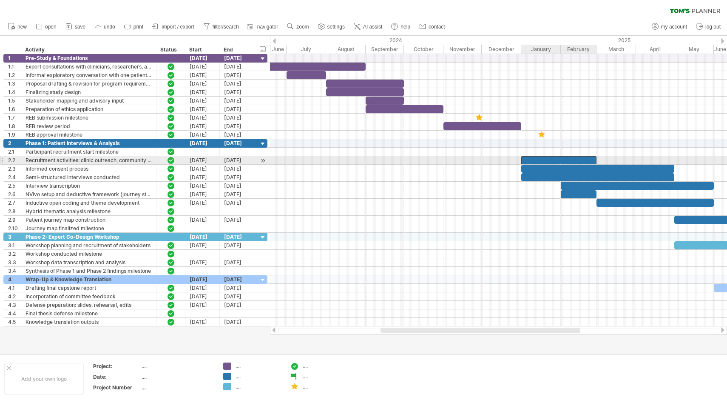
click at [532, 157] on div at bounding box center [558, 160] width 75 height 8
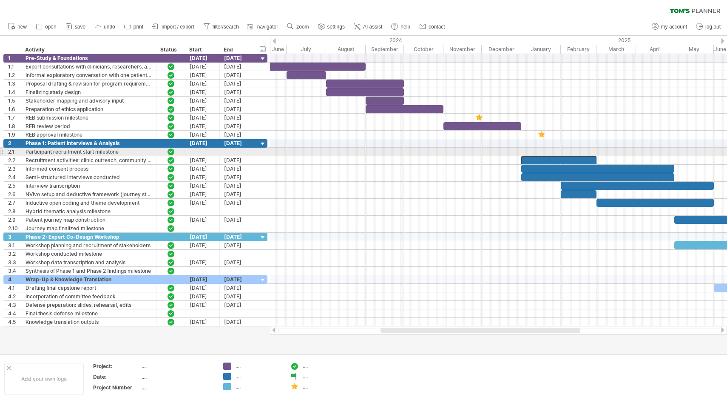
click at [542, 152] on div at bounding box center [498, 152] width 457 height 9
click at [532, 152] on div at bounding box center [498, 152] width 457 height 9
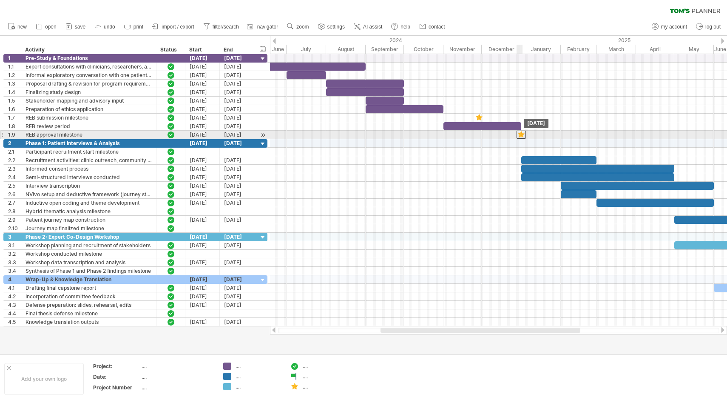
drag, startPoint x: 540, startPoint y: 135, endPoint x: 519, endPoint y: 135, distance: 20.8
click at [520, 135] on div at bounding box center [521, 135] width 9 height 8
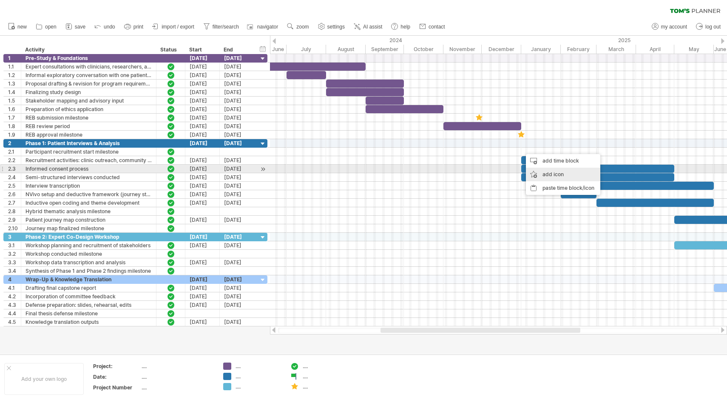
click at [545, 170] on div "add icon" at bounding box center [563, 174] width 74 height 14
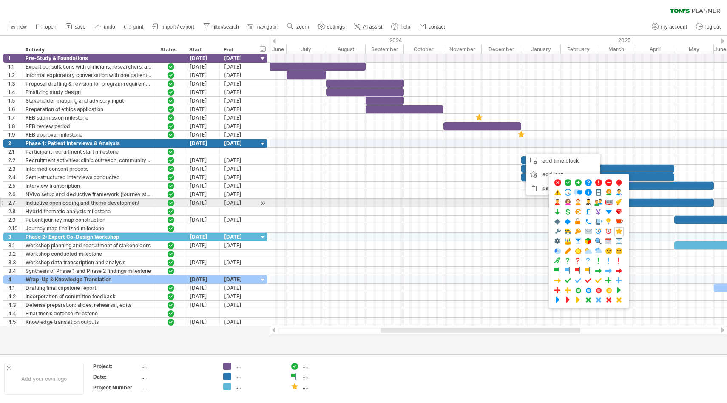
click at [603, 204] on div ".... .... ...." at bounding box center [589, 241] width 80 height 134
click at [601, 205] on span at bounding box center [598, 202] width 9 height 8
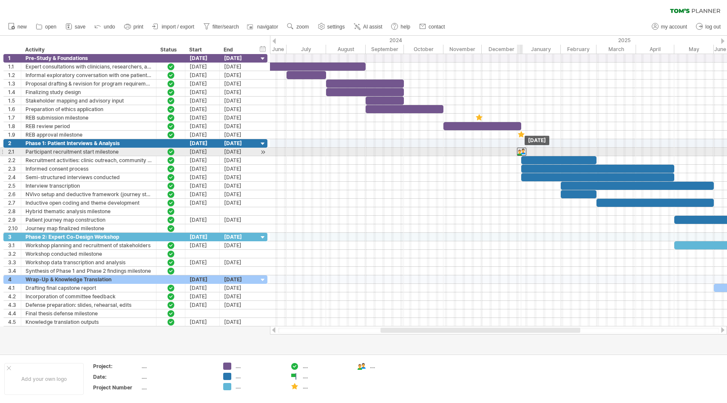
click at [522, 151] on div at bounding box center [521, 152] width 9 height 8
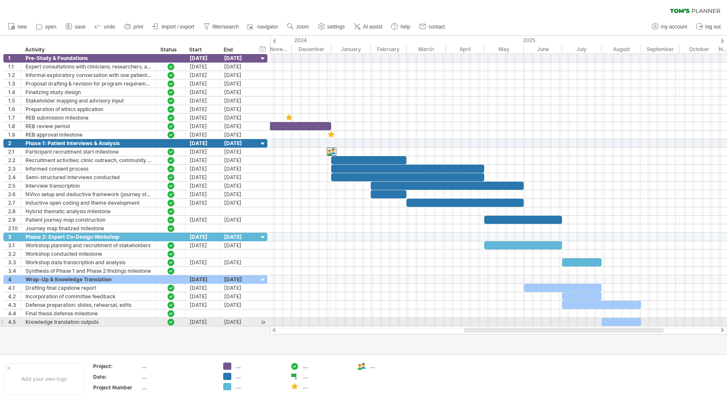
drag, startPoint x: 489, startPoint y: 329, endPoint x: 572, endPoint y: 318, distance: 83.7
click at [572, 318] on div "Trying to reach [DOMAIN_NAME] Connected again... 0% clear filter new 1" at bounding box center [363, 201] width 727 height 403
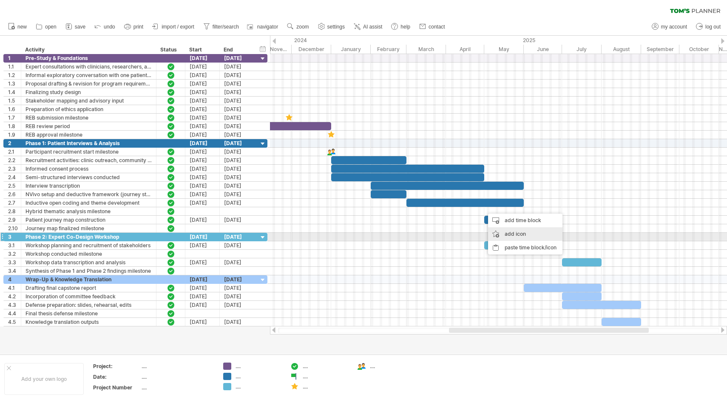
click at [506, 235] on div "add icon" at bounding box center [525, 234] width 74 height 14
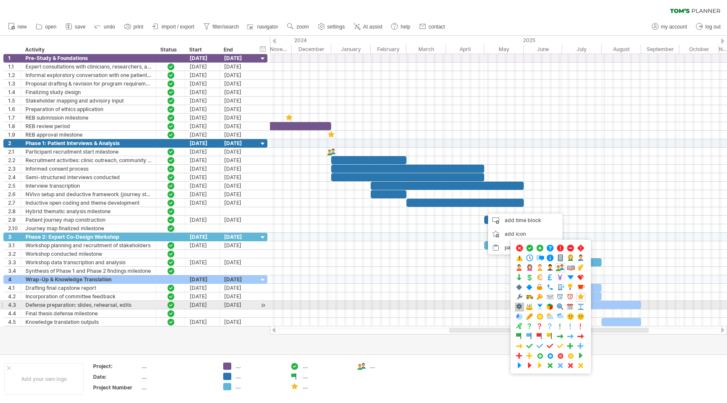
click at [519, 307] on span at bounding box center [519, 307] width 9 height 8
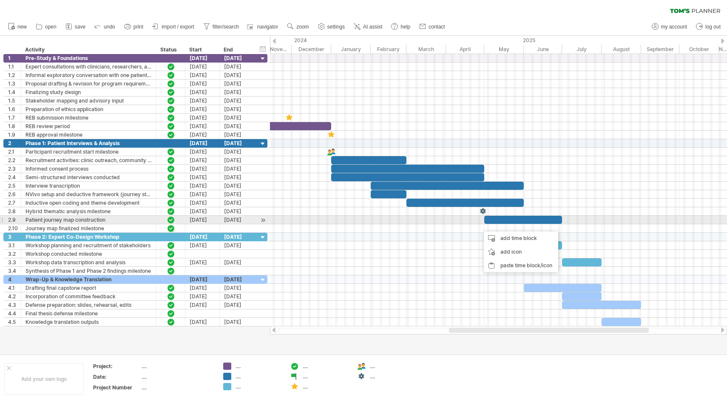
click at [555, 219] on div at bounding box center [523, 220] width 78 height 8
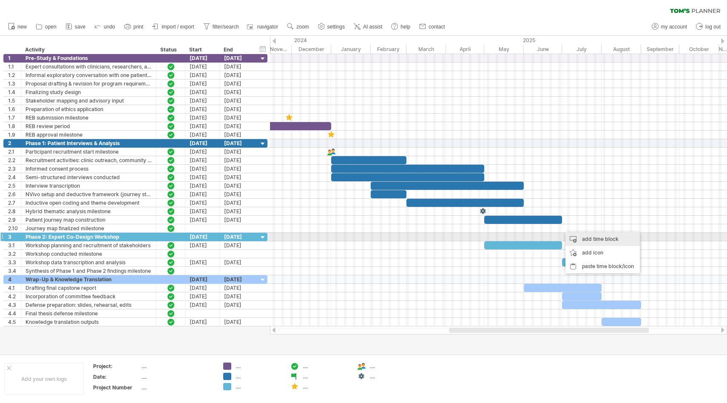
click at [582, 240] on div "add time block" at bounding box center [602, 239] width 74 height 14
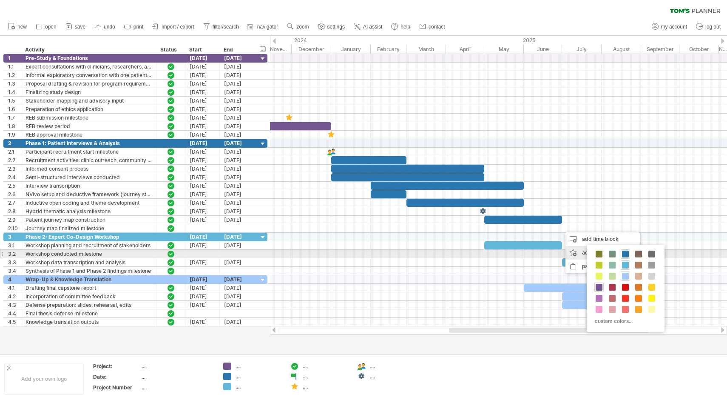
click at [579, 254] on div "add icon" at bounding box center [602, 253] width 74 height 14
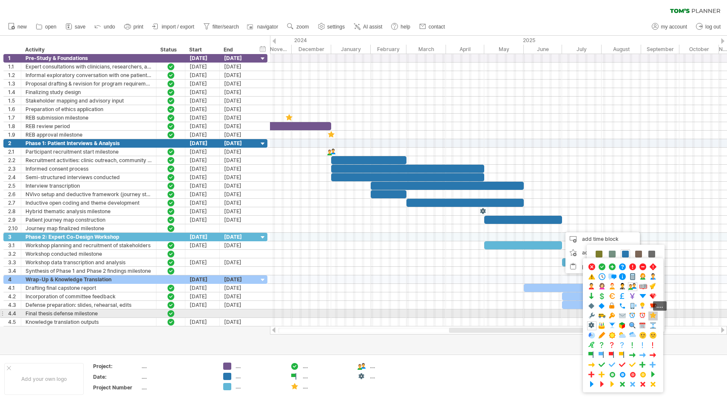
click at [655, 315] on span at bounding box center [653, 316] width 9 height 8
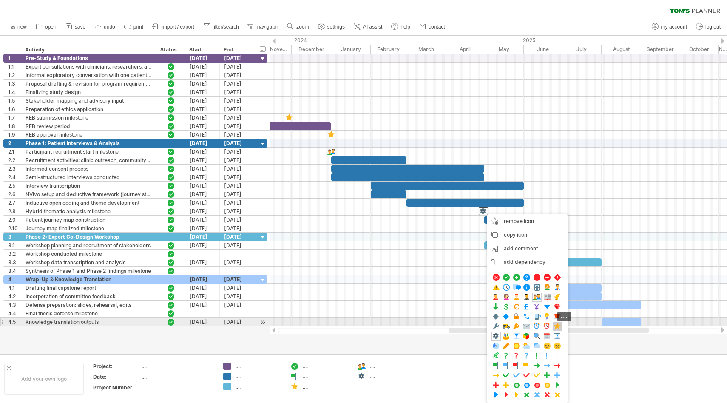
click at [556, 325] on span at bounding box center [557, 326] width 9 height 8
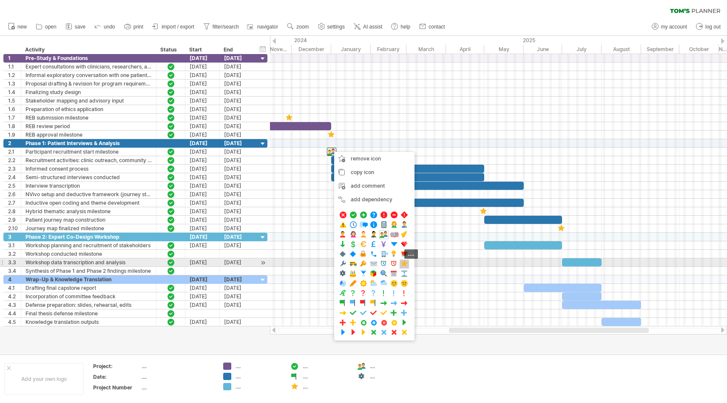
click at [405, 264] on span at bounding box center [404, 264] width 9 height 8
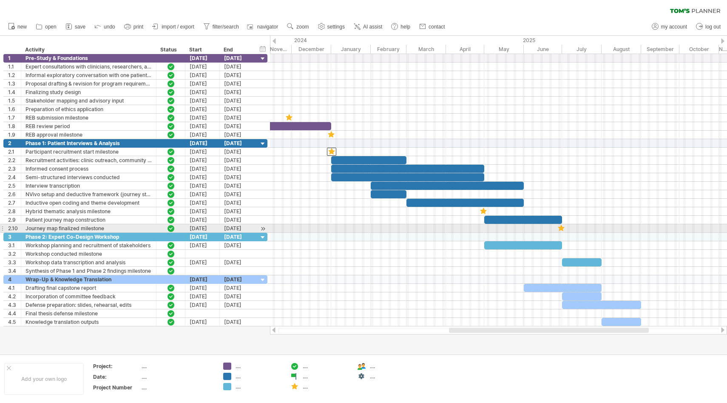
click at [561, 228] on div at bounding box center [561, 228] width 9 height 8
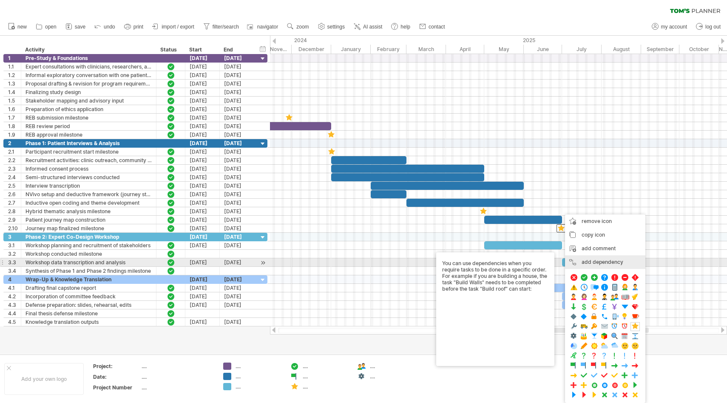
click at [595, 261] on div "add dependency You can use dependencies when you require tasks to be done in a …" at bounding box center [605, 262] width 80 height 14
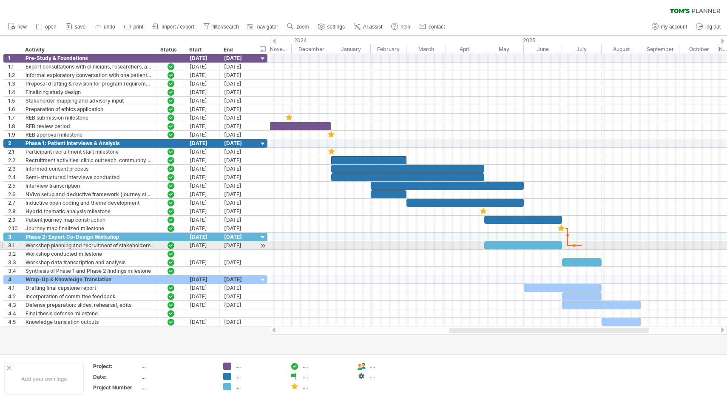
click at [584, 242] on div at bounding box center [498, 245] width 457 height 9
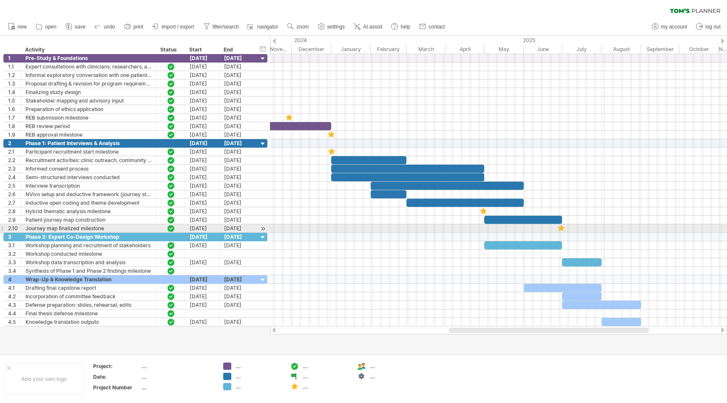
click at [561, 229] on div at bounding box center [561, 228] width 9 height 8
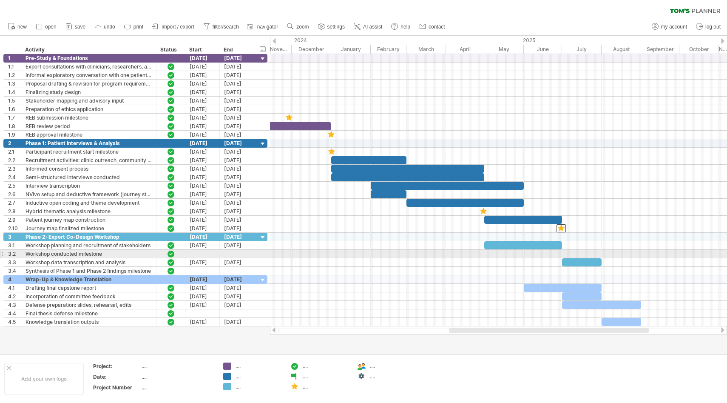
click at [560, 254] on div at bounding box center [498, 254] width 457 height 9
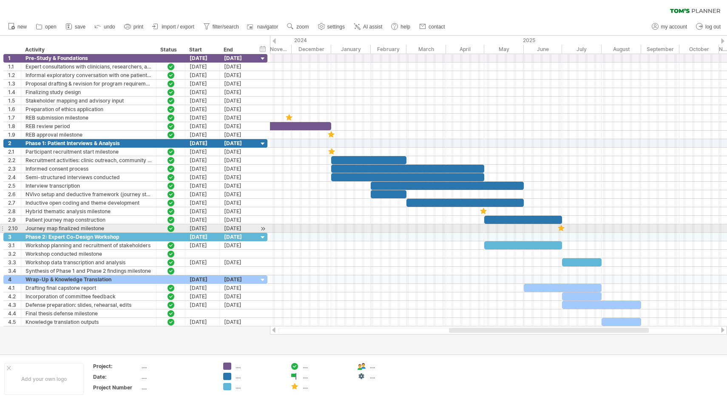
click at [562, 230] on div at bounding box center [561, 228] width 9 height 8
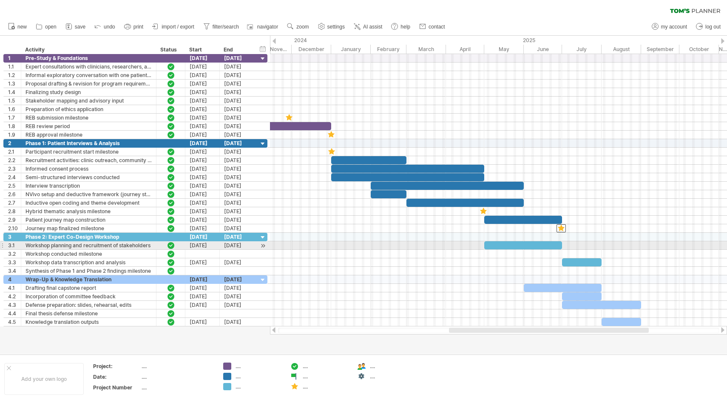
click at [560, 255] on div at bounding box center [498, 254] width 457 height 9
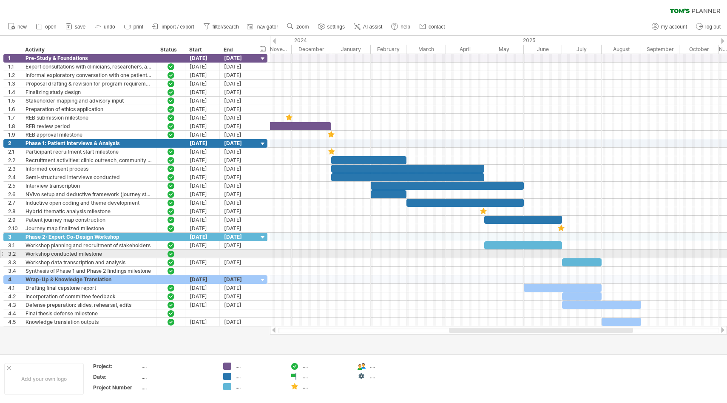
click at [562, 253] on div at bounding box center [498, 254] width 457 height 9
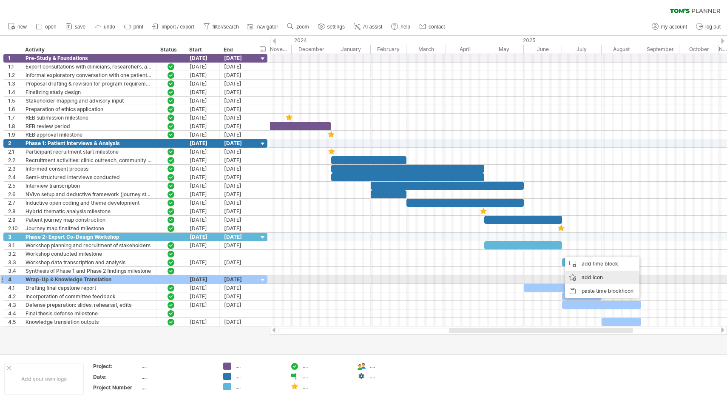
click at [581, 276] on div "add icon" at bounding box center [602, 277] width 74 height 14
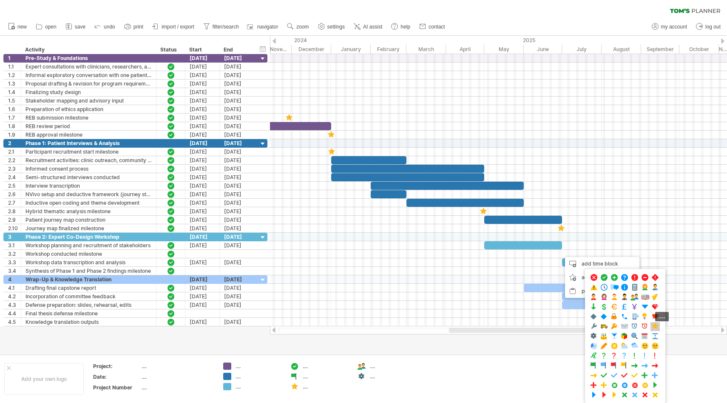
click at [655, 326] on span at bounding box center [655, 326] width 9 height 8
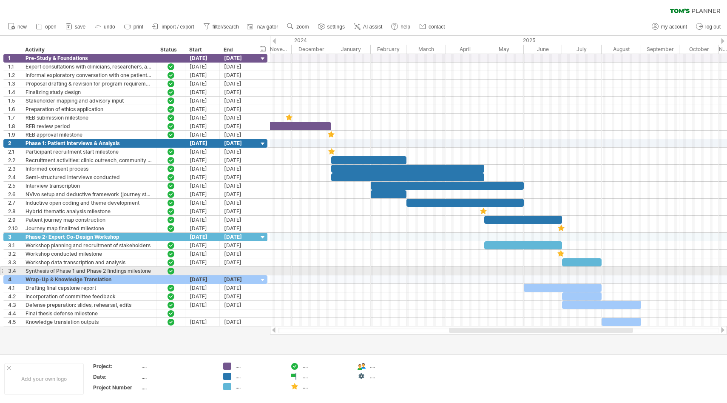
click at [601, 270] on div at bounding box center [498, 271] width 457 height 9
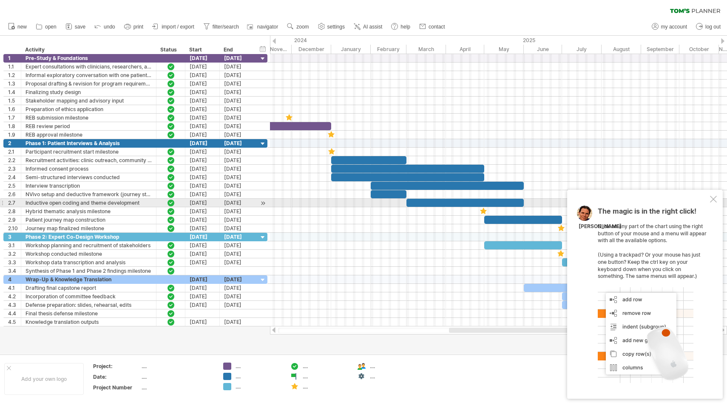
click at [718, 204] on div "The magic is in the right click! Click on any part of the chart using the right…" at bounding box center [645, 294] width 156 height 209
click at [714, 201] on div at bounding box center [713, 199] width 7 height 7
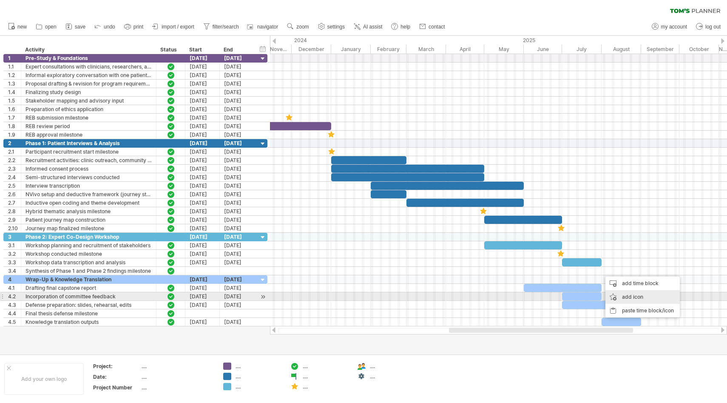
click at [632, 298] on div "add icon" at bounding box center [642, 297] width 74 height 14
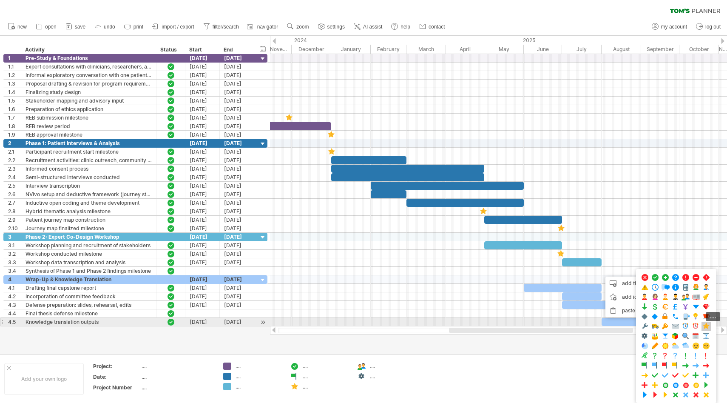
click at [707, 324] on span at bounding box center [706, 326] width 9 height 8
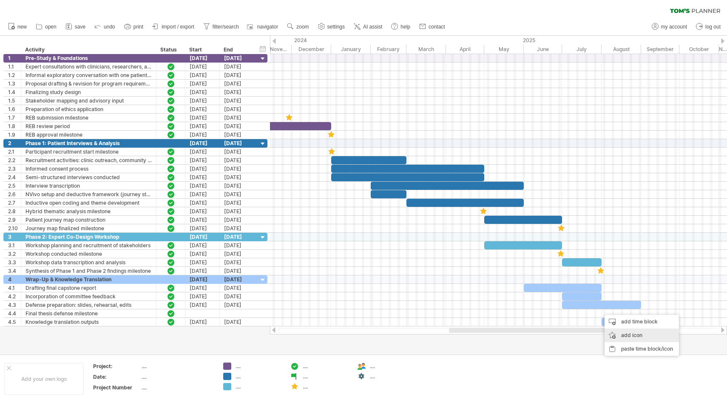
click at [627, 335] on div "add icon" at bounding box center [642, 335] width 74 height 14
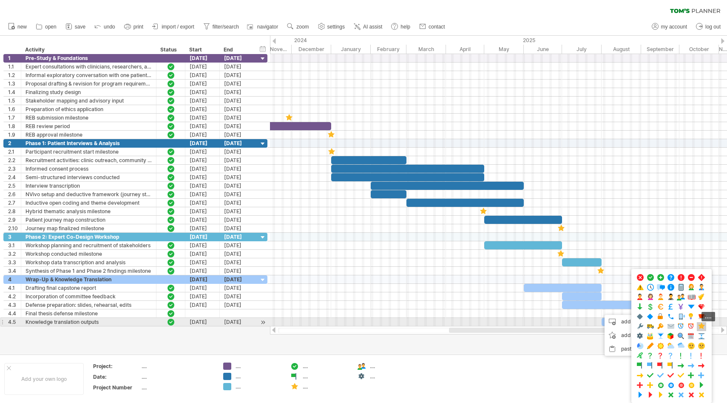
click at [701, 324] on span at bounding box center [701, 326] width 9 height 8
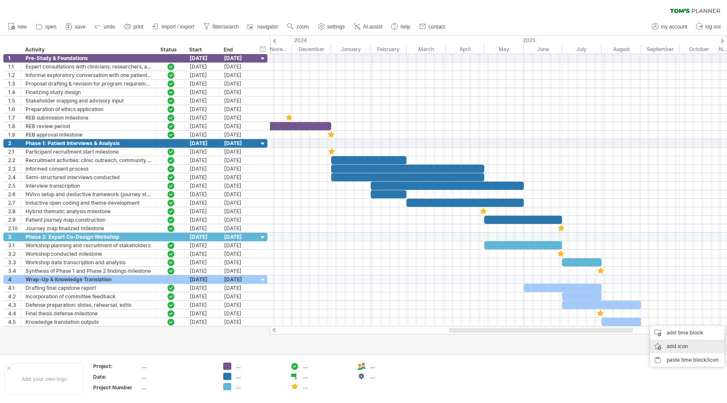
click at [673, 342] on div "add icon" at bounding box center [687, 346] width 74 height 14
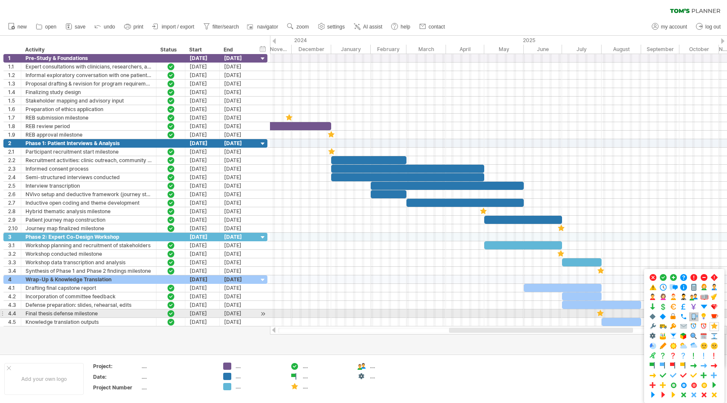
click at [698, 315] on span at bounding box center [694, 316] width 9 height 8
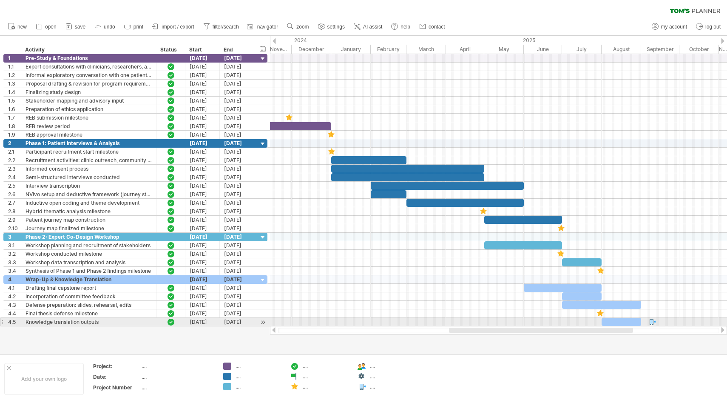
click at [652, 321] on div at bounding box center [651, 322] width 9 height 8
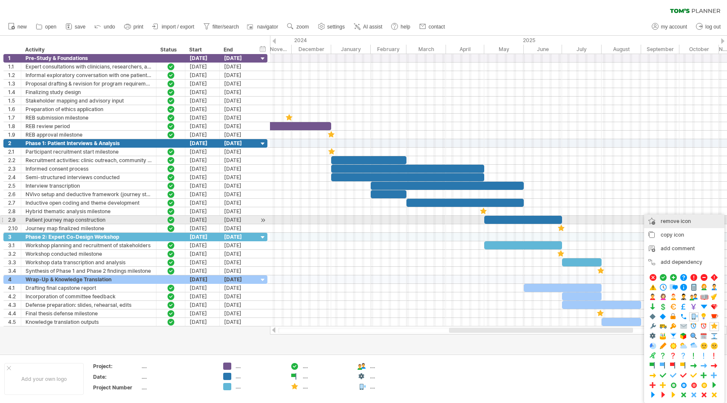
click at [680, 223] on span "remove icon" at bounding box center [676, 221] width 30 height 6
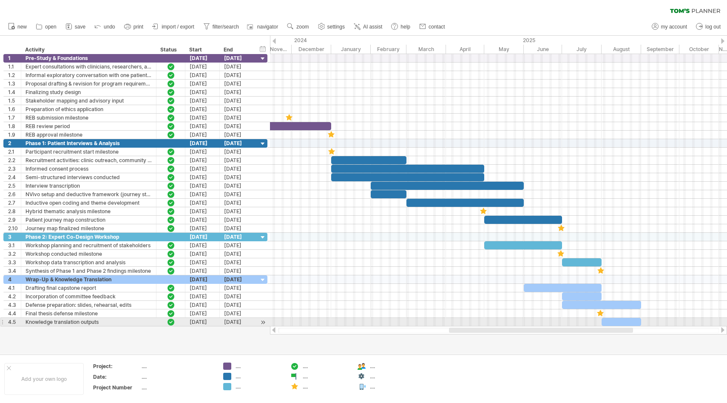
click at [646, 322] on div at bounding box center [498, 322] width 457 height 9
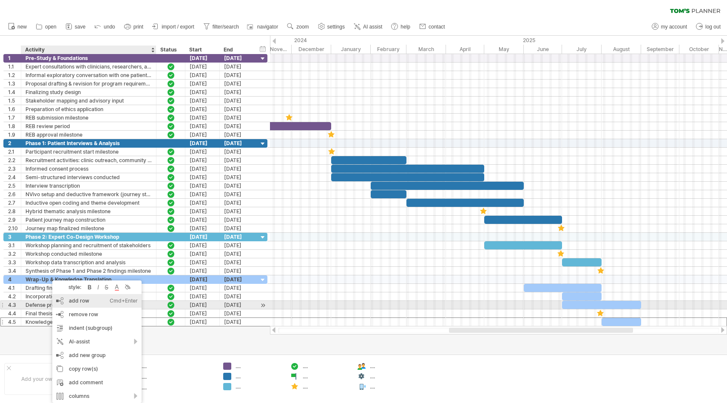
click at [90, 302] on div "add row Ctrl+Enter Cmd+Enter" at bounding box center [96, 301] width 89 height 14
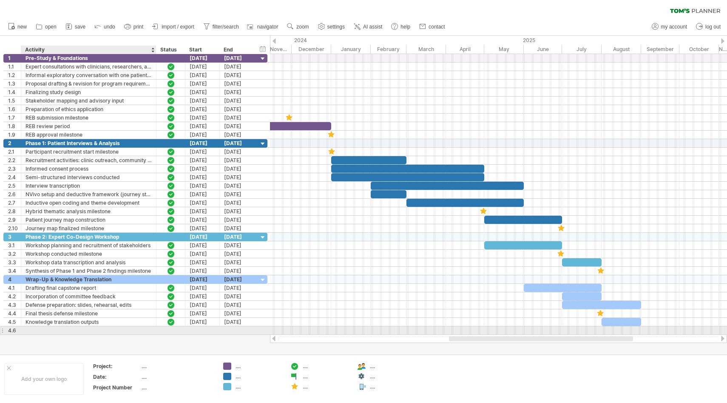
click at [46, 328] on div at bounding box center [89, 330] width 126 height 8
click at [46, 328] on input "text" at bounding box center [89, 330] width 126 height 8
type input "*******"
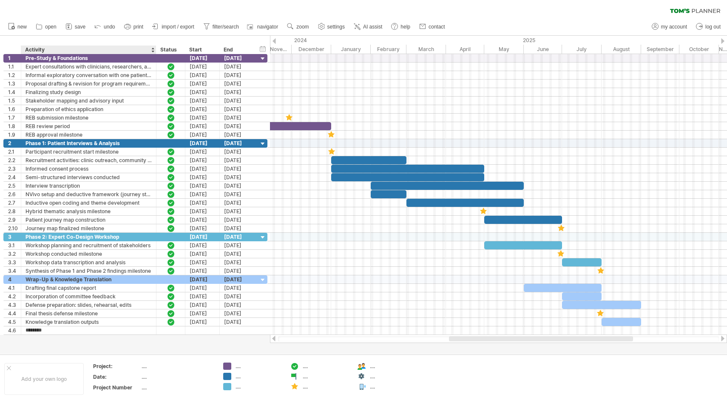
click at [82, 338] on div at bounding box center [363, 195] width 727 height 318
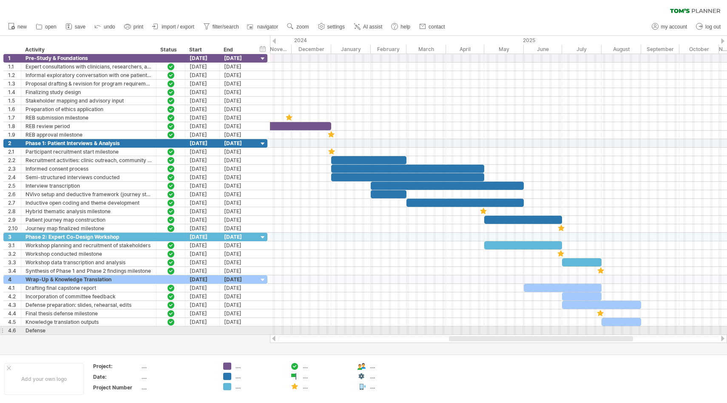
click at [647, 330] on div at bounding box center [498, 330] width 457 height 9
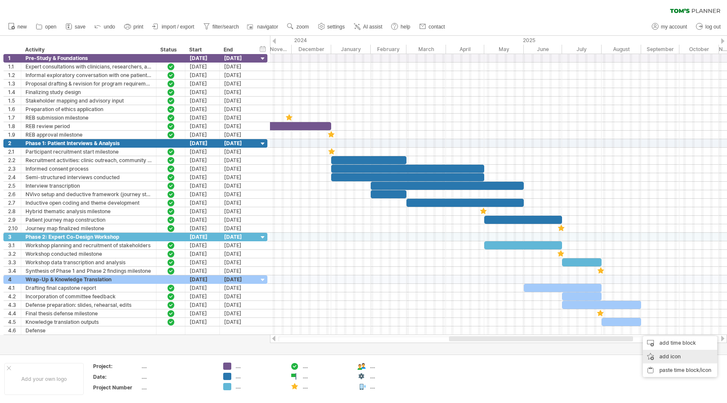
click at [658, 353] on div "add icon" at bounding box center [680, 356] width 74 height 14
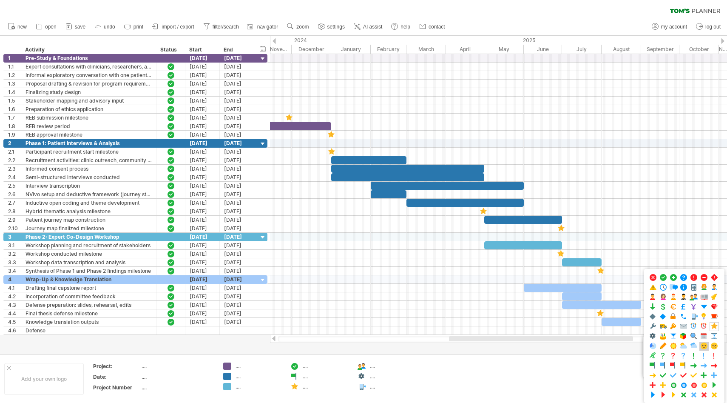
click at [708, 345] on span at bounding box center [704, 346] width 9 height 8
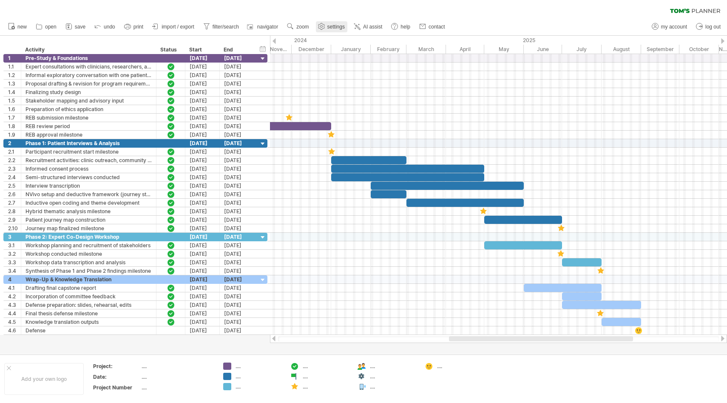
click at [326, 26] on use at bounding box center [321, 26] width 9 height 9
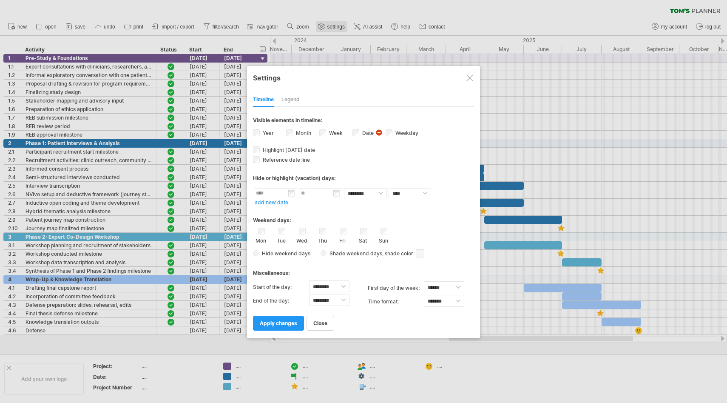
click at [326, 26] on div at bounding box center [363, 201] width 727 height 403
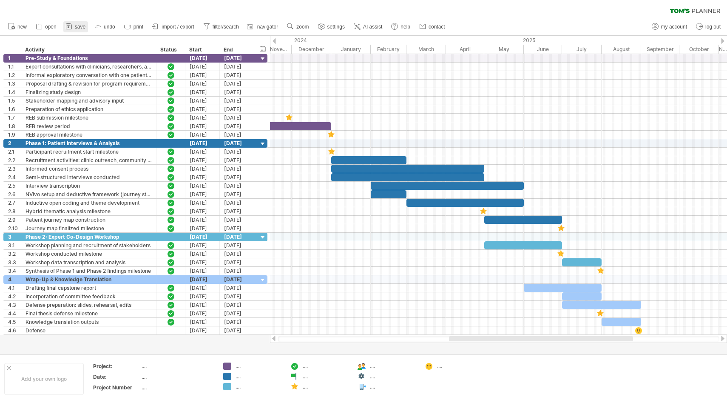
click at [82, 24] on span "save" at bounding box center [80, 27] width 11 height 6
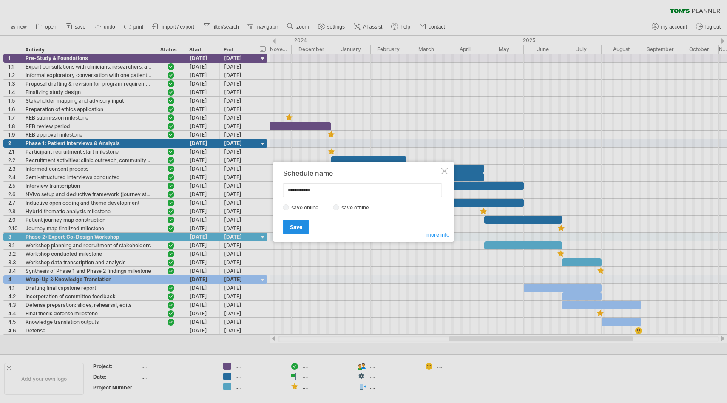
click at [295, 228] on span "Save" at bounding box center [296, 227] width 12 height 6
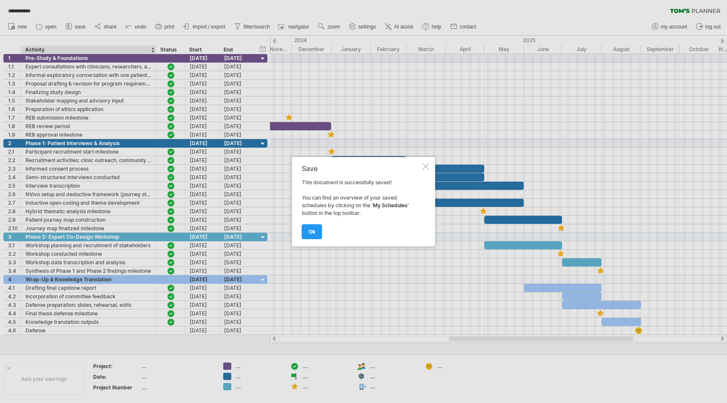
click at [73, 21] on div at bounding box center [363, 201] width 727 height 403
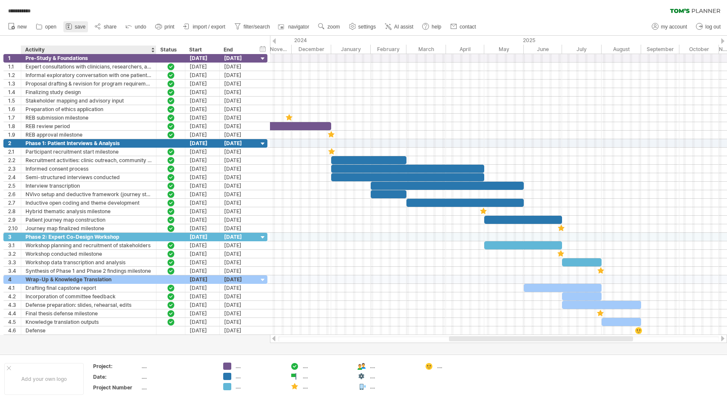
click at [75, 25] on span "save" at bounding box center [80, 27] width 11 height 6
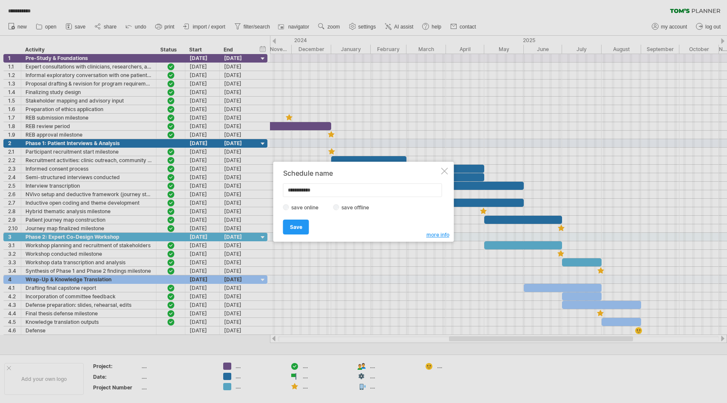
click at [444, 171] on div at bounding box center [444, 170] width 7 height 7
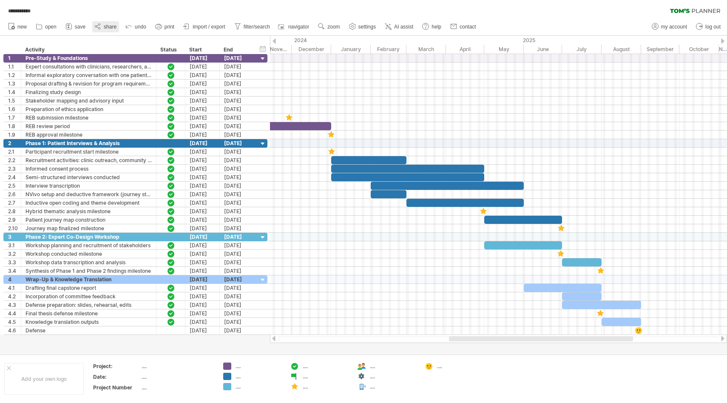
click at [102, 27] on icon at bounding box center [98, 26] width 9 height 9
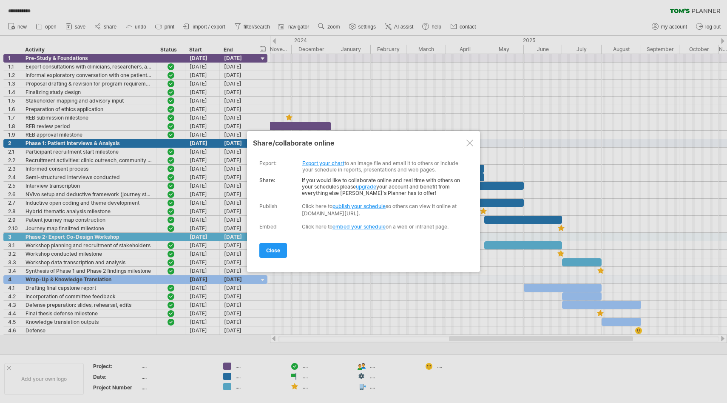
click at [334, 162] on link "Export your chart" at bounding box center [323, 163] width 42 height 6
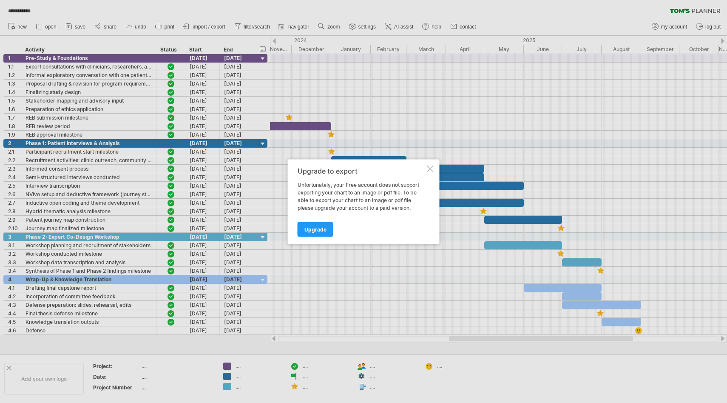
click at [437, 171] on div "Upgrade to export Unfortunately, your Free account does not support exporting y…" at bounding box center [364, 201] width 152 height 85
click at [430, 165] on div at bounding box center [430, 168] width 7 height 7
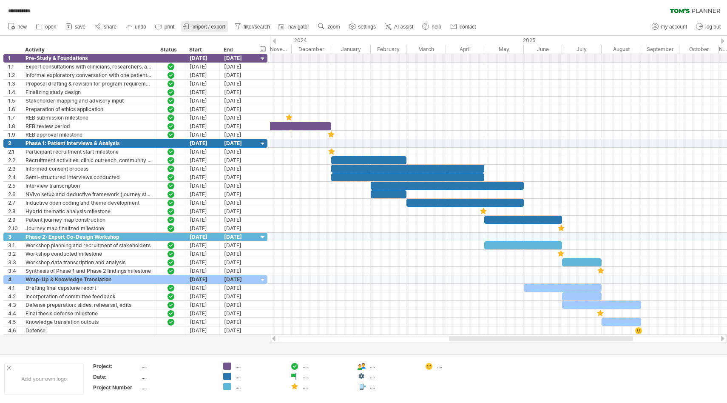
click at [204, 30] on link "import / export" at bounding box center [204, 26] width 47 height 11
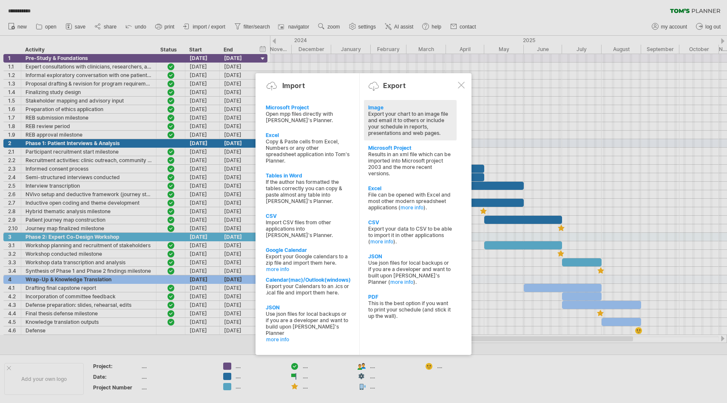
click at [389, 107] on div "Image" at bounding box center [410, 107] width 84 height 6
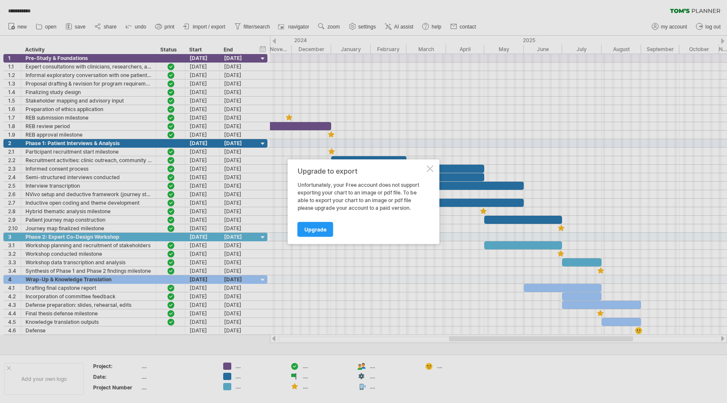
click at [431, 167] on div at bounding box center [430, 168] width 7 height 7
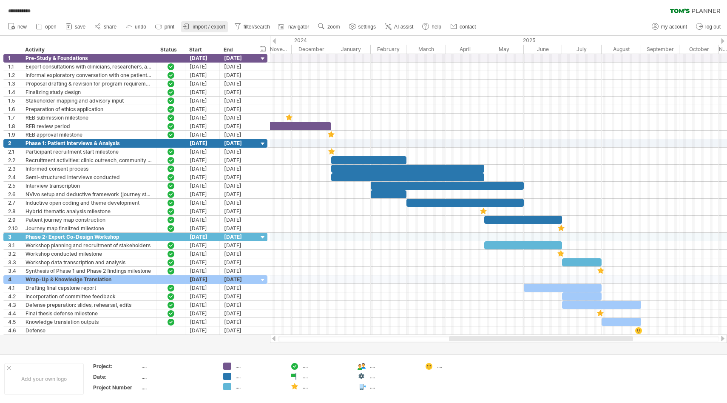
click at [209, 23] on link "import / export" at bounding box center [204, 26] width 47 height 11
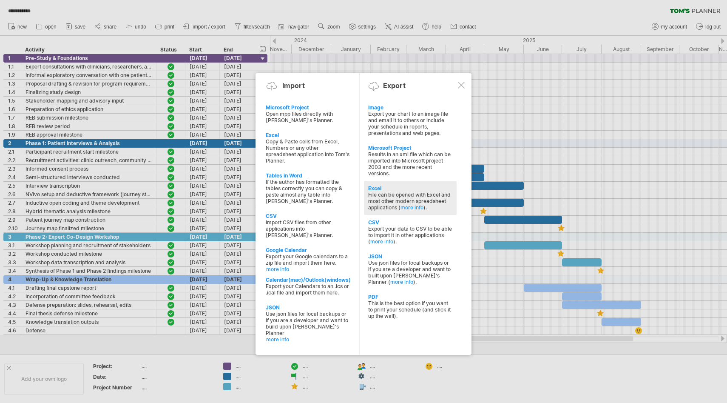
click at [393, 193] on div "File can be opened with Excel and most other modern spreadsheet applications ( …" at bounding box center [410, 200] width 84 height 19
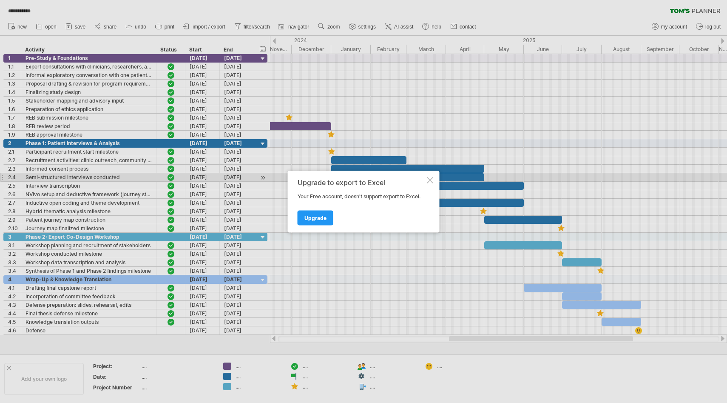
click at [437, 178] on div "Upgrade to export to Excel Your Free account, doesn't support export to Excel. …" at bounding box center [364, 201] width 152 height 62
click at [433, 174] on div "Upgrade to export to Excel Your Free account, doesn't support export to Excel. …" at bounding box center [364, 201] width 152 height 62
click at [431, 181] on div at bounding box center [430, 179] width 7 height 7
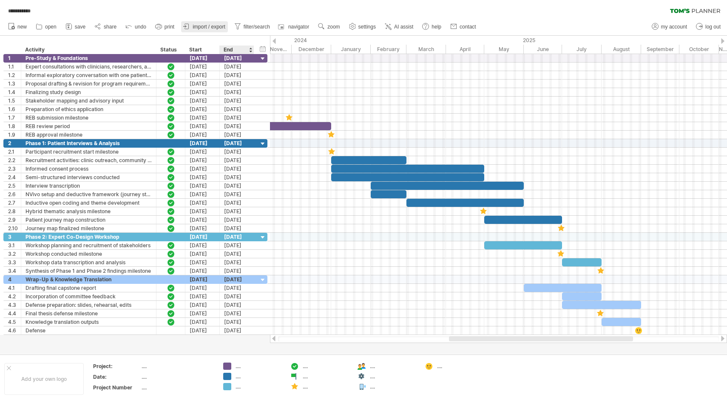
click at [214, 26] on span "import / export" at bounding box center [209, 27] width 33 height 6
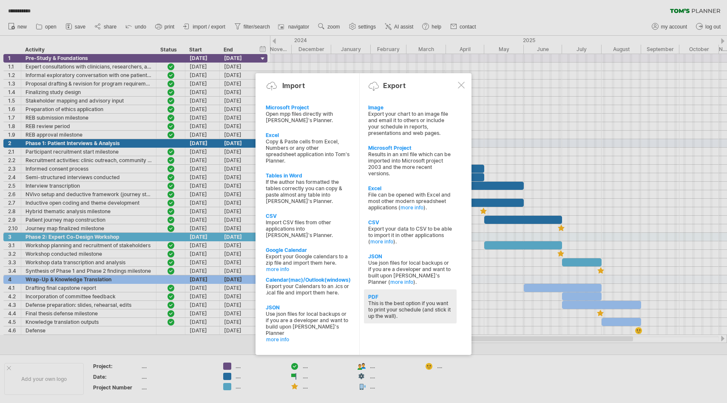
click at [395, 315] on div "PDF This is the best option if you want to print your schedule (and stick it up…" at bounding box center [410, 306] width 93 height 34
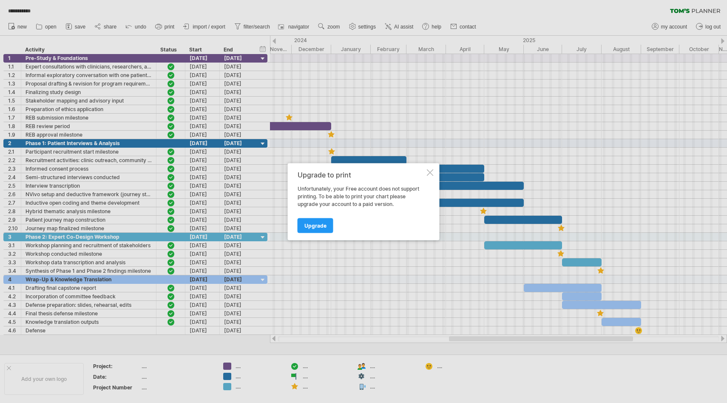
click at [428, 172] on div at bounding box center [430, 172] width 7 height 7
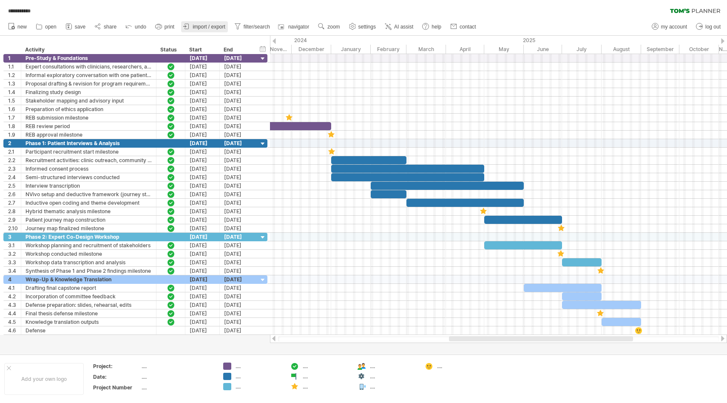
click at [192, 29] on link "import / export" at bounding box center [204, 26] width 47 height 11
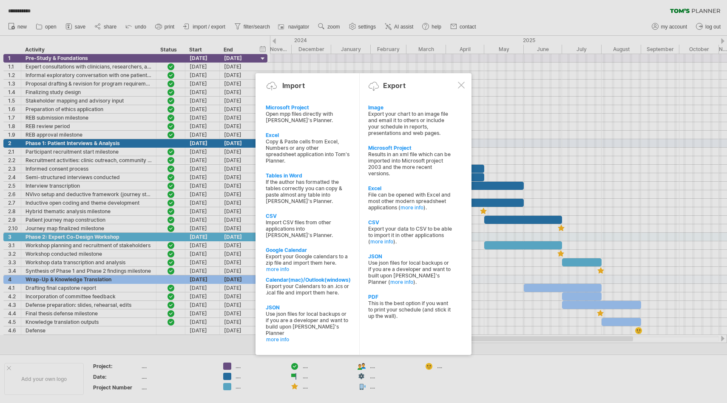
click at [161, 24] on div at bounding box center [363, 201] width 727 height 403
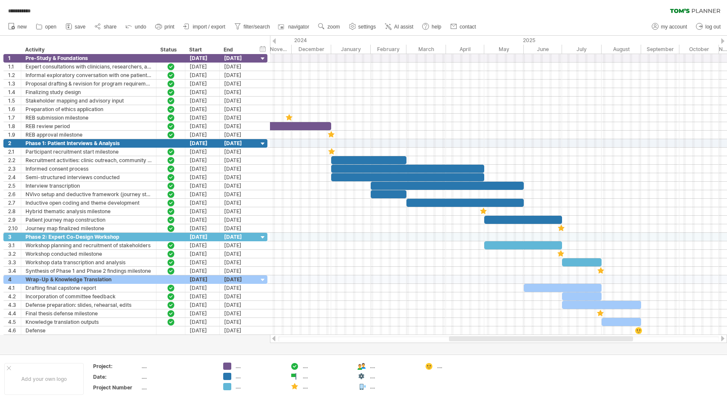
click at [161, 24] on icon at bounding box center [158, 26] width 9 height 9
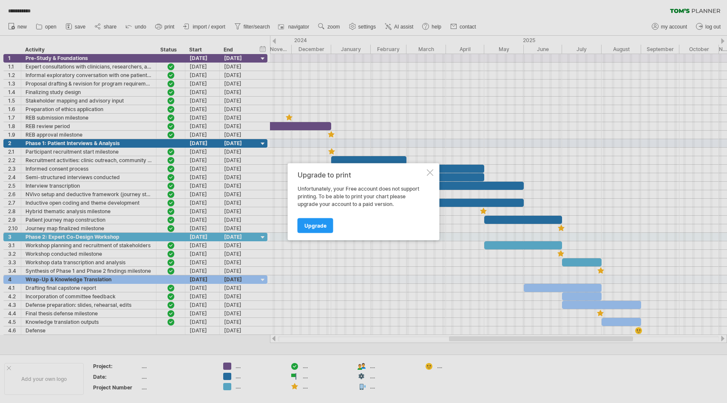
click at [428, 174] on div at bounding box center [430, 172] width 7 height 7
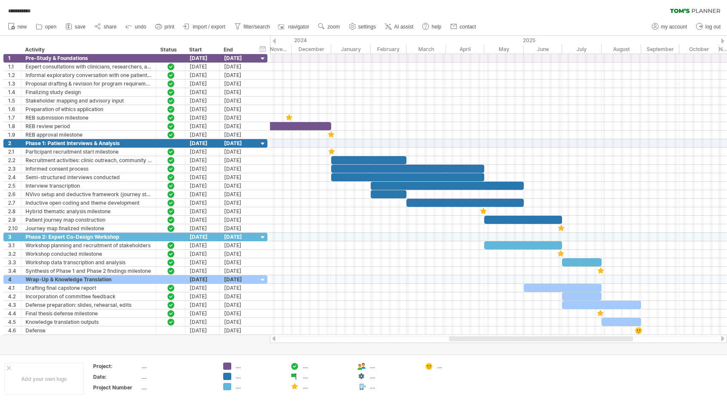
click at [723, 41] on div at bounding box center [722, 41] width 3 height 6
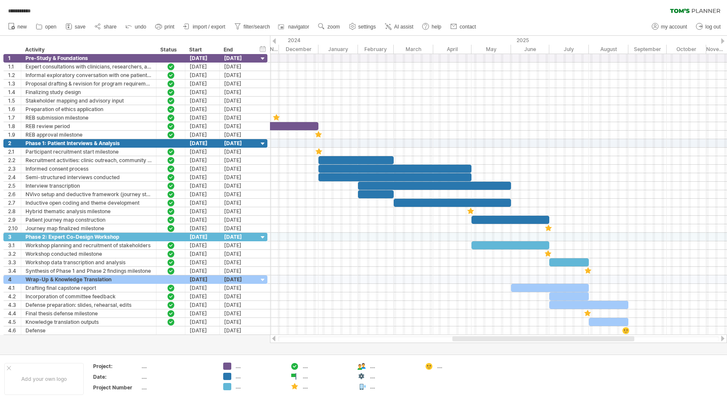
click at [270, 40] on div "2024" at bounding box center [85, 40] width 467 height 9
click at [65, 29] on icon at bounding box center [69, 26] width 9 height 9
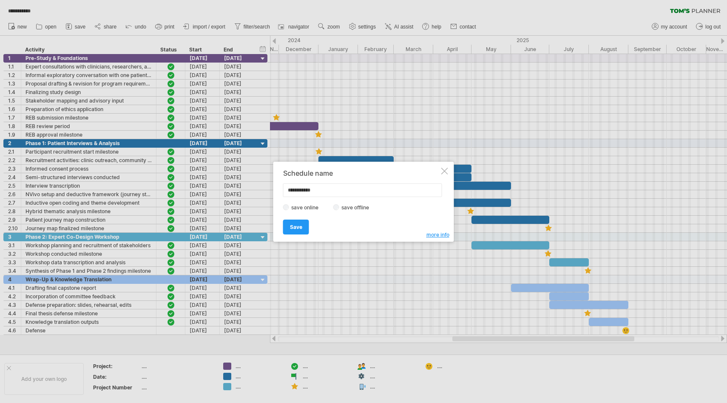
click at [442, 236] on span "more info" at bounding box center [437, 234] width 23 height 6
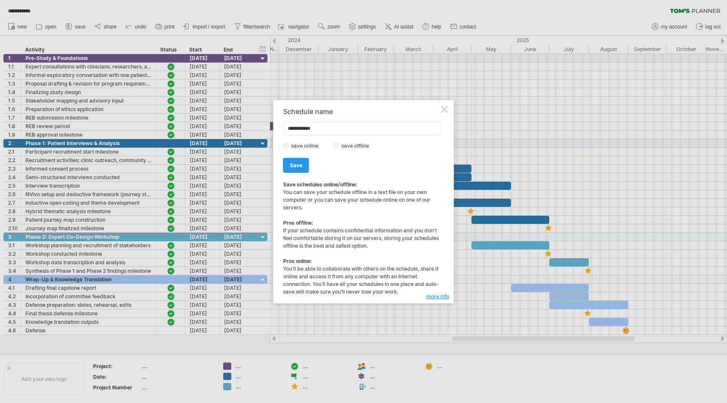
click at [339, 146] on label "save offline" at bounding box center [357, 145] width 37 height 6
click at [295, 164] on span "Save" at bounding box center [296, 165] width 12 height 6
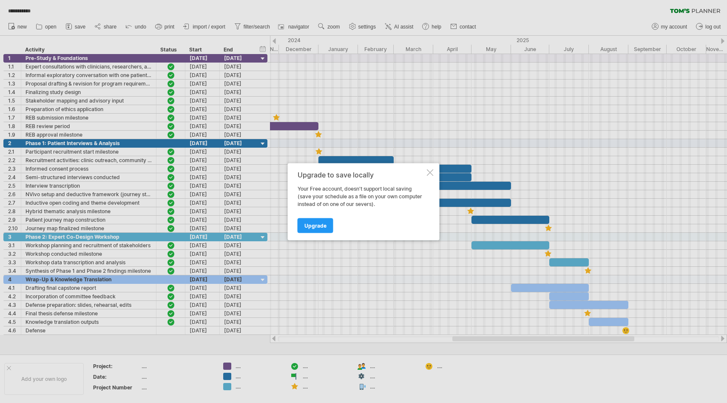
click at [433, 170] on div at bounding box center [430, 172] width 7 height 7
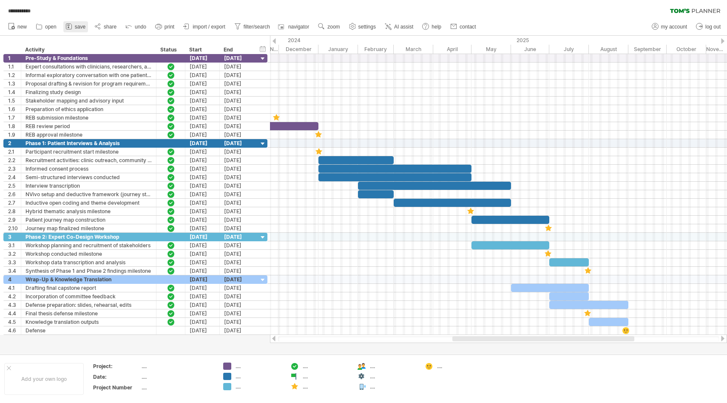
click at [88, 28] on link "save" at bounding box center [75, 26] width 25 height 11
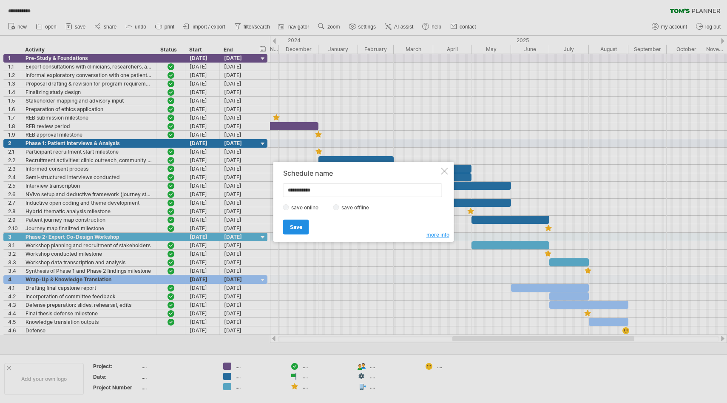
click at [297, 224] on span "Save" at bounding box center [296, 227] width 12 height 6
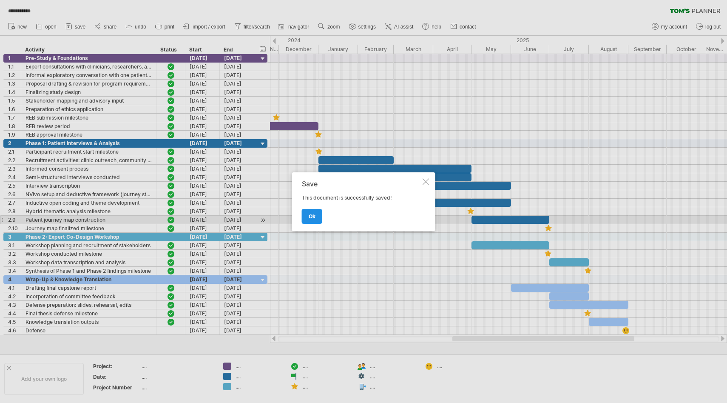
click at [313, 219] on link "ok" at bounding box center [312, 216] width 20 height 15
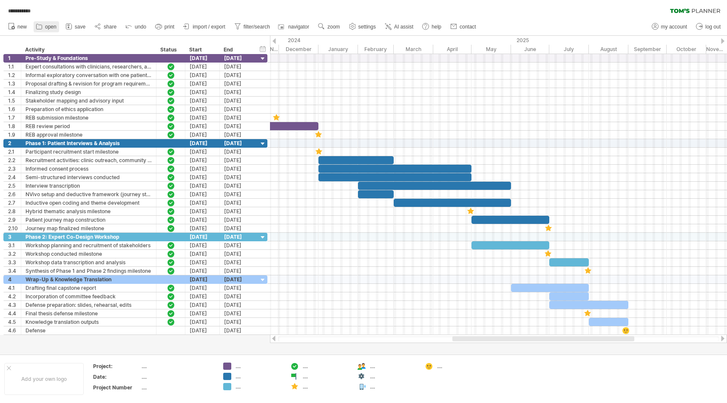
click at [48, 25] on span "open" at bounding box center [50, 27] width 11 height 6
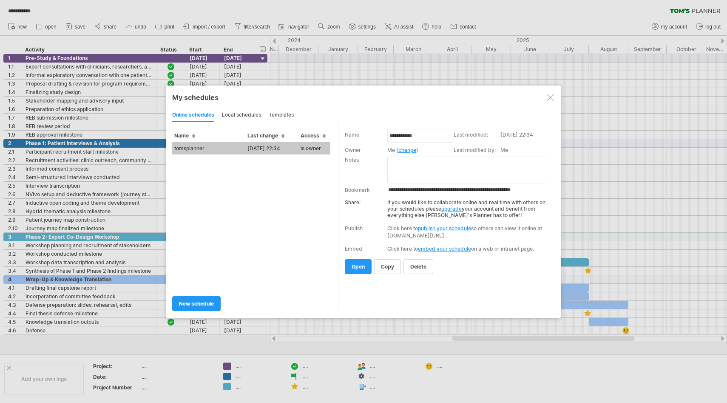
click at [553, 97] on div at bounding box center [550, 97] width 7 height 7
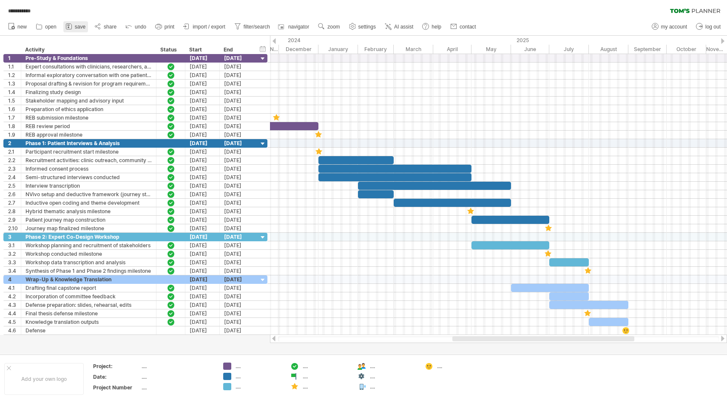
click at [70, 29] on icon at bounding box center [69, 27] width 6 height 6
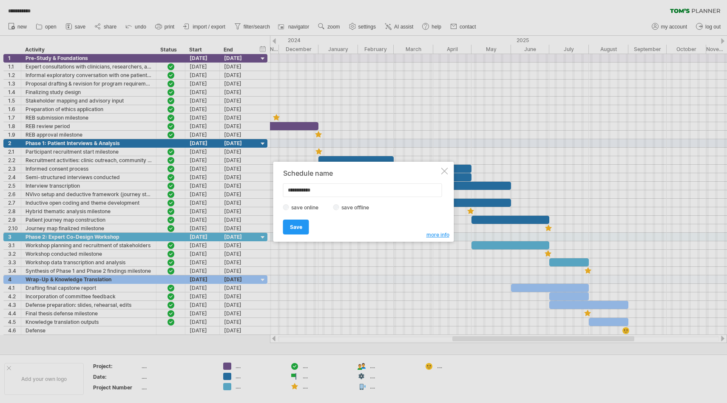
click at [445, 169] on div at bounding box center [444, 170] width 7 height 7
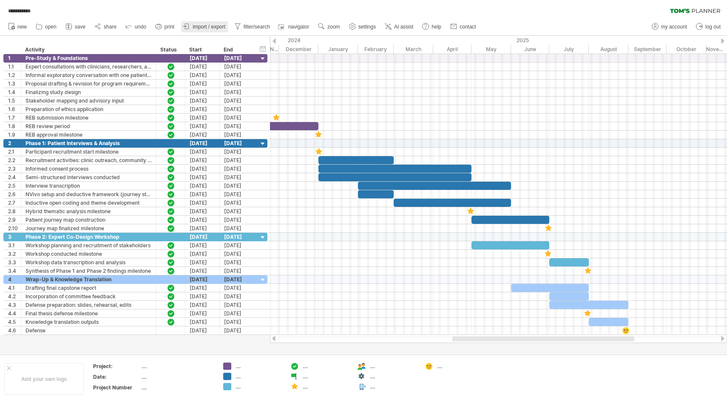
click at [205, 27] on span "import / export" at bounding box center [209, 27] width 33 height 6
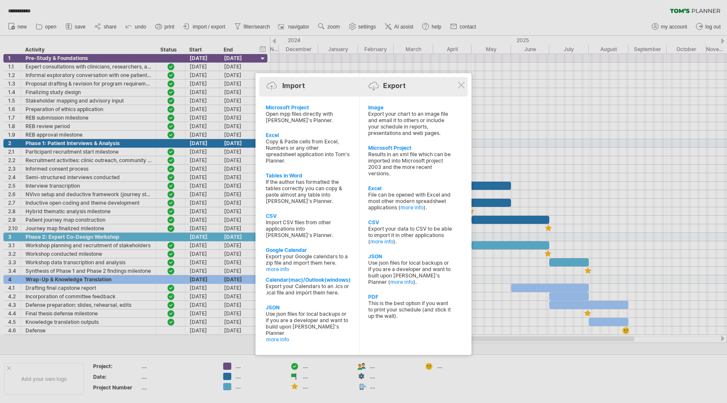
click at [466, 84] on div "Import Export" at bounding box center [363, 87] width 204 height 20
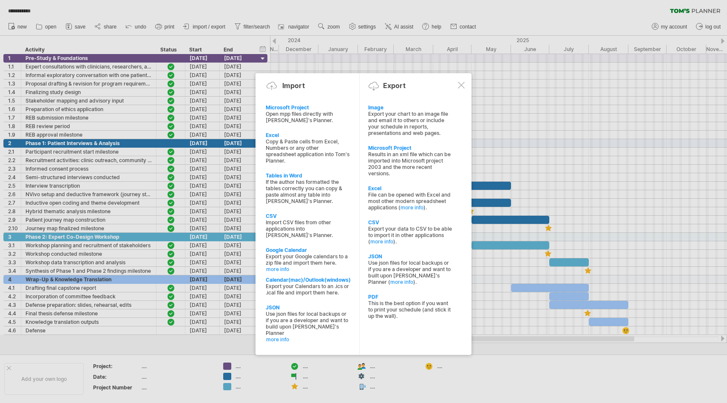
click at [460, 87] on div at bounding box center [461, 85] width 7 height 7
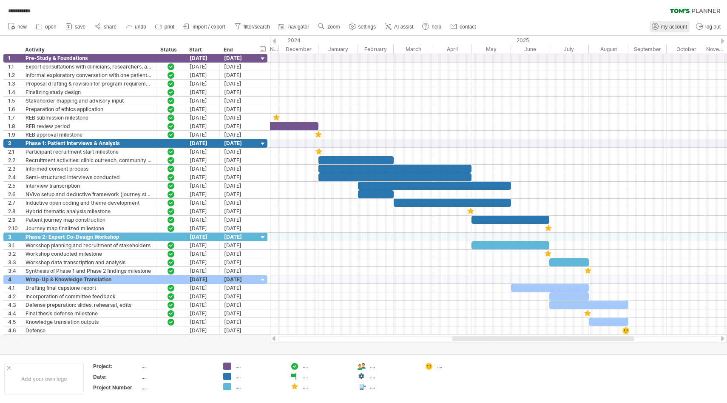
click at [659, 26] on link "my account" at bounding box center [670, 26] width 40 height 11
type input "**********"
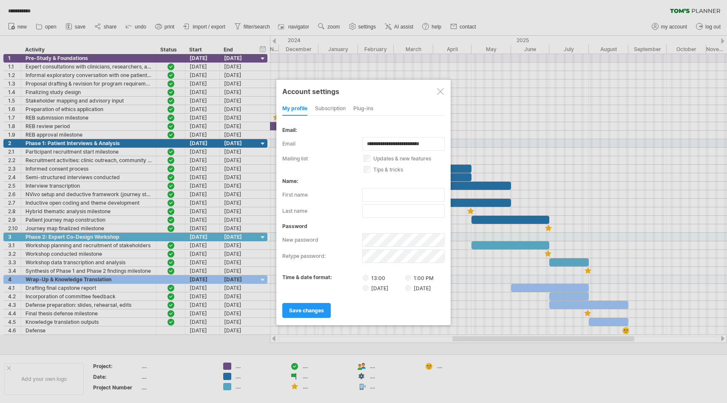
click at [329, 108] on div "subscription" at bounding box center [330, 109] width 31 height 14
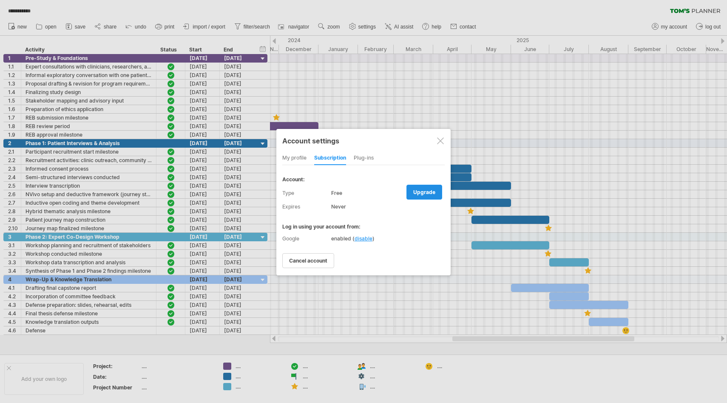
click at [423, 193] on span "upgrade" at bounding box center [424, 192] width 22 height 6
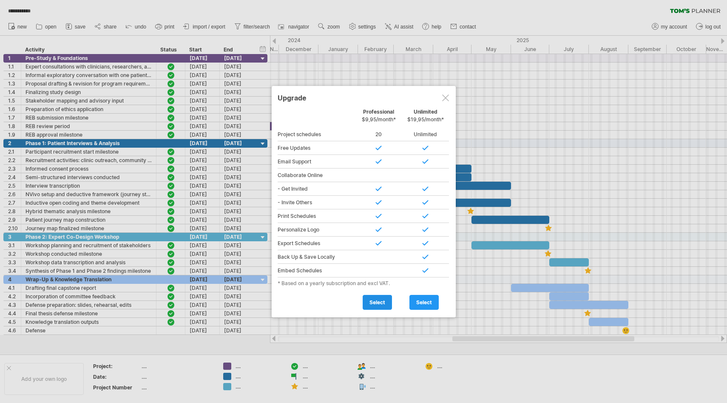
click at [380, 301] on span "select" at bounding box center [377, 302] width 16 height 6
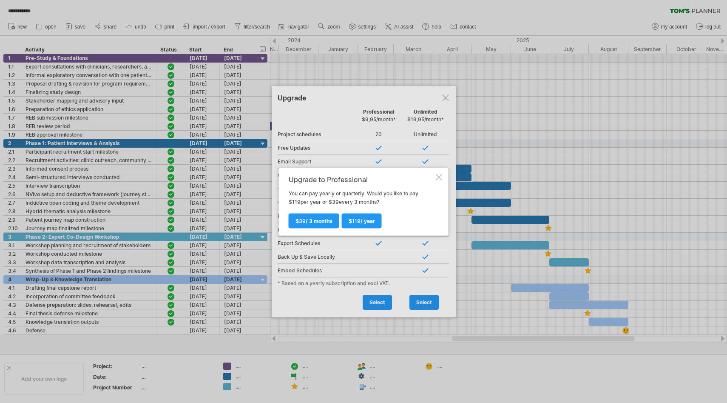
click at [438, 179] on div at bounding box center [439, 176] width 7 height 7
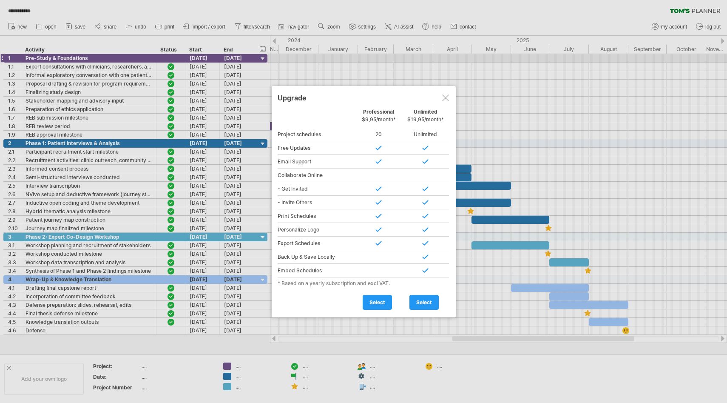
click at [270, 57] on div at bounding box center [363, 201] width 727 height 403
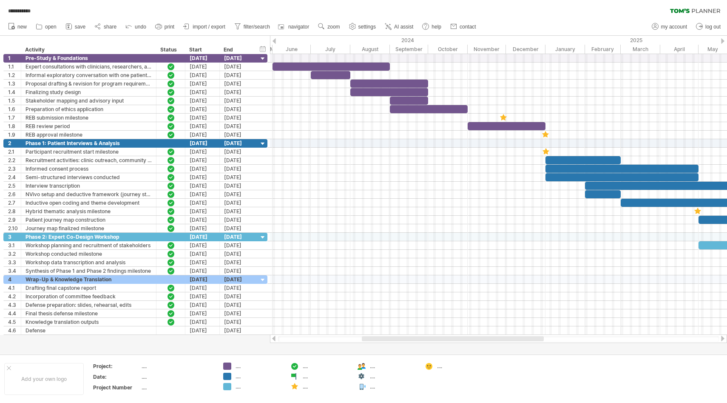
drag, startPoint x: 473, startPoint y: 338, endPoint x: 382, endPoint y: 340, distance: 91.0
click at [382, 340] on div at bounding box center [453, 338] width 182 height 5
